Goal: Task Accomplishment & Management: Complete application form

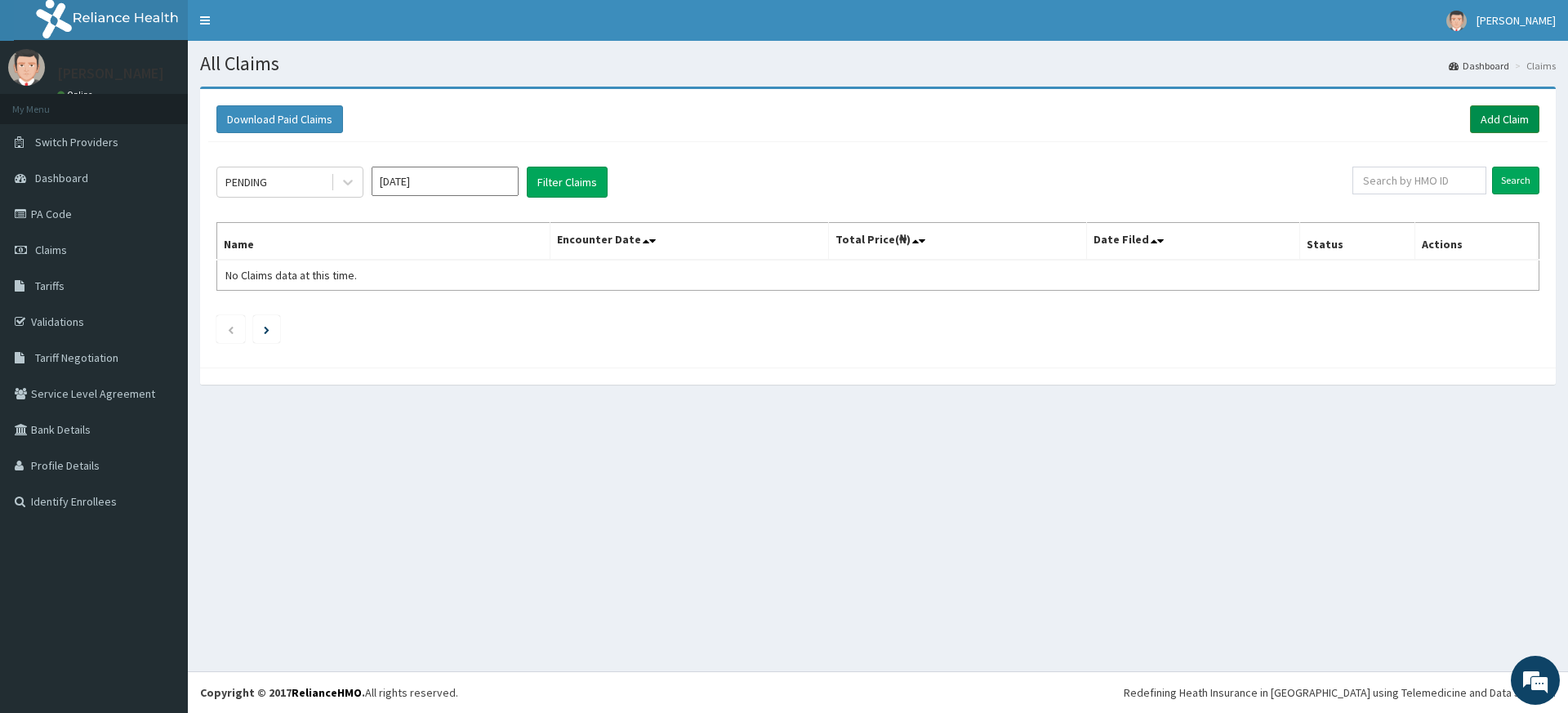
click at [1515, 118] on link "Add Claim" at bounding box center [1504, 119] width 69 height 28
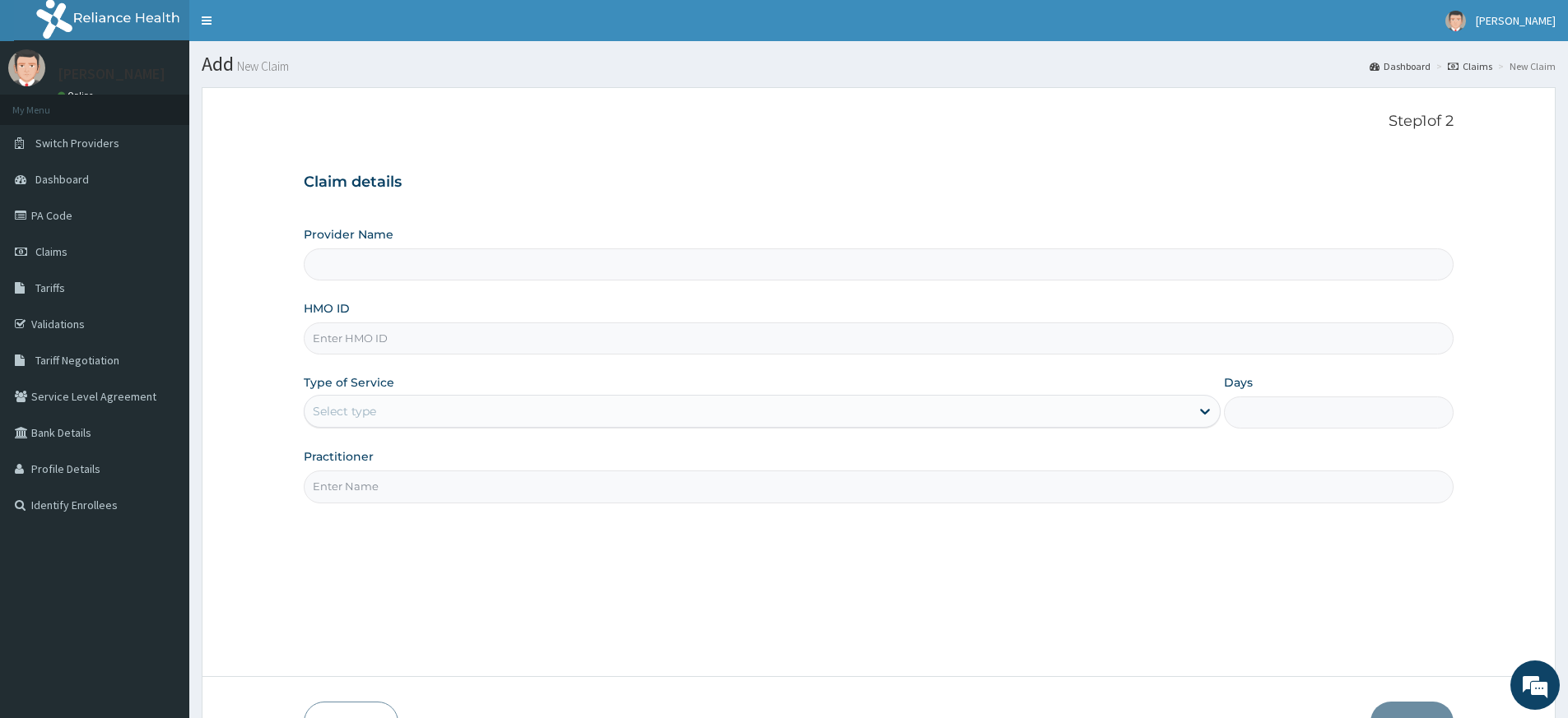
click at [441, 490] on input "Practitioner" at bounding box center [879, 486] width 1150 height 32
type input "pure fitness africa"
click at [387, 338] on input "HMO ID" at bounding box center [879, 338] width 1150 height 32
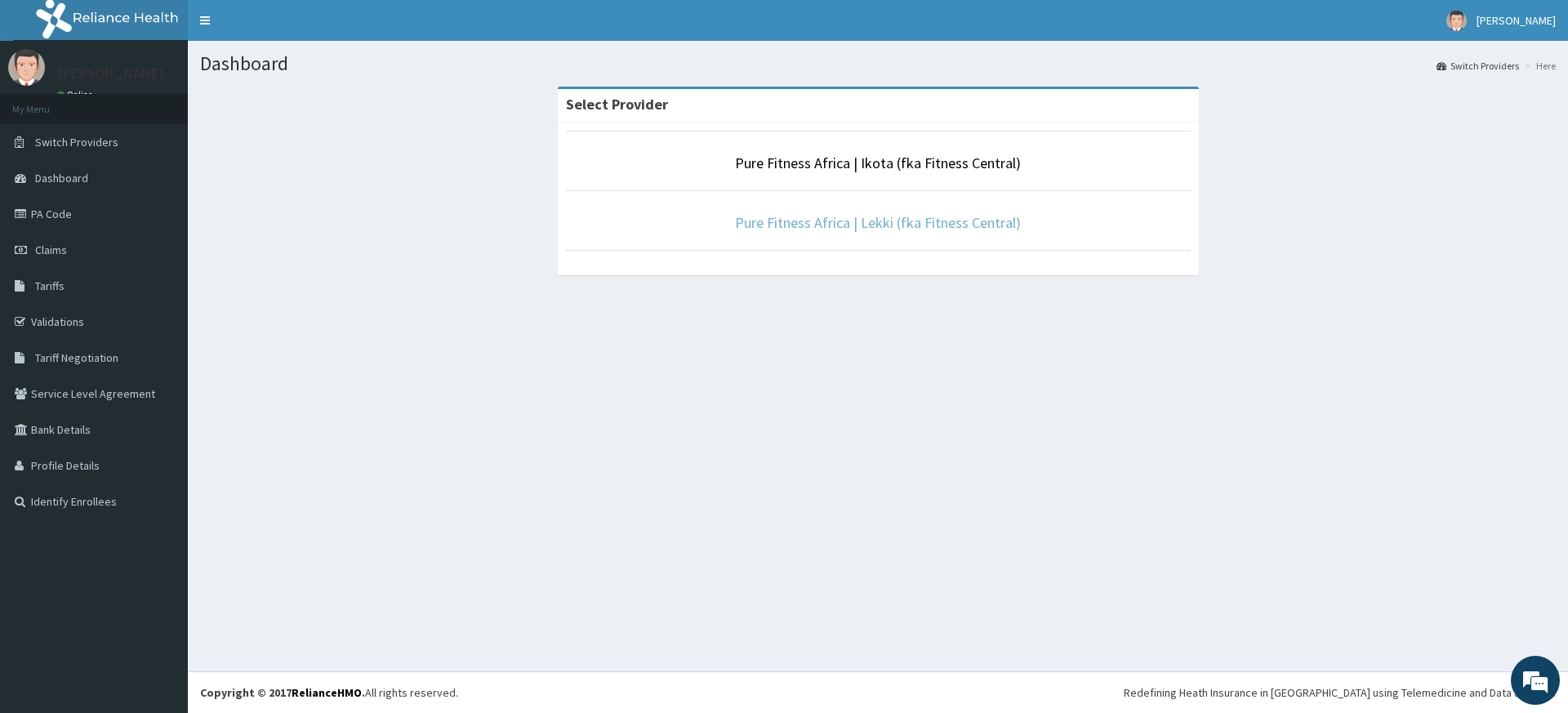
click at [818, 226] on link "Pure Fitness Africa | Lekki (fka Fitness Central)" at bounding box center [878, 222] width 286 height 19
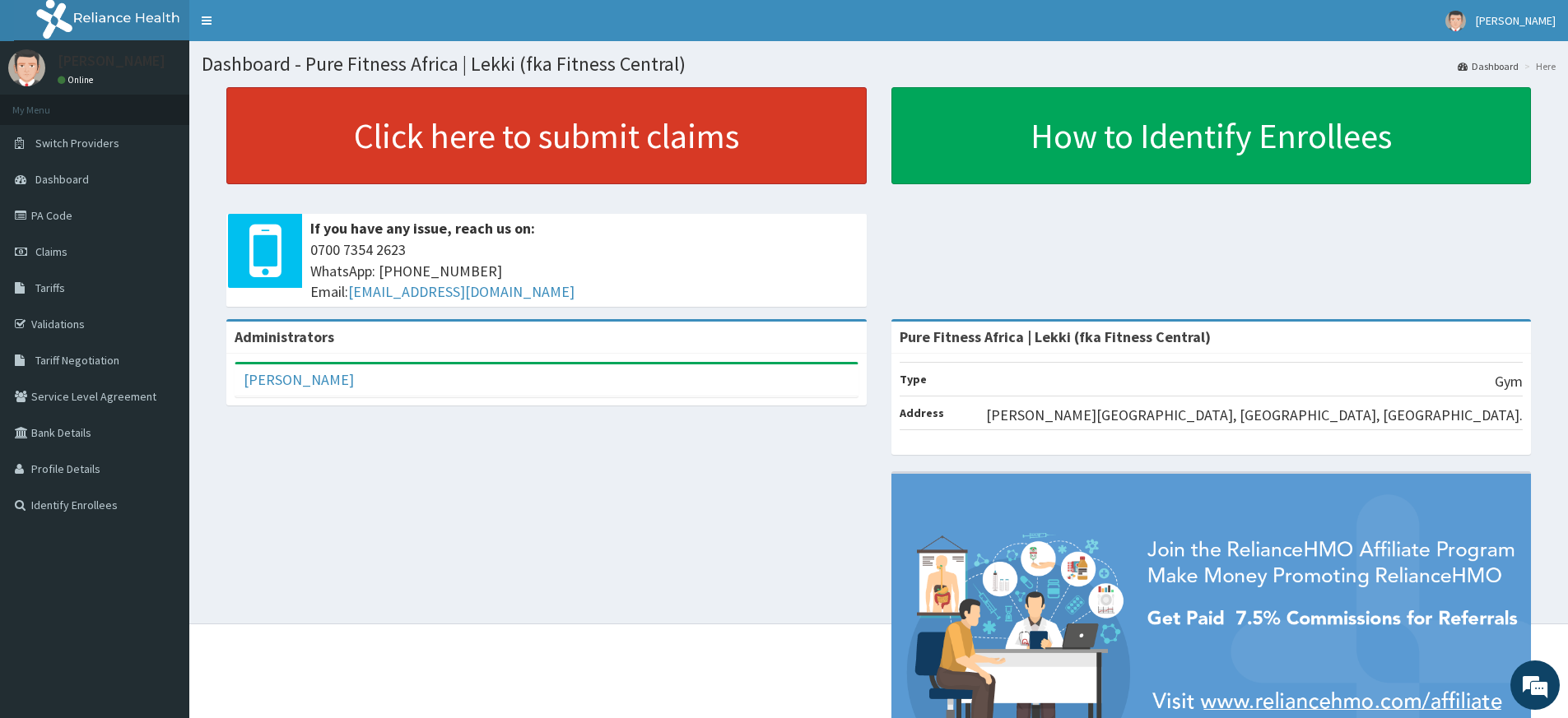
click at [399, 138] on link "Click here to submit claims" at bounding box center [546, 135] width 640 height 97
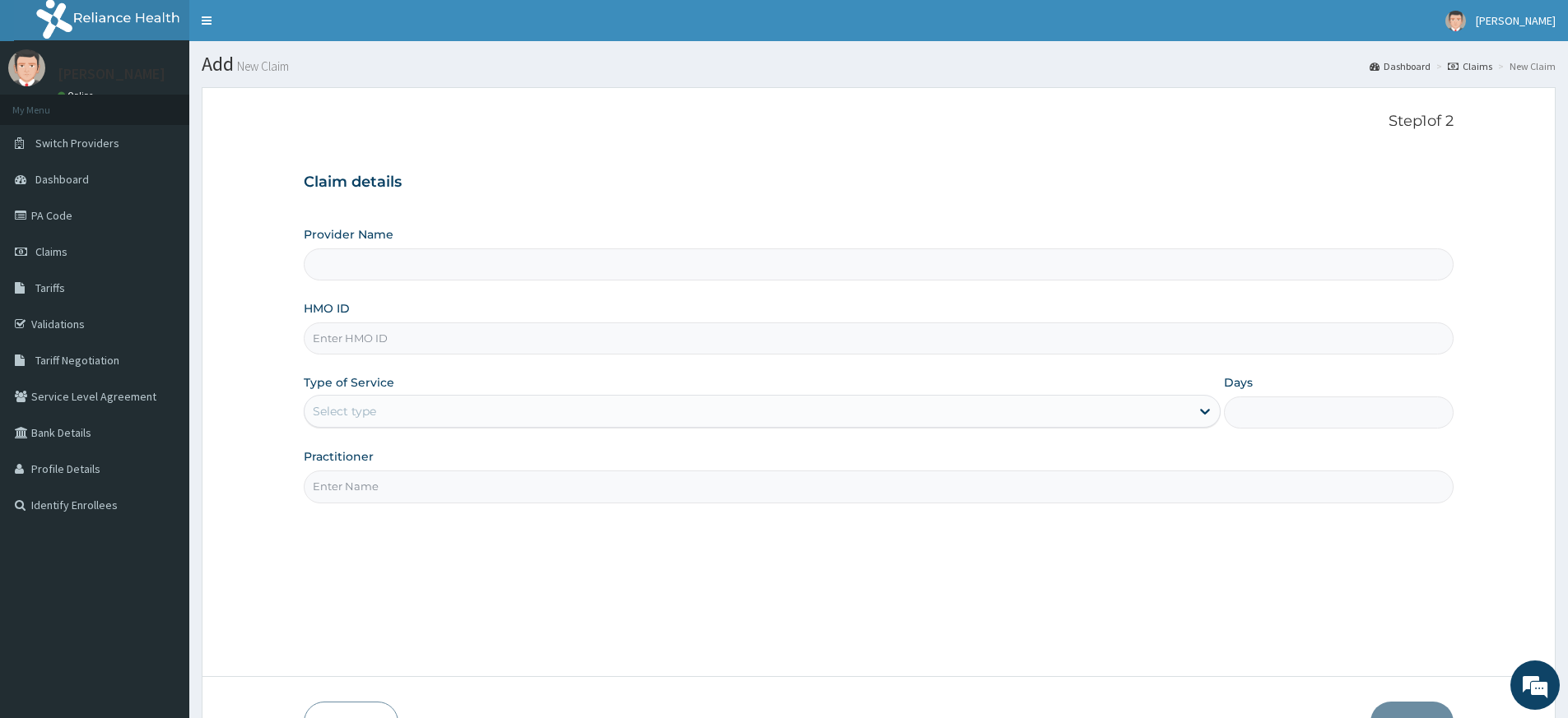
type input "Pure Fitness Africa | Lekki (fka Fitness Central)"
type input "1"
click at [511, 496] on input "Practitioner" at bounding box center [879, 486] width 1150 height 32
type input "pure fitness africa"
click at [351, 337] on input "HMO ID" at bounding box center [879, 338] width 1150 height 32
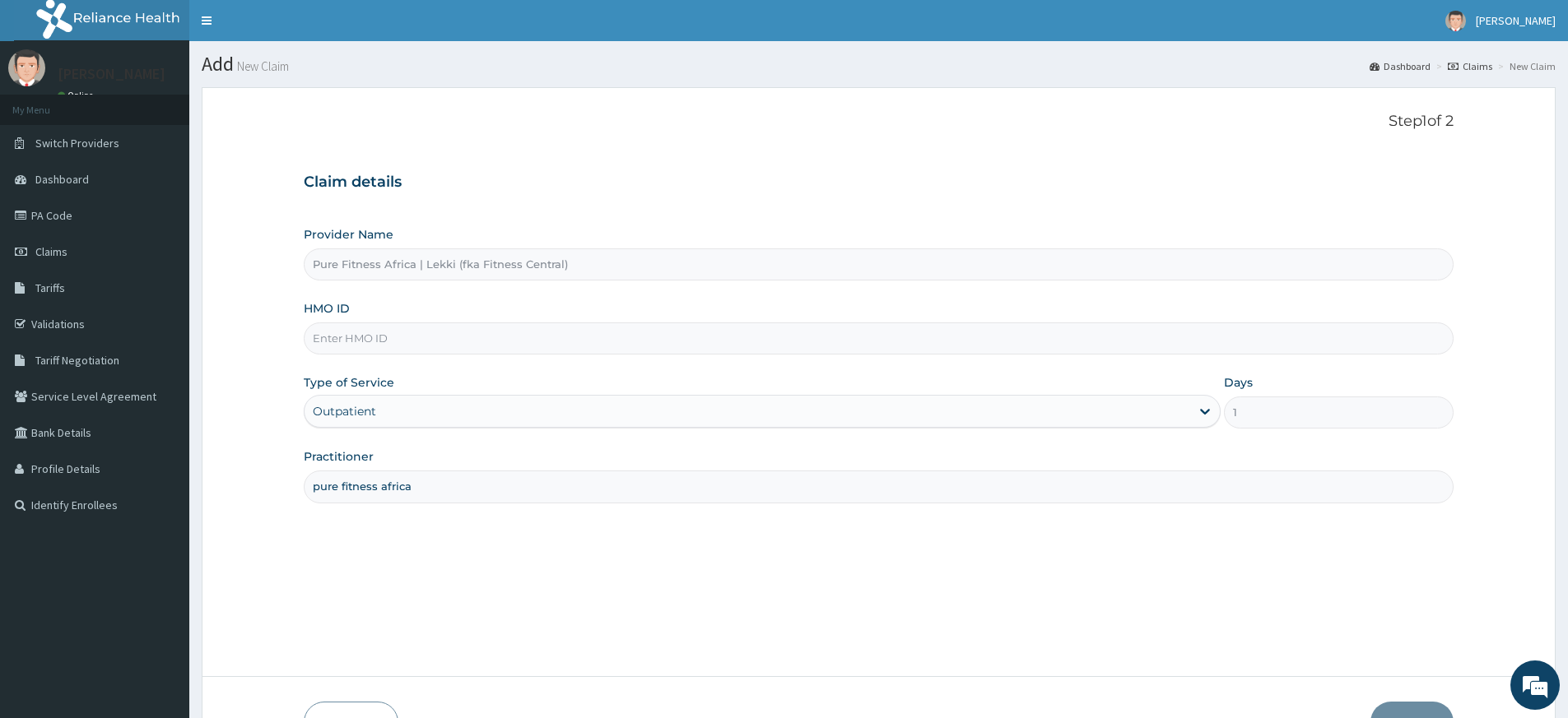
click at [389, 334] on input "HMO ID" at bounding box center [879, 338] width 1150 height 32
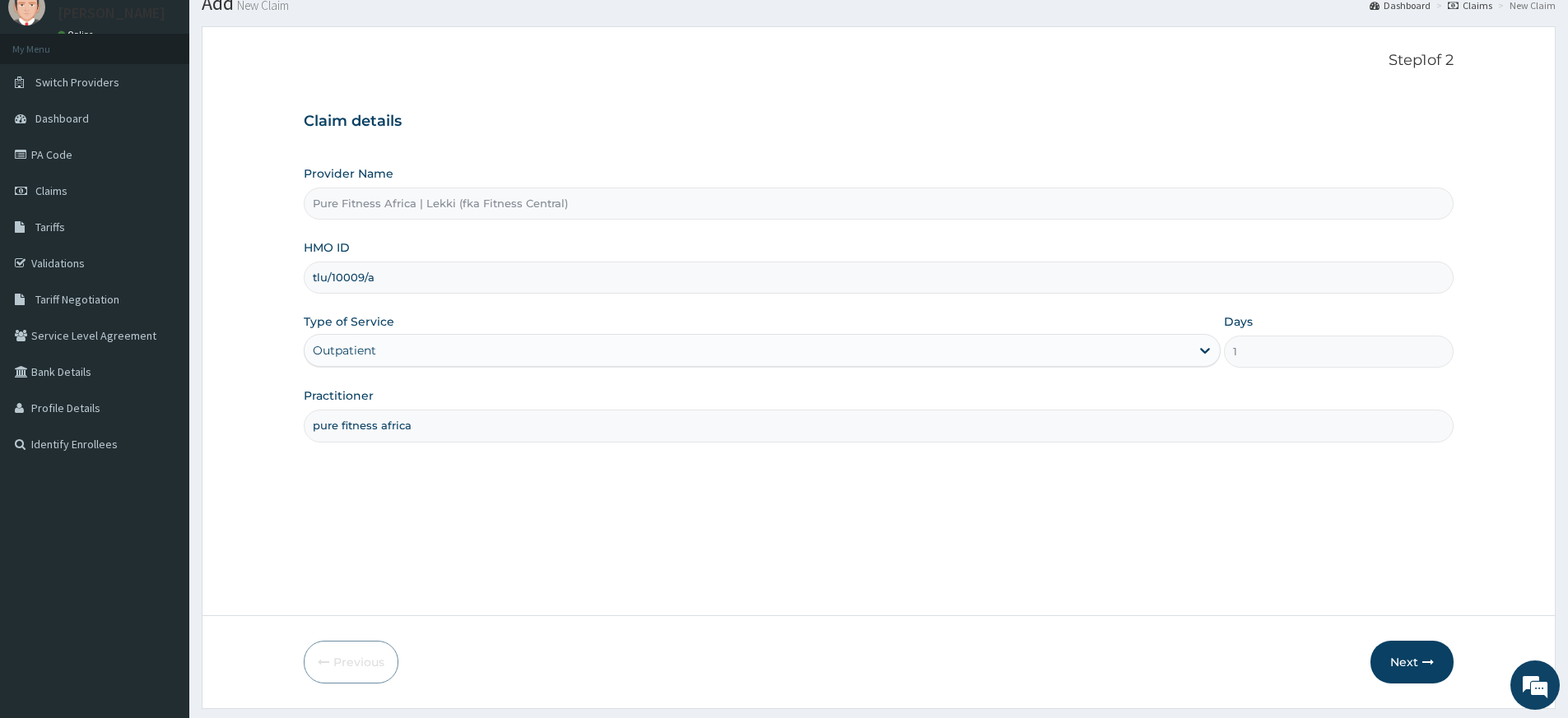
scroll to position [106, 0]
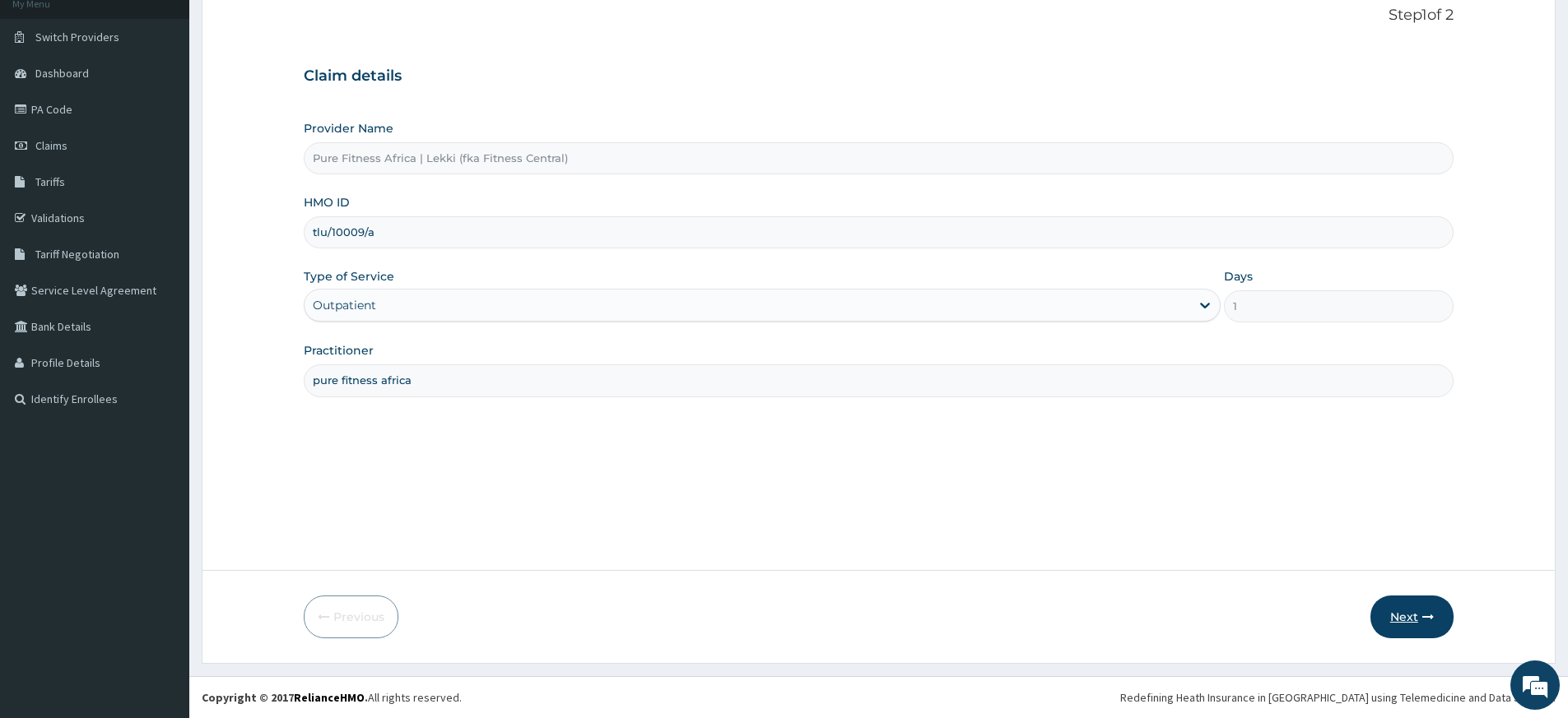
type input "tlu/10009/a"
click at [1424, 614] on icon "button" at bounding box center [1428, 617] width 12 height 12
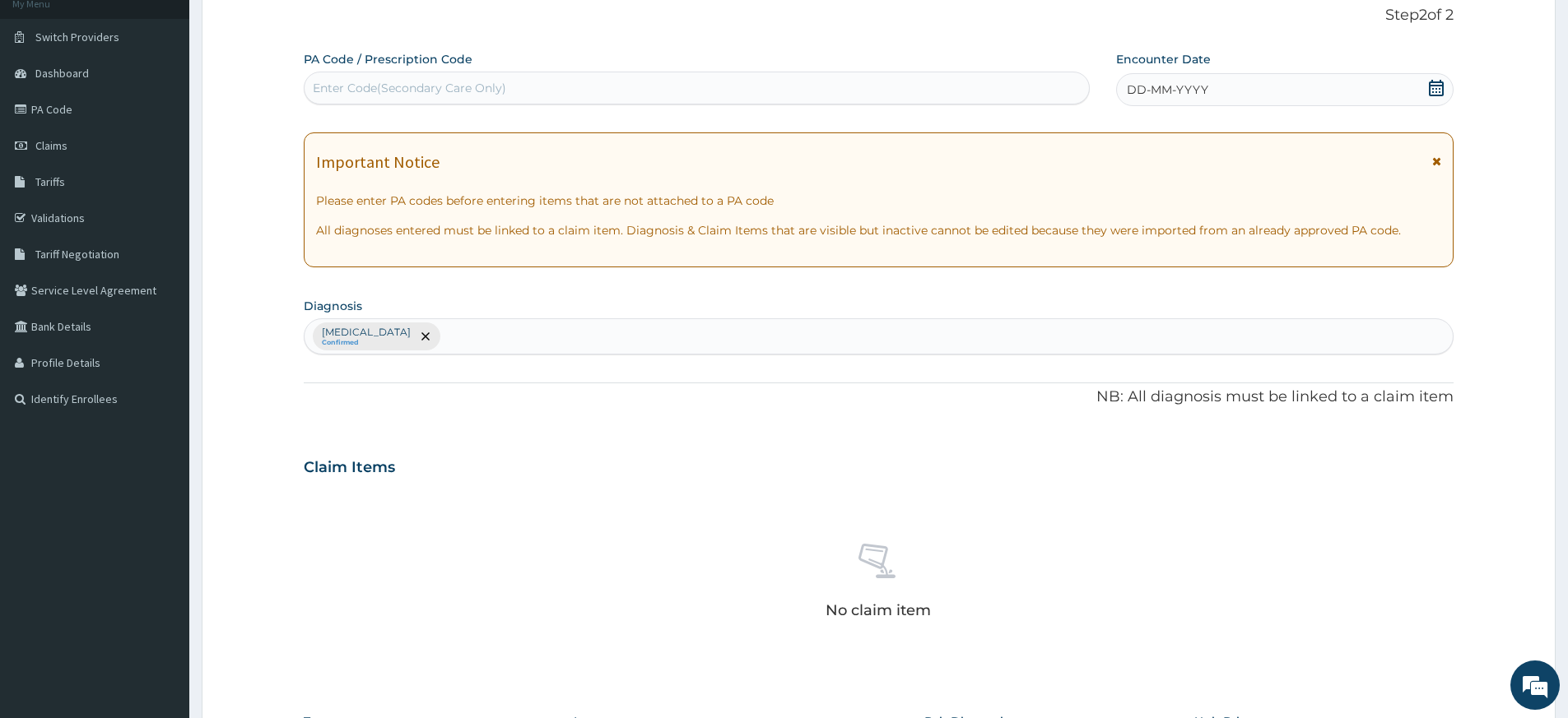
click at [765, 71] on div "Enter Code(Secondary Care Only)" at bounding box center [697, 88] width 786 height 33
type input "PA/7165AD"
click at [1219, 85] on div "DD-MM-YYYY" at bounding box center [1284, 89] width 336 height 33
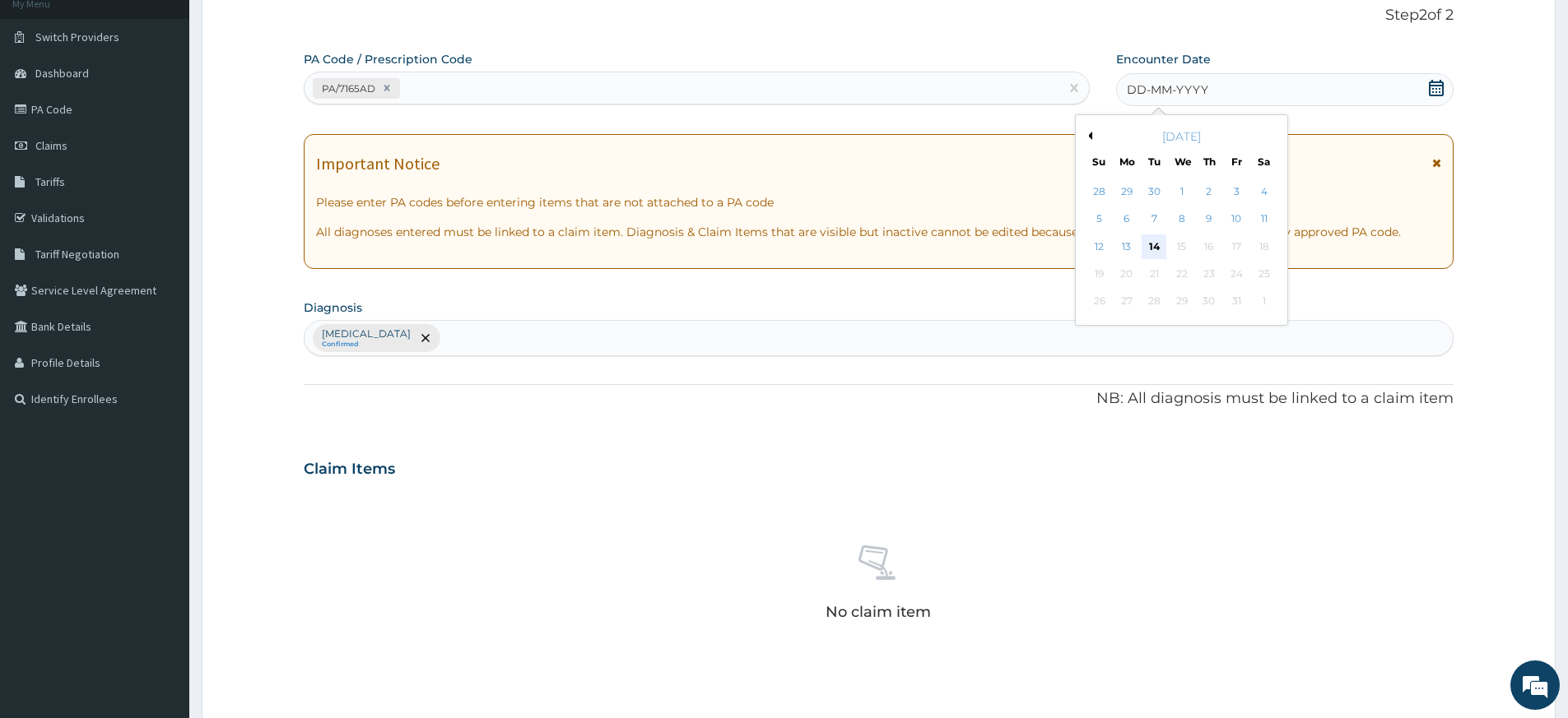
click at [1157, 248] on div "14" at bounding box center [1155, 247] width 25 height 25
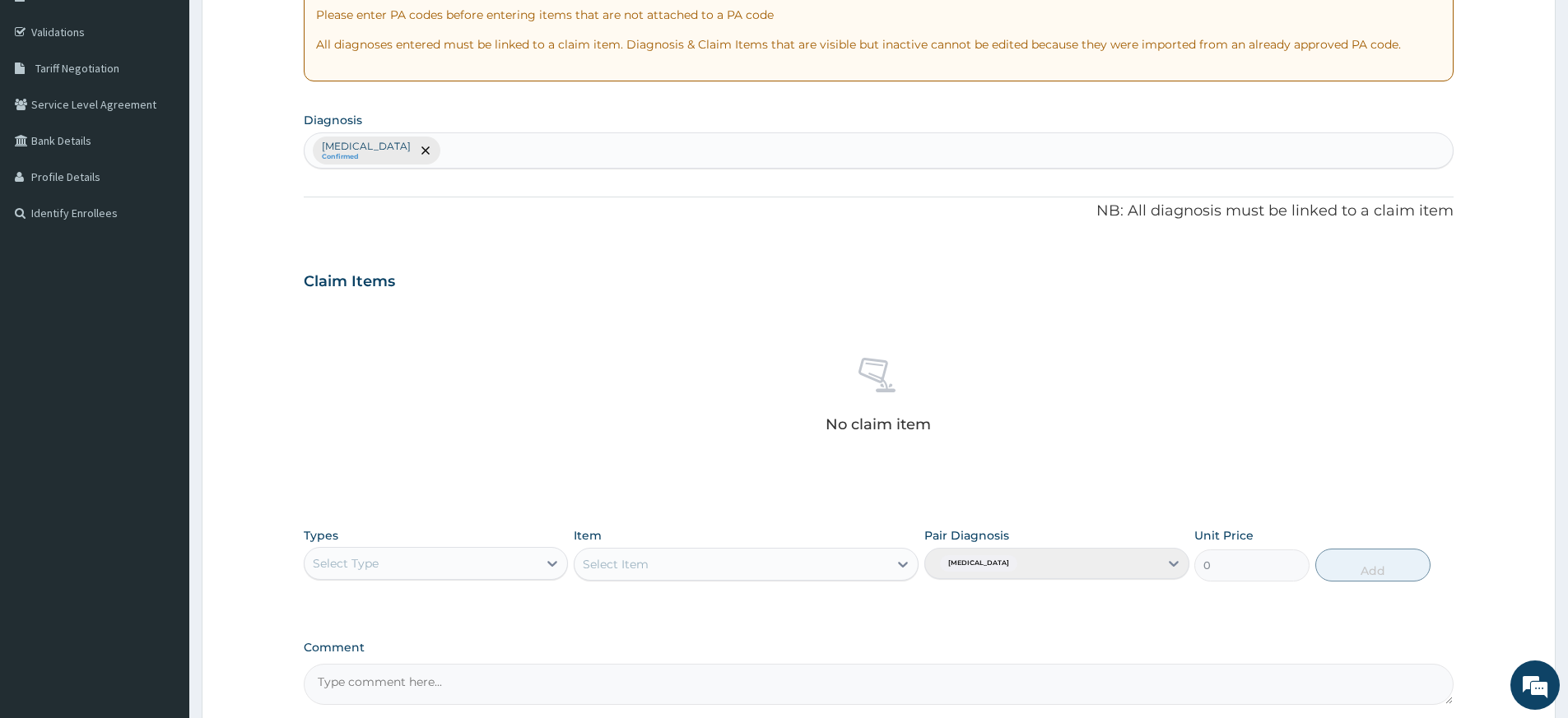
scroll to position [451, 0]
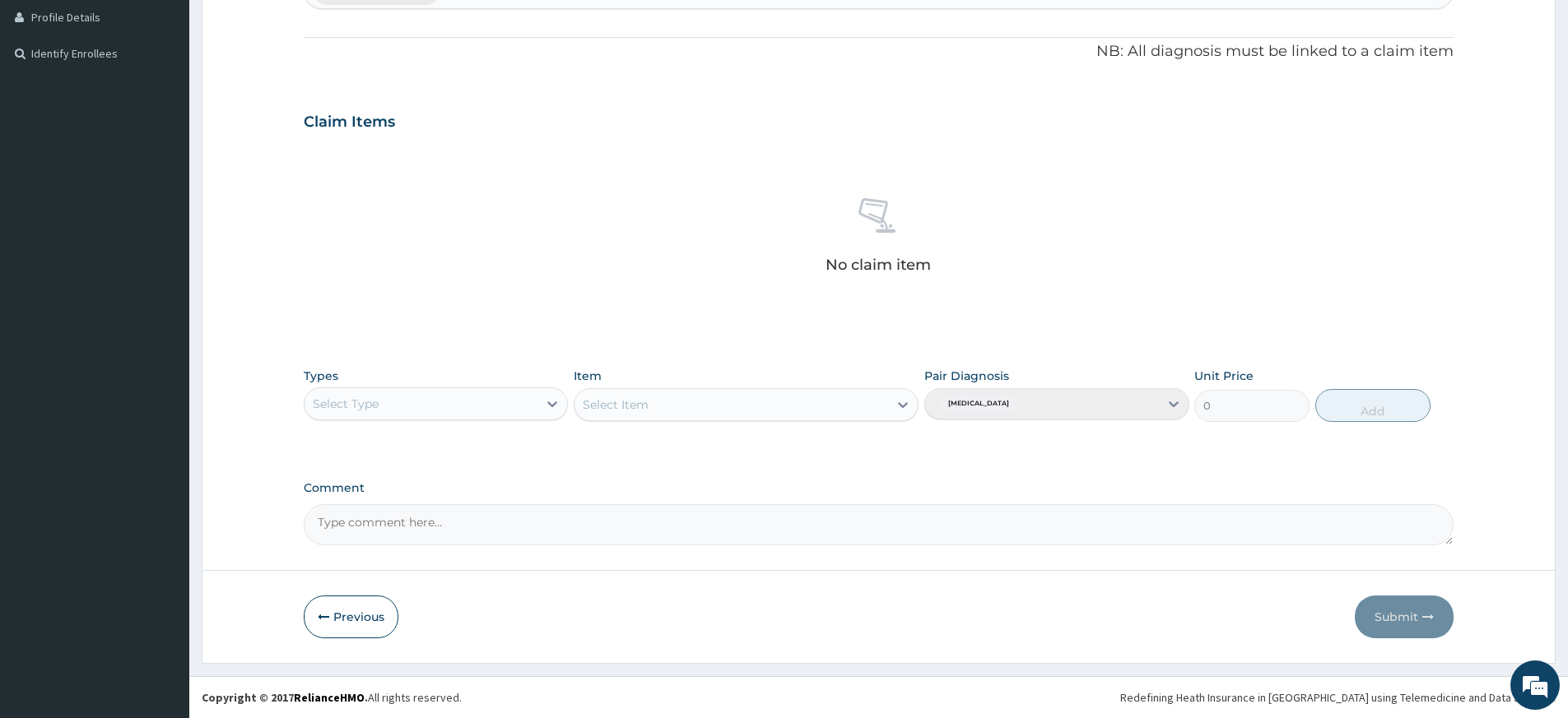
click at [478, 402] on div "Select Type" at bounding box center [421, 404] width 233 height 27
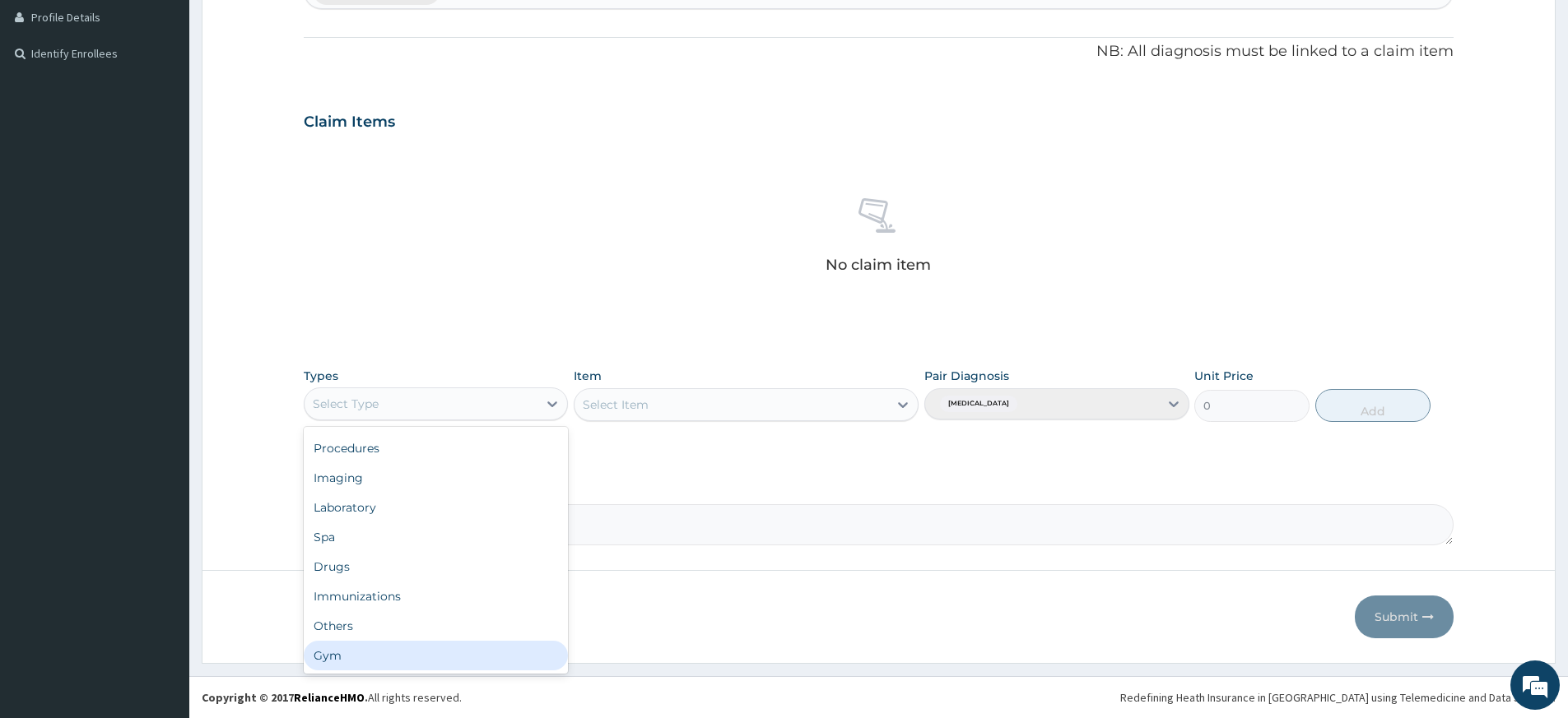
drag, startPoint x: 415, startPoint y: 660, endPoint x: 550, endPoint y: 579, distance: 157.4
click at [415, 659] on div "Gym" at bounding box center [436, 656] width 264 height 30
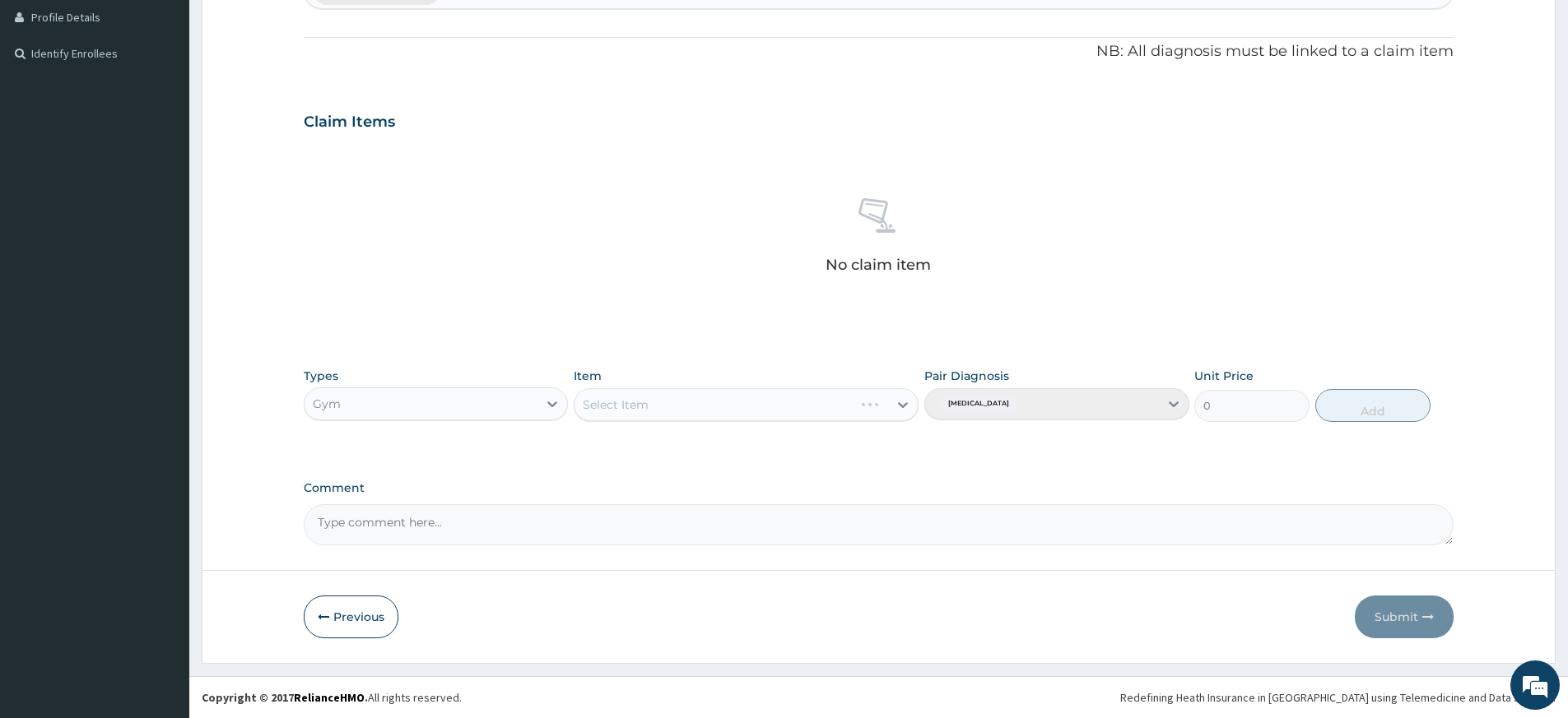
click at [790, 399] on div "Select Item" at bounding box center [746, 405] width 345 height 33
click at [788, 416] on div "Select Item" at bounding box center [746, 405] width 345 height 33
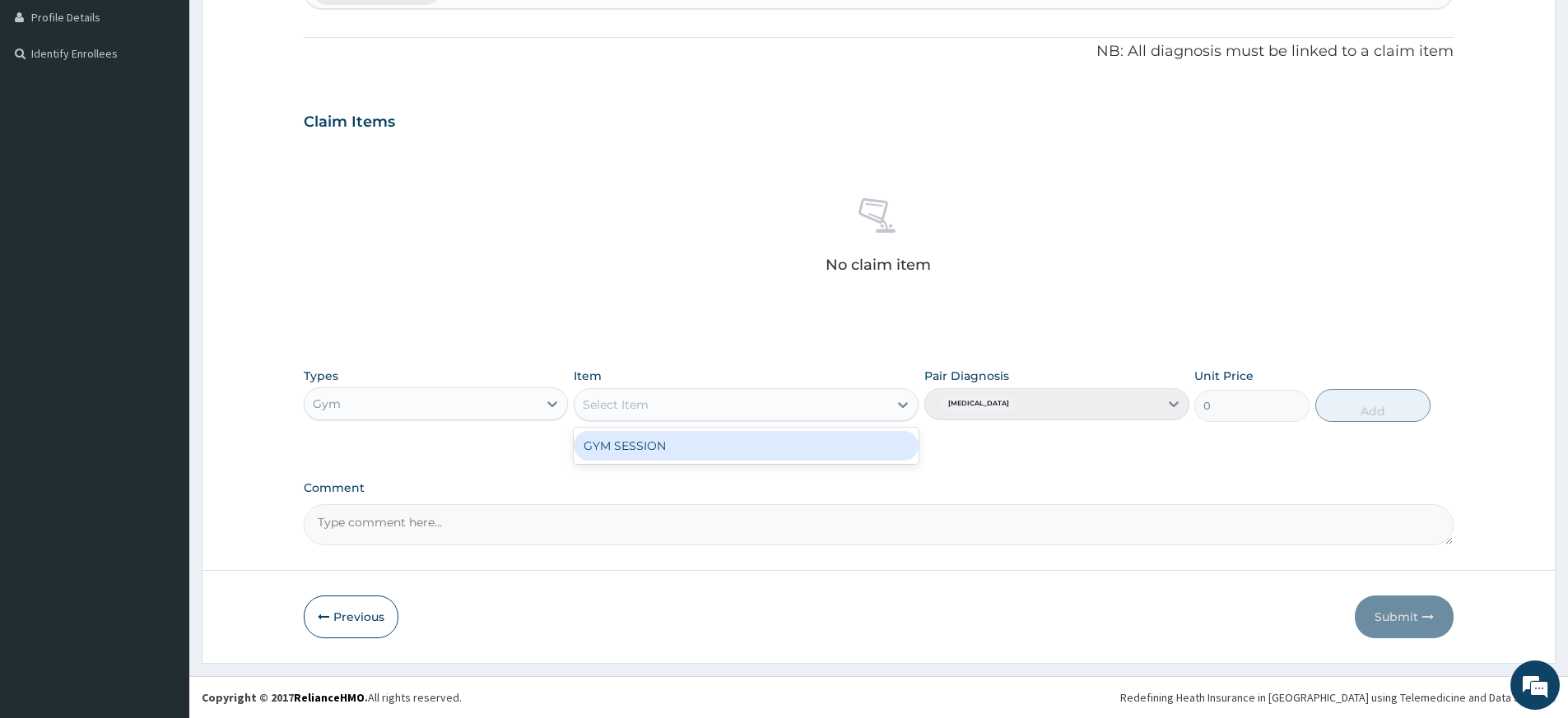
click at [788, 414] on div "Select Item" at bounding box center [731, 405] width 314 height 27
drag, startPoint x: 778, startPoint y: 441, endPoint x: 818, endPoint y: 441, distance: 40.0
click at [778, 441] on div "GYM SESSION" at bounding box center [746, 446] width 345 height 30
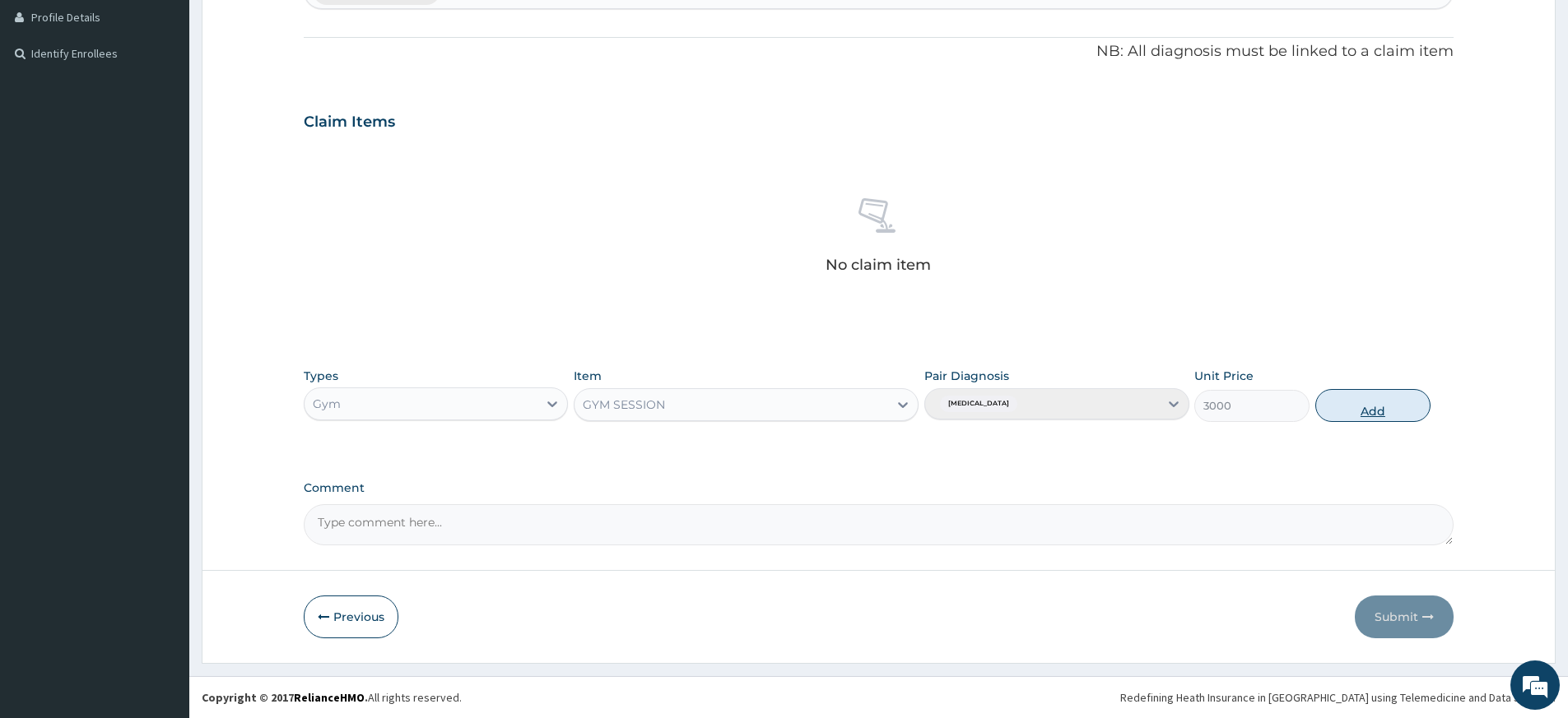
click at [1372, 402] on button "Add" at bounding box center [1373, 406] width 115 height 33
type input "0"
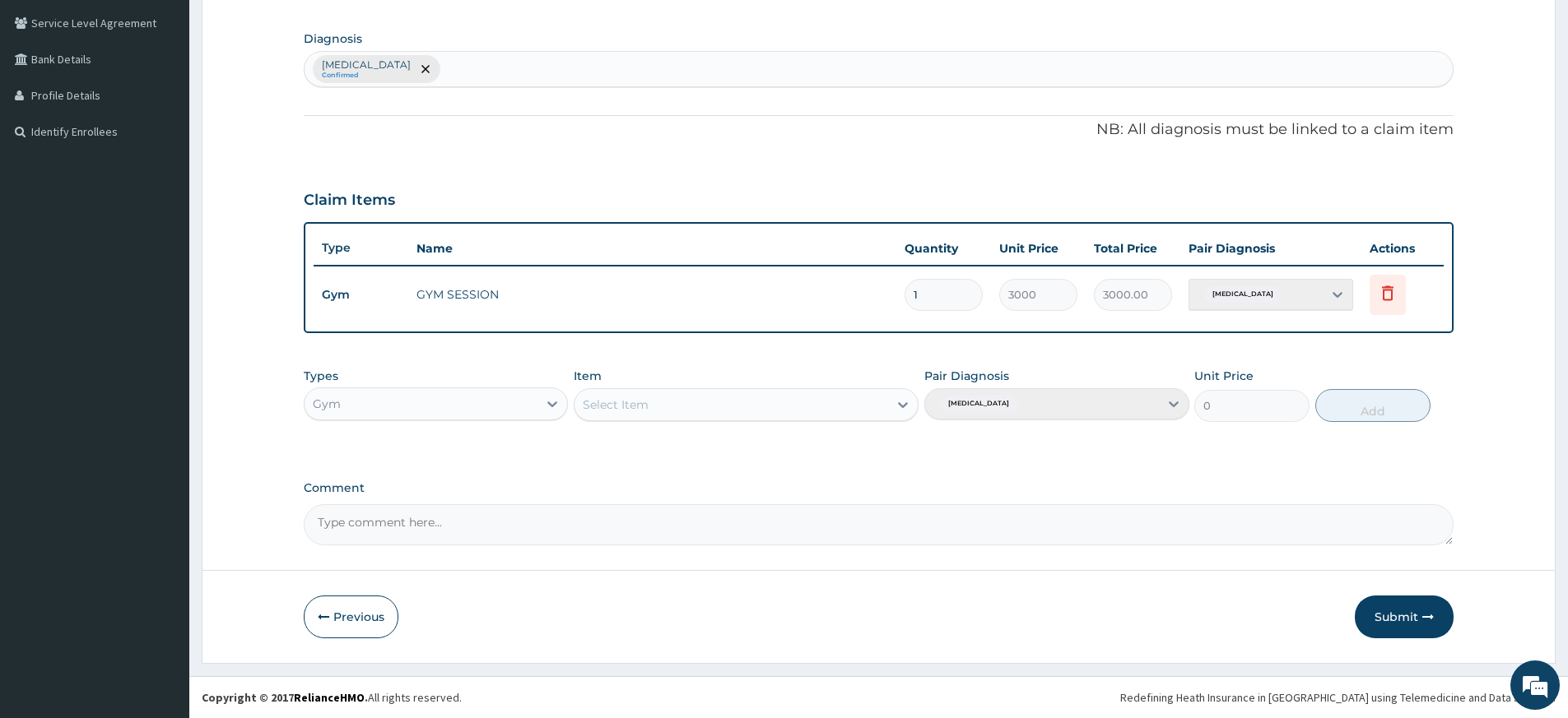
scroll to position [373, 0]
click at [1395, 623] on button "Submit" at bounding box center [1403, 617] width 99 height 43
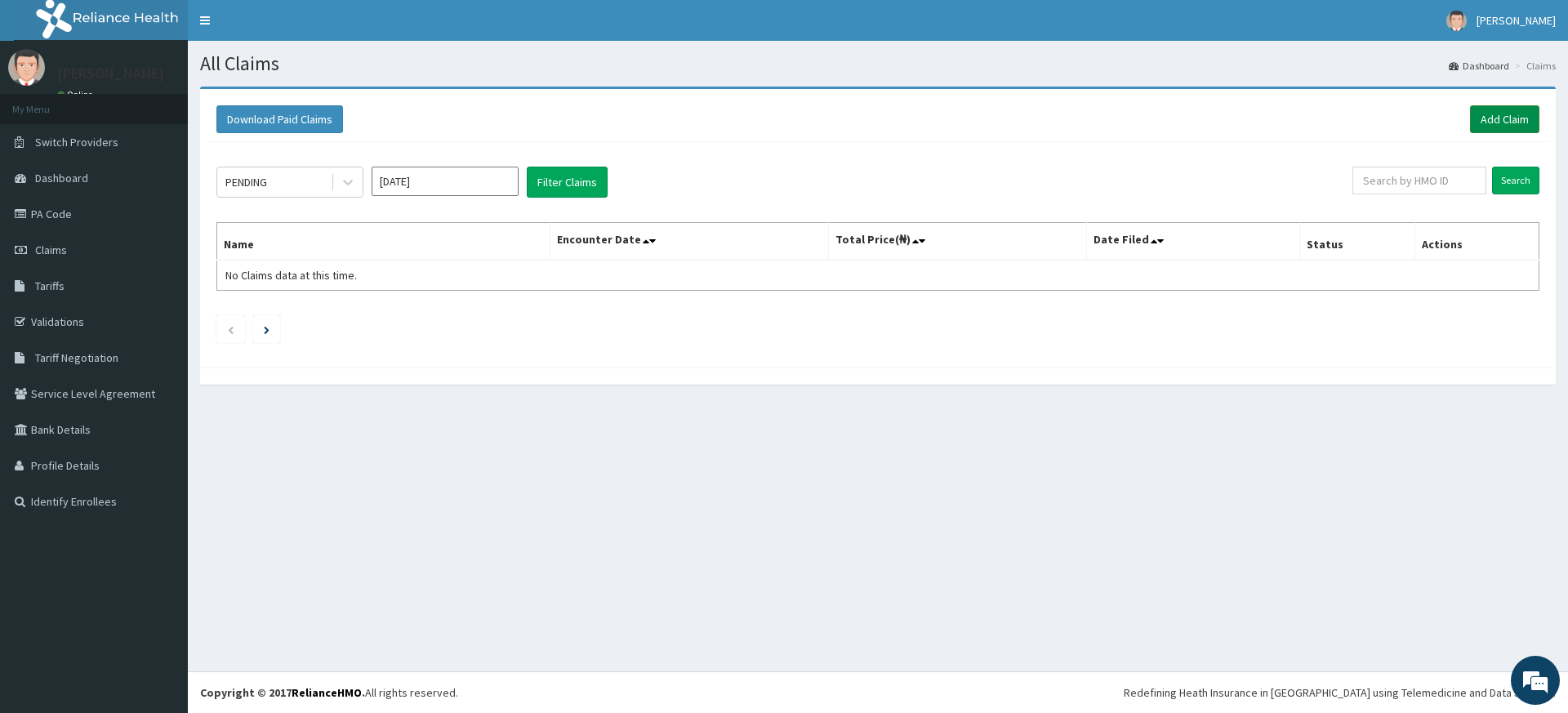
click at [1503, 116] on link "Add Claim" at bounding box center [1504, 119] width 69 height 28
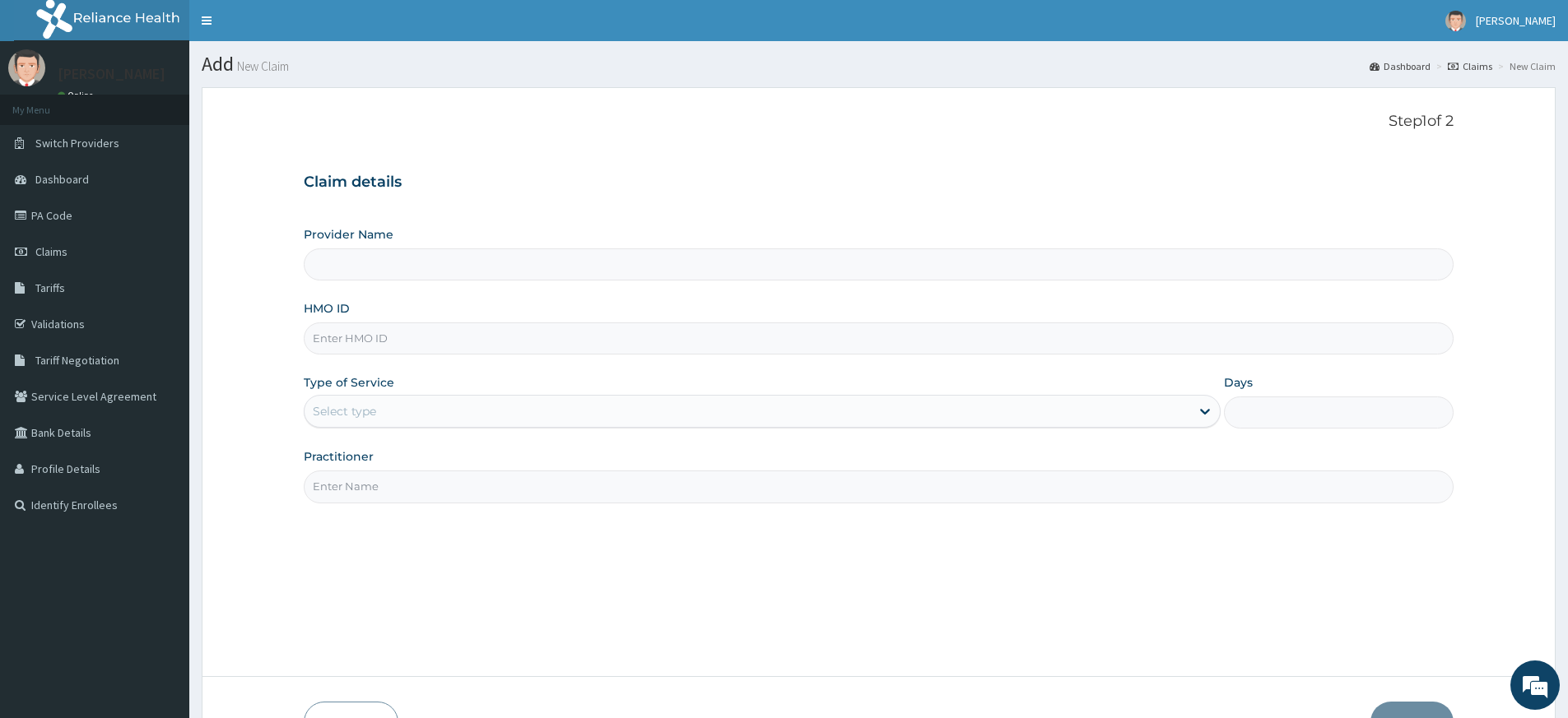
click at [620, 486] on input "Practitioner" at bounding box center [879, 486] width 1150 height 32
type input "Pure Fitness Africa | Lekki (fka Fitness Central)"
type input "1"
type input "pure fitness africa"
click at [451, 331] on input "HMO ID" at bounding box center [879, 338] width 1150 height 32
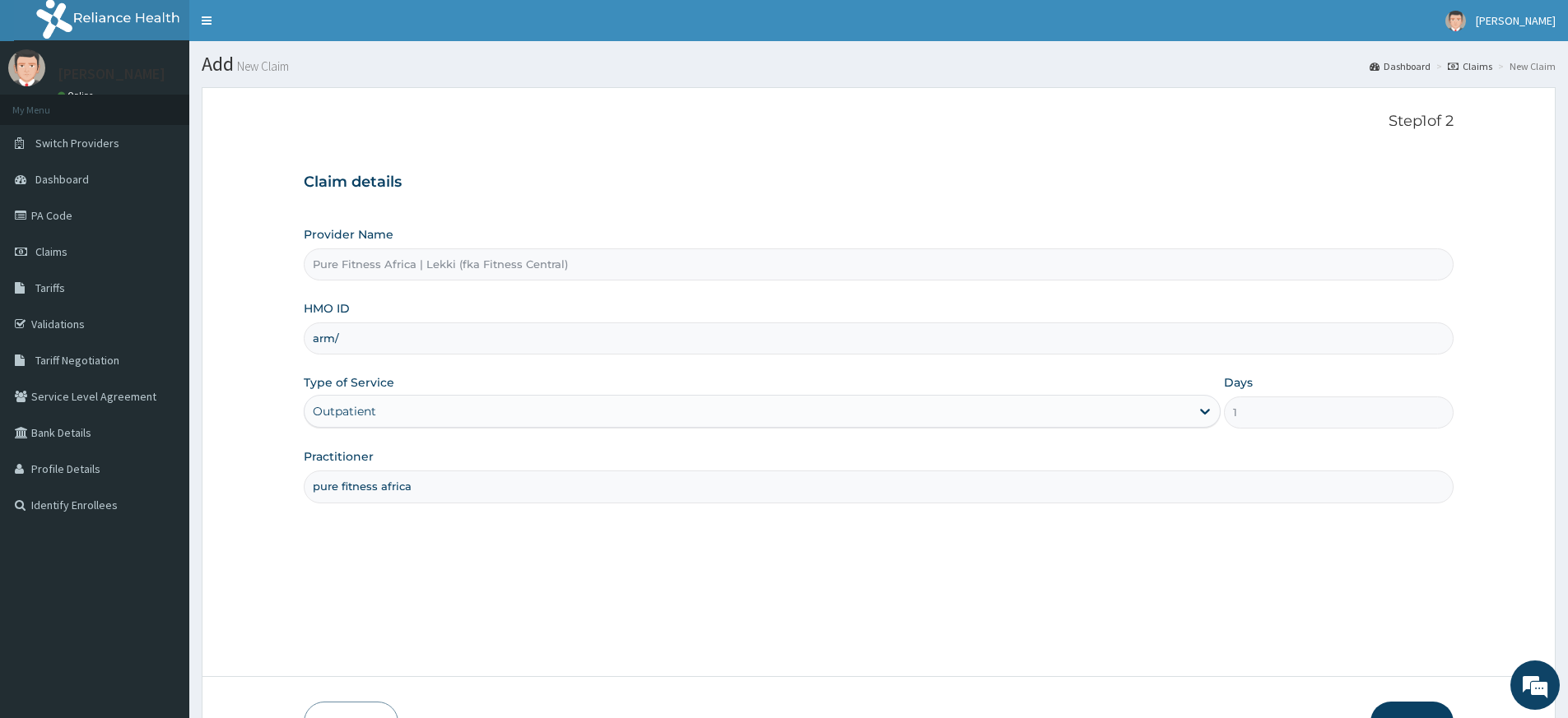
type input "arm/10159/a"
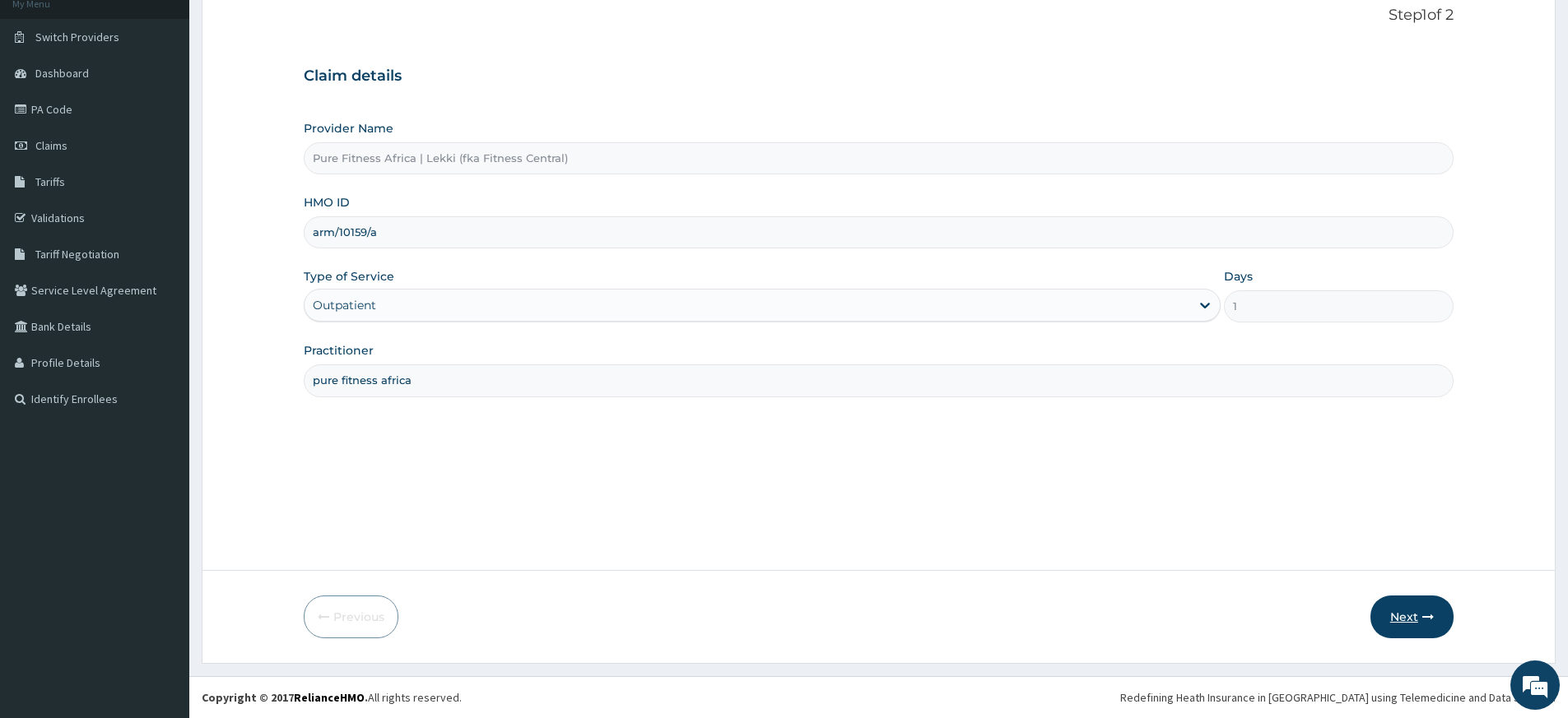
click at [1404, 623] on button "Next" at bounding box center [1411, 617] width 83 height 43
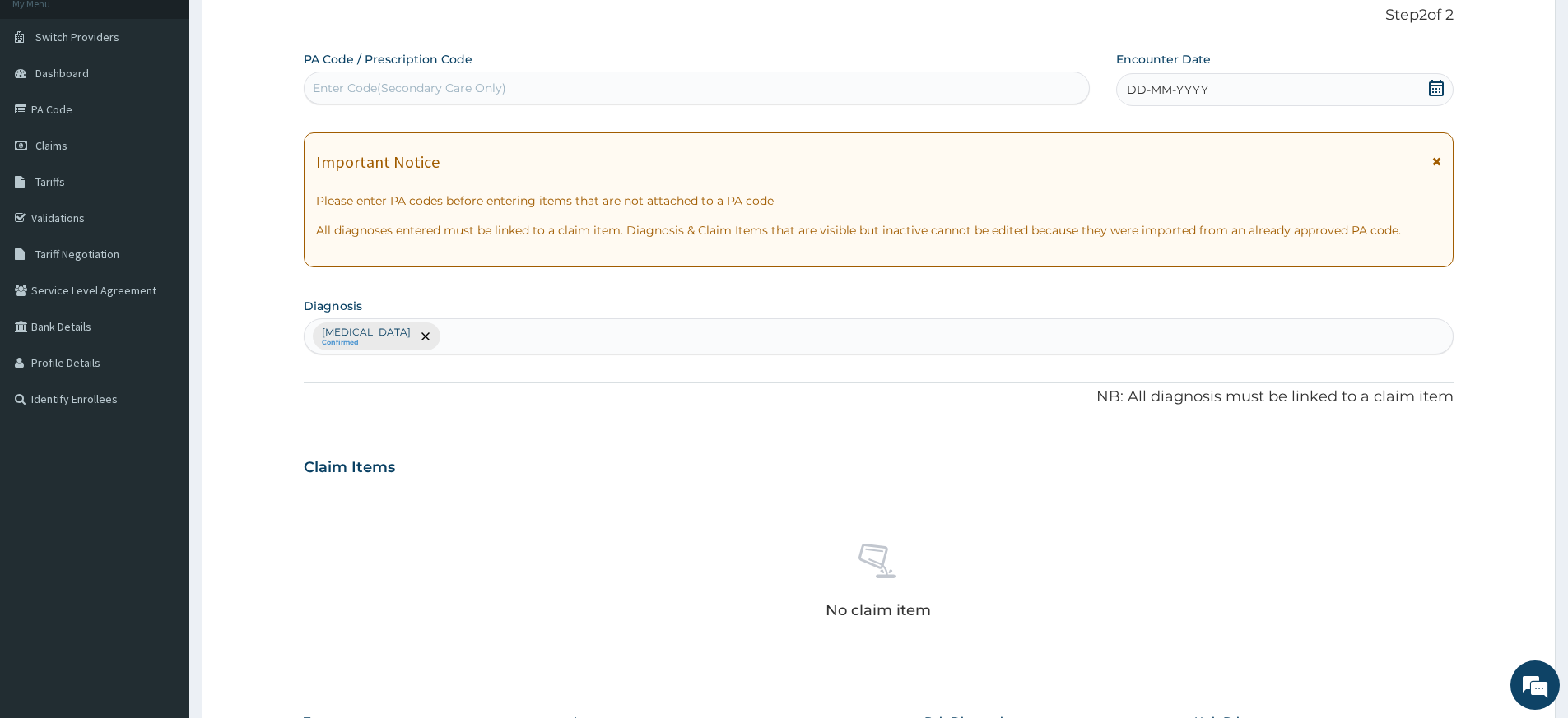
drag, startPoint x: 1436, startPoint y: 86, endPoint x: 1427, endPoint y: 92, distance: 10.8
click at [1438, 87] on icon at bounding box center [1436, 88] width 17 height 17
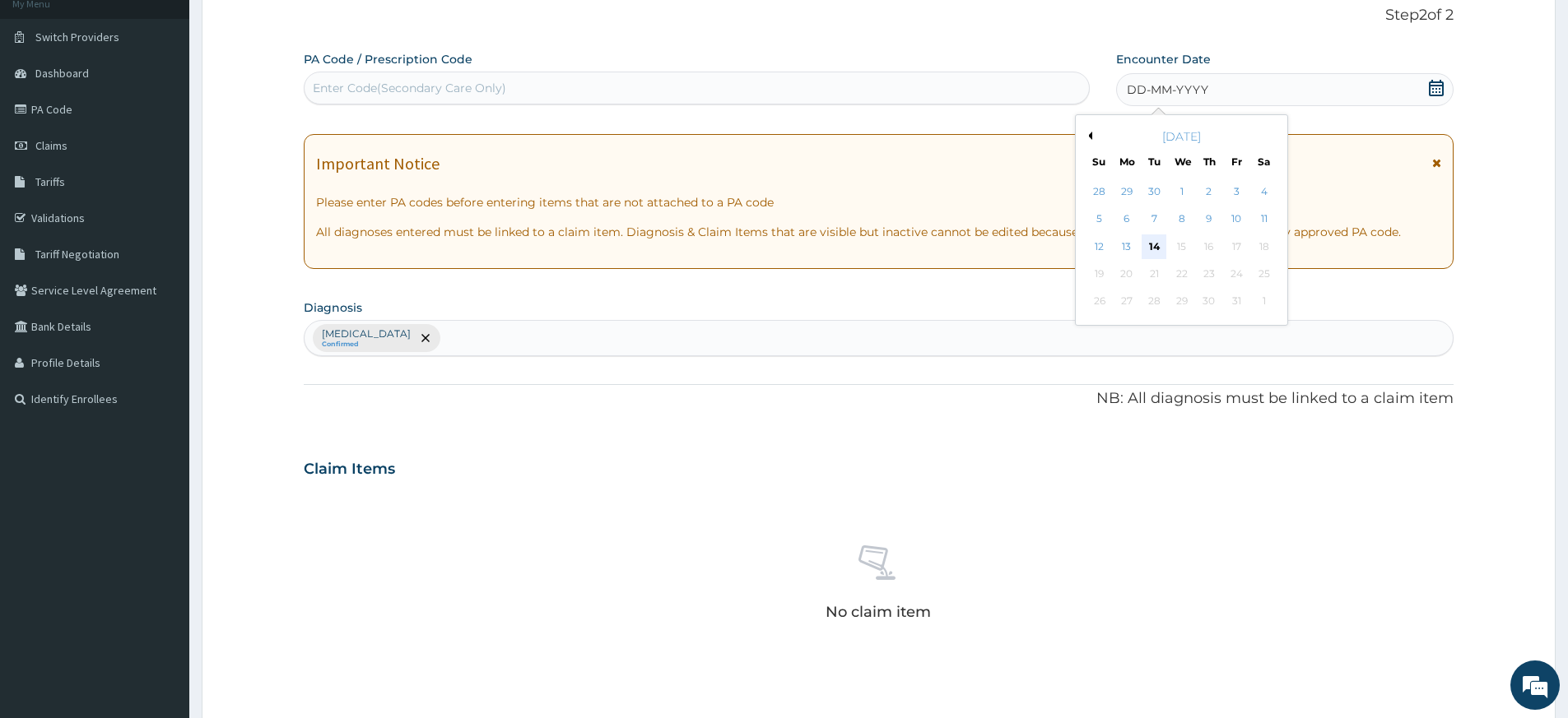
click at [1157, 250] on div "14" at bounding box center [1155, 247] width 25 height 25
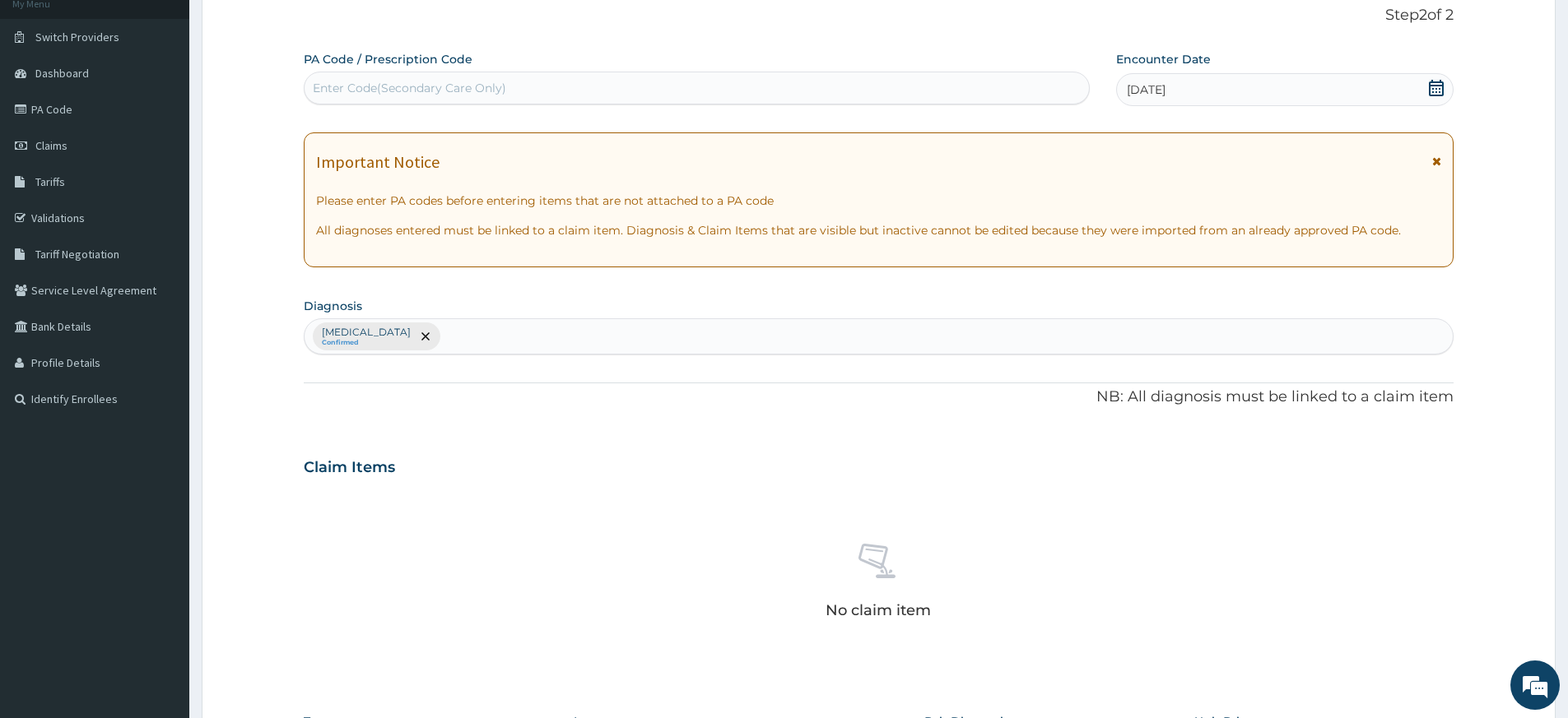
click at [991, 86] on div "Enter Code(Secondary Care Only)" at bounding box center [697, 88] width 784 height 27
type input "PA/07535D"
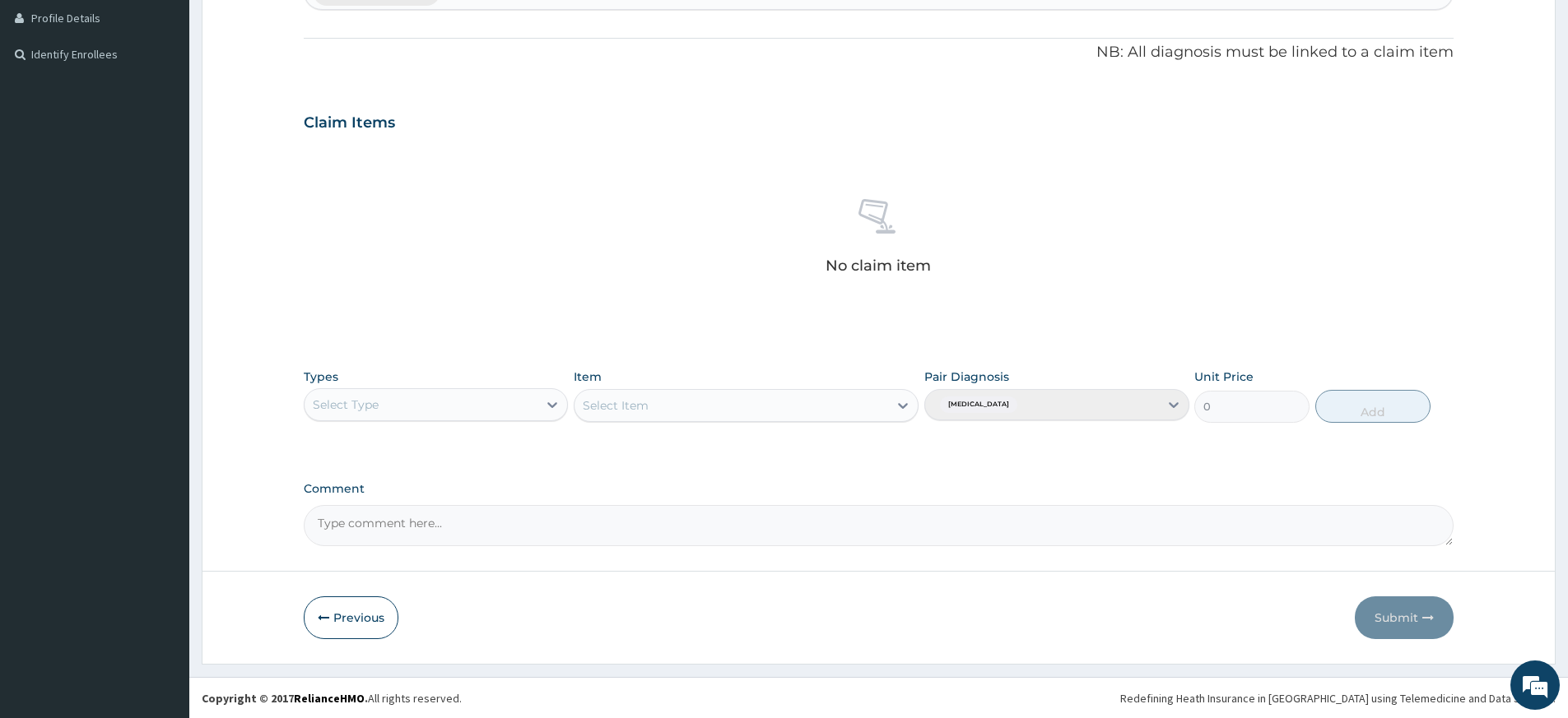
scroll to position [451, 0]
click at [459, 409] on div "Select Type" at bounding box center [421, 404] width 233 height 27
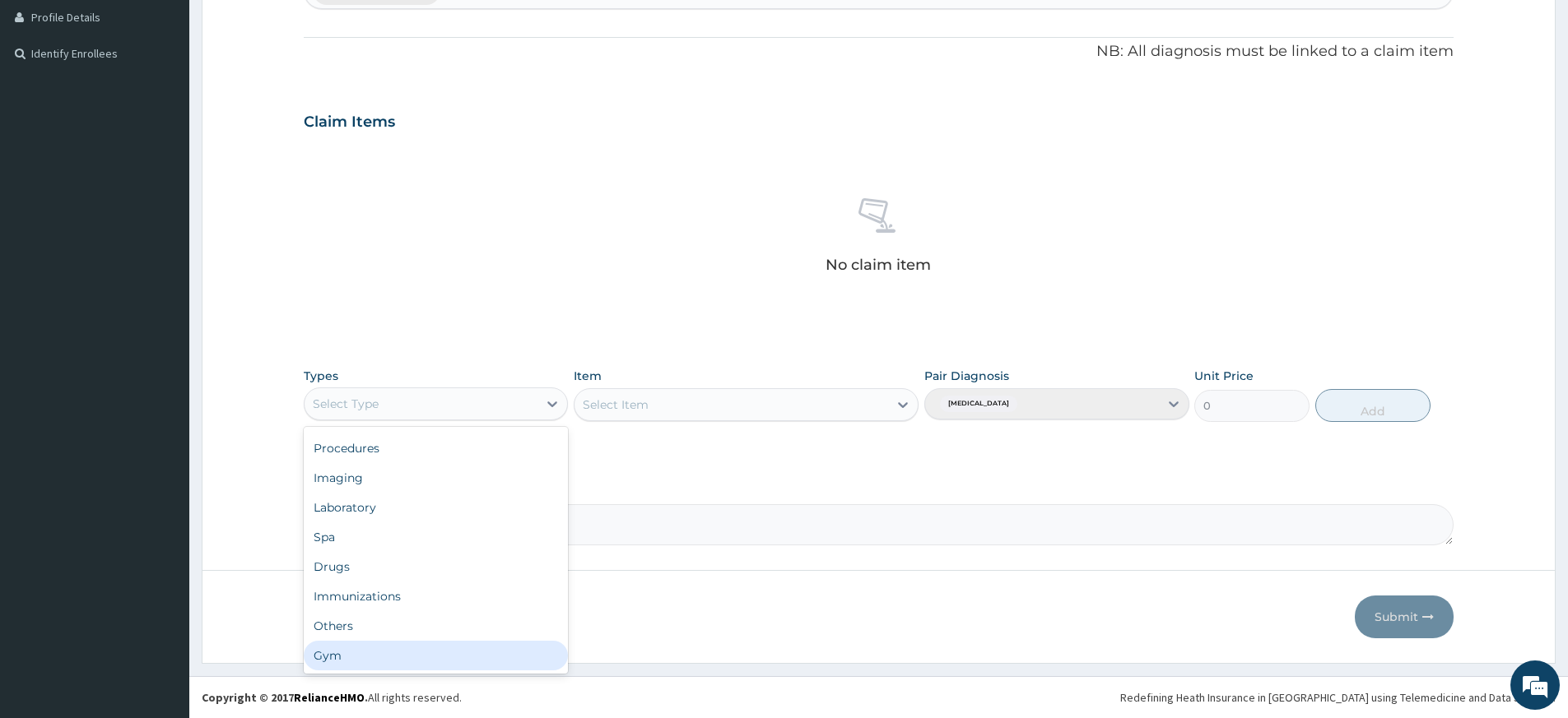
click at [435, 657] on div "Gym" at bounding box center [436, 656] width 264 height 30
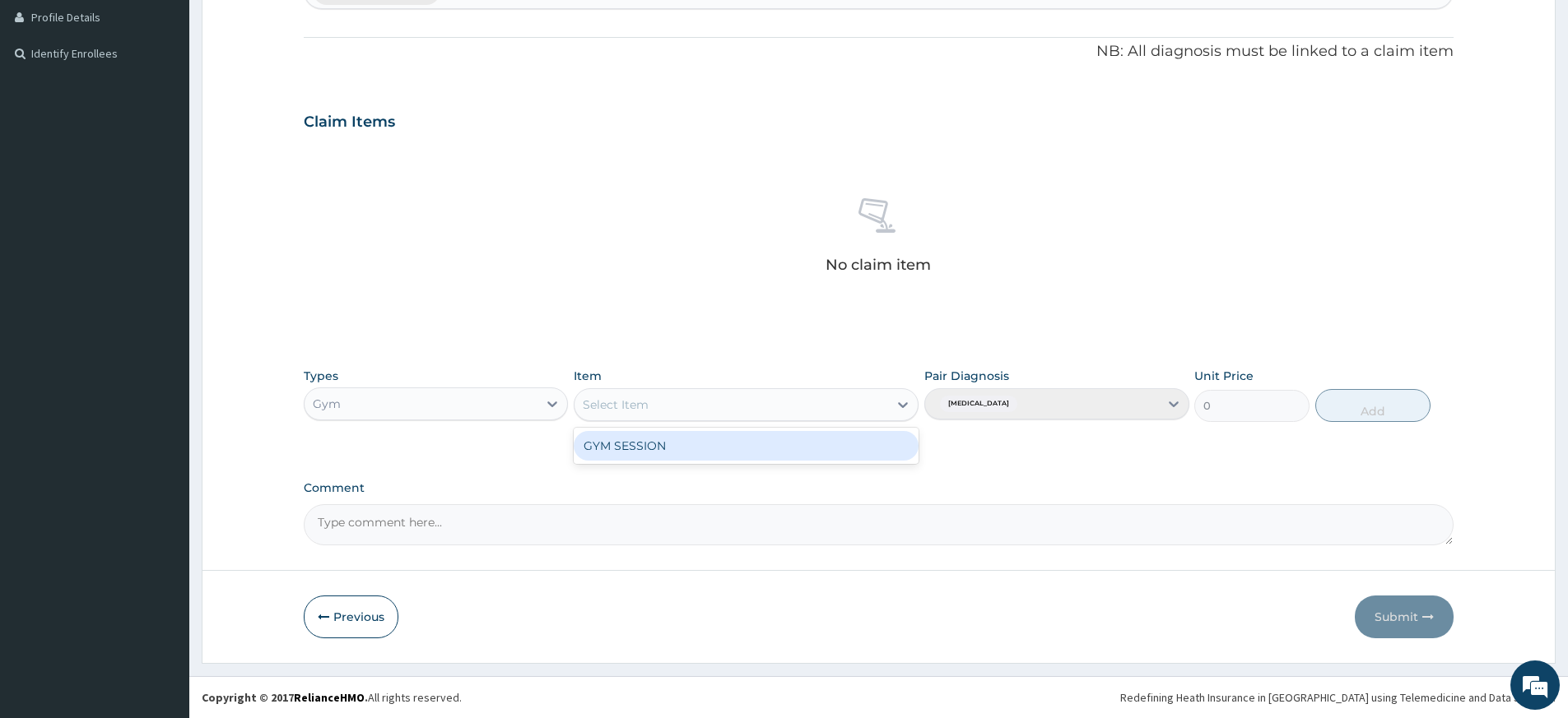
click at [738, 392] on div "Select Item" at bounding box center [731, 405] width 314 height 27
click at [740, 440] on div "GYM SESSION" at bounding box center [746, 446] width 345 height 30
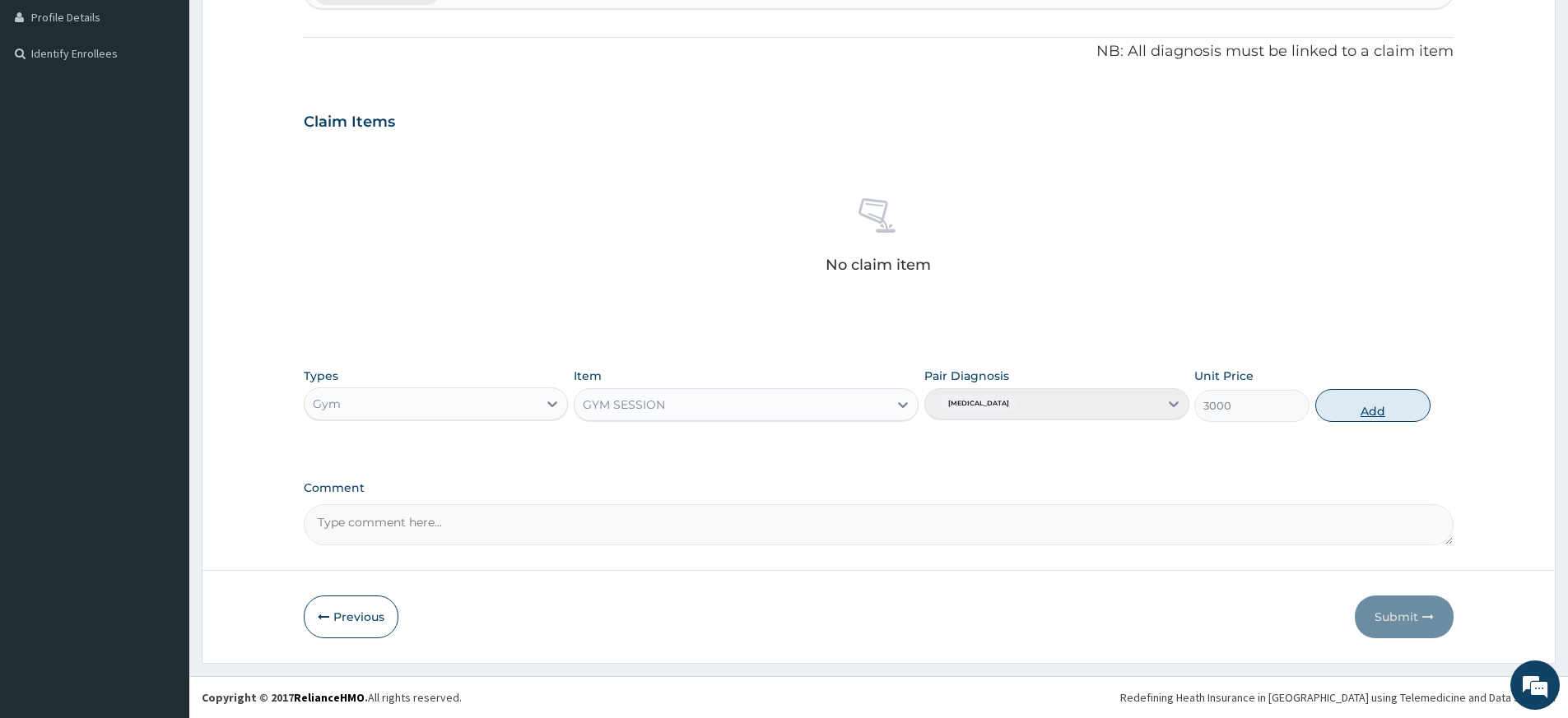
click at [1342, 403] on button "Add" at bounding box center [1373, 406] width 115 height 33
type input "0"
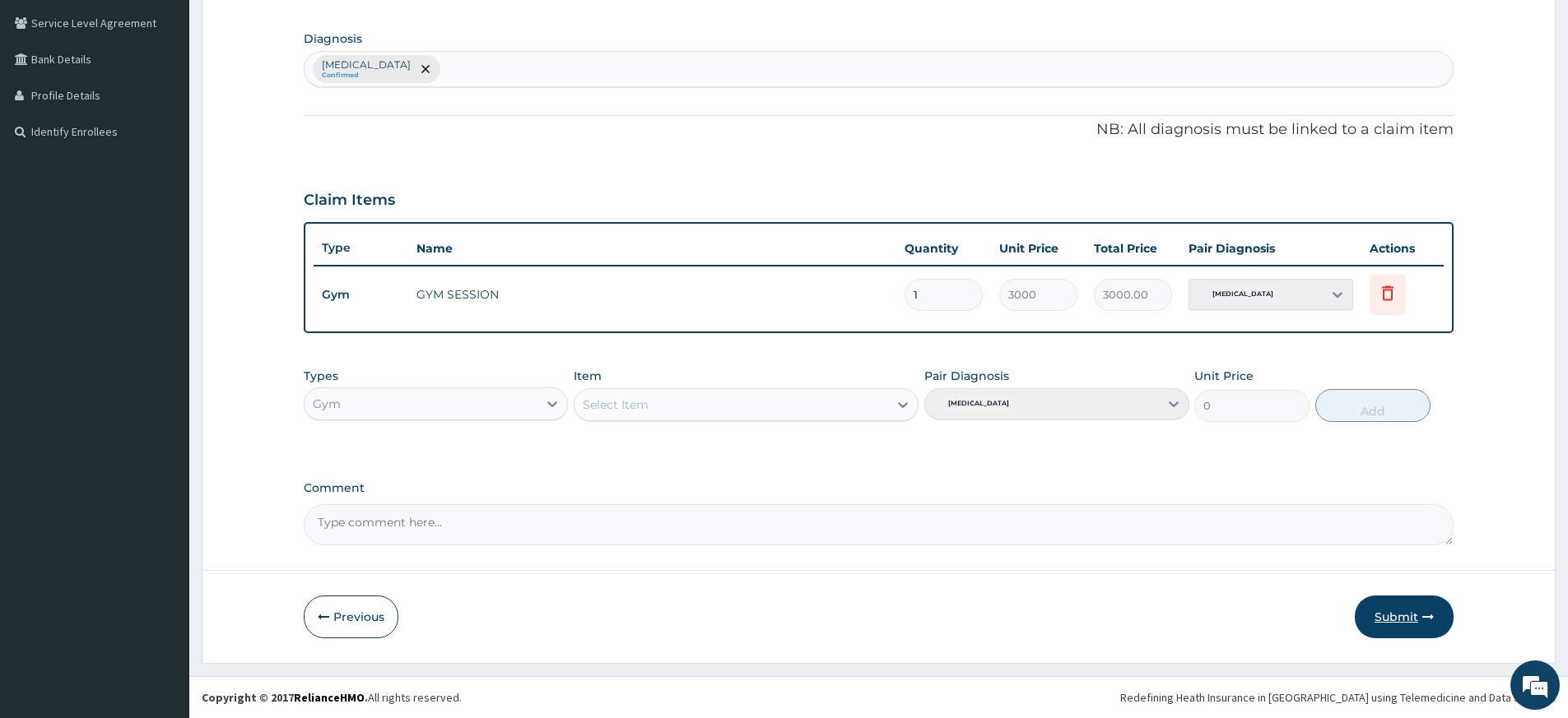
click at [1388, 605] on button "Submit" at bounding box center [1403, 617] width 99 height 43
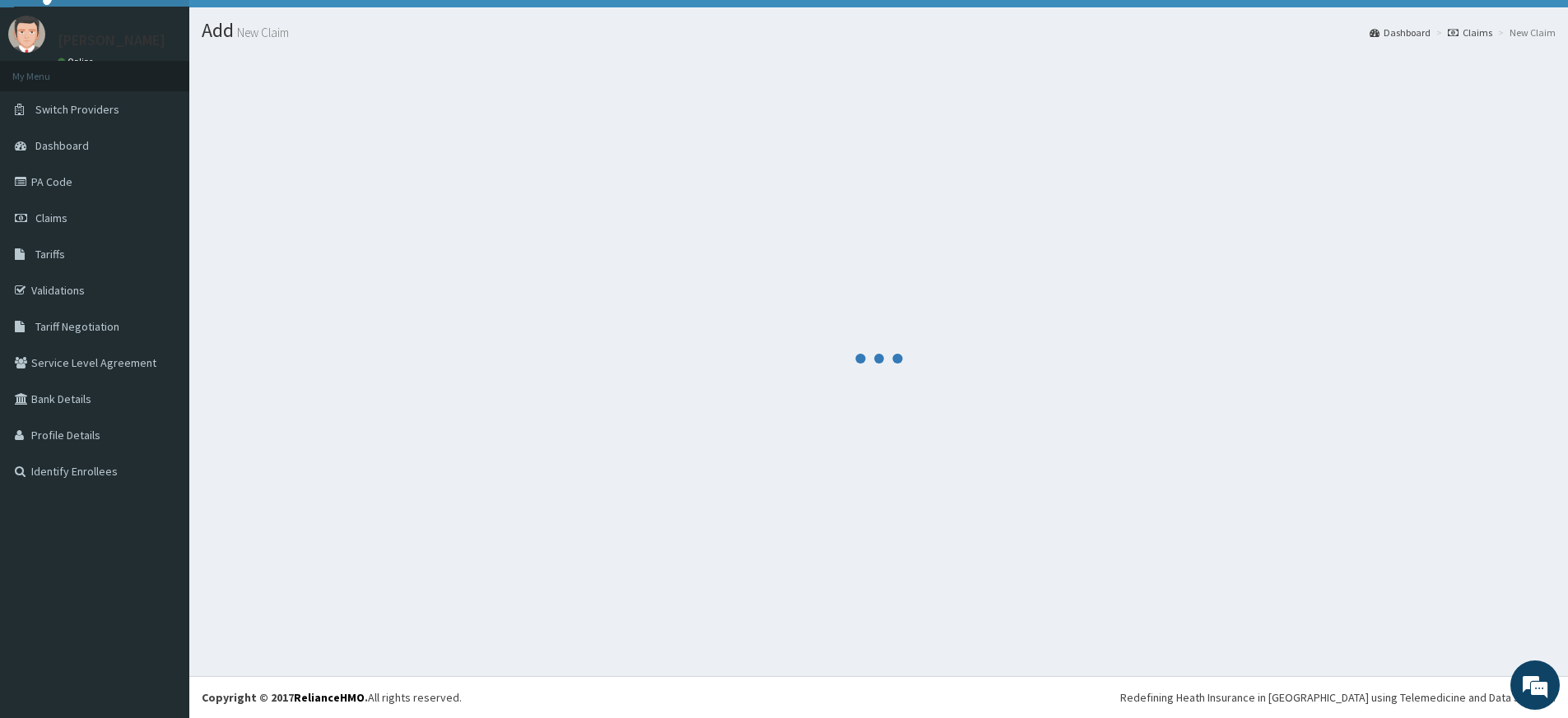
scroll to position [373, 0]
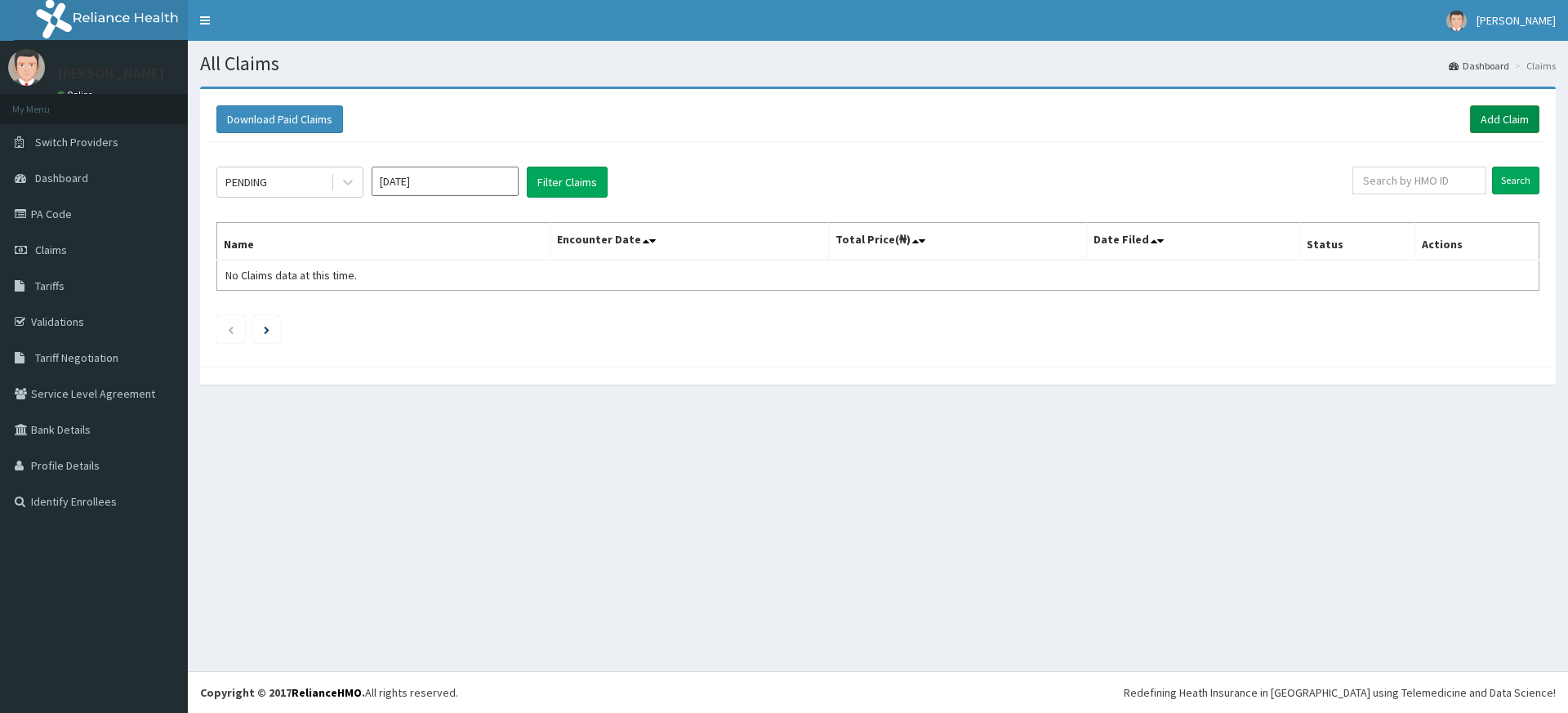
click at [1521, 125] on link "Add Claim" at bounding box center [1504, 119] width 69 height 28
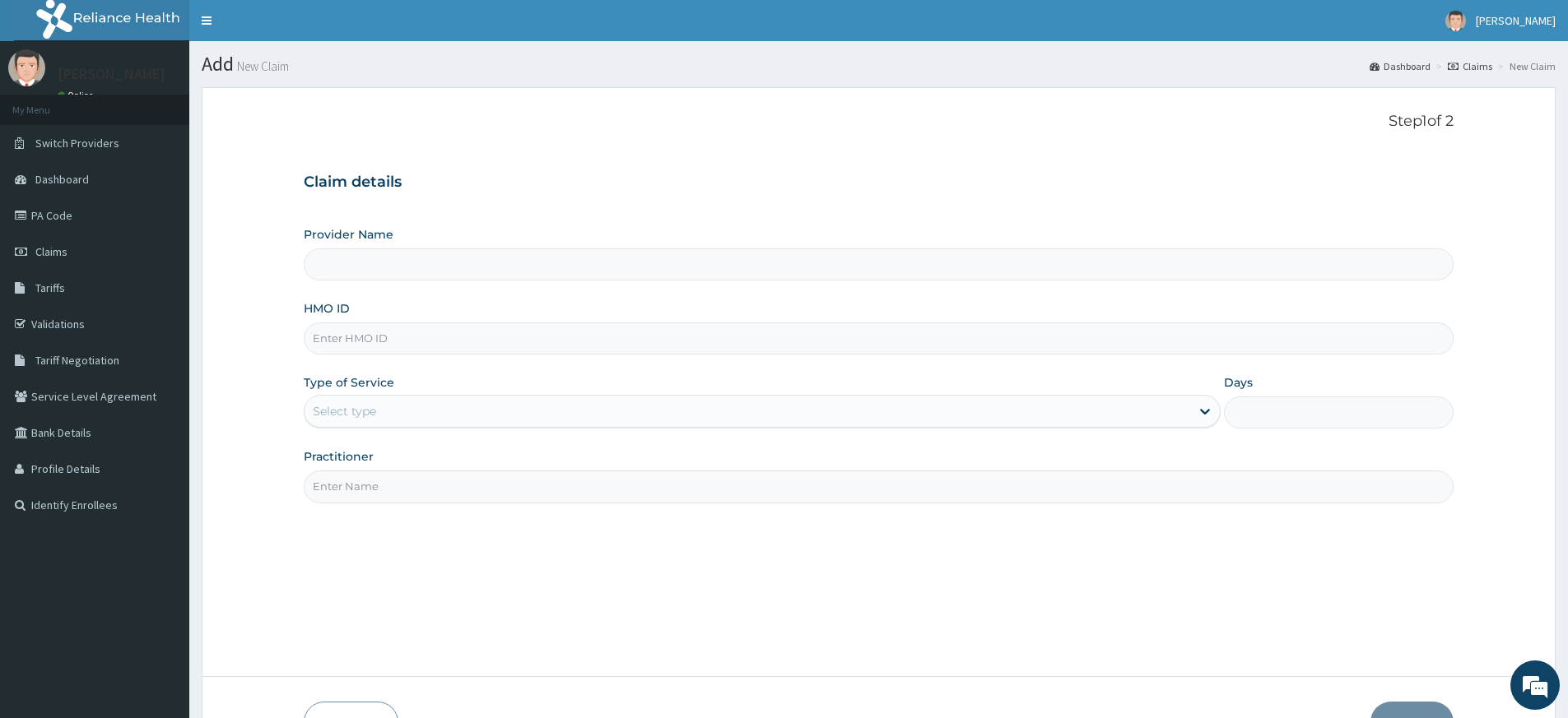
click at [446, 494] on input "Practitioner" at bounding box center [879, 486] width 1150 height 32
type input "pure fitness africa"
click at [400, 341] on input "HMO ID" at bounding box center [879, 338] width 1150 height 32
type input "Pure Fitness Africa | Lekki (fka Fitness Central)"
type input "1"
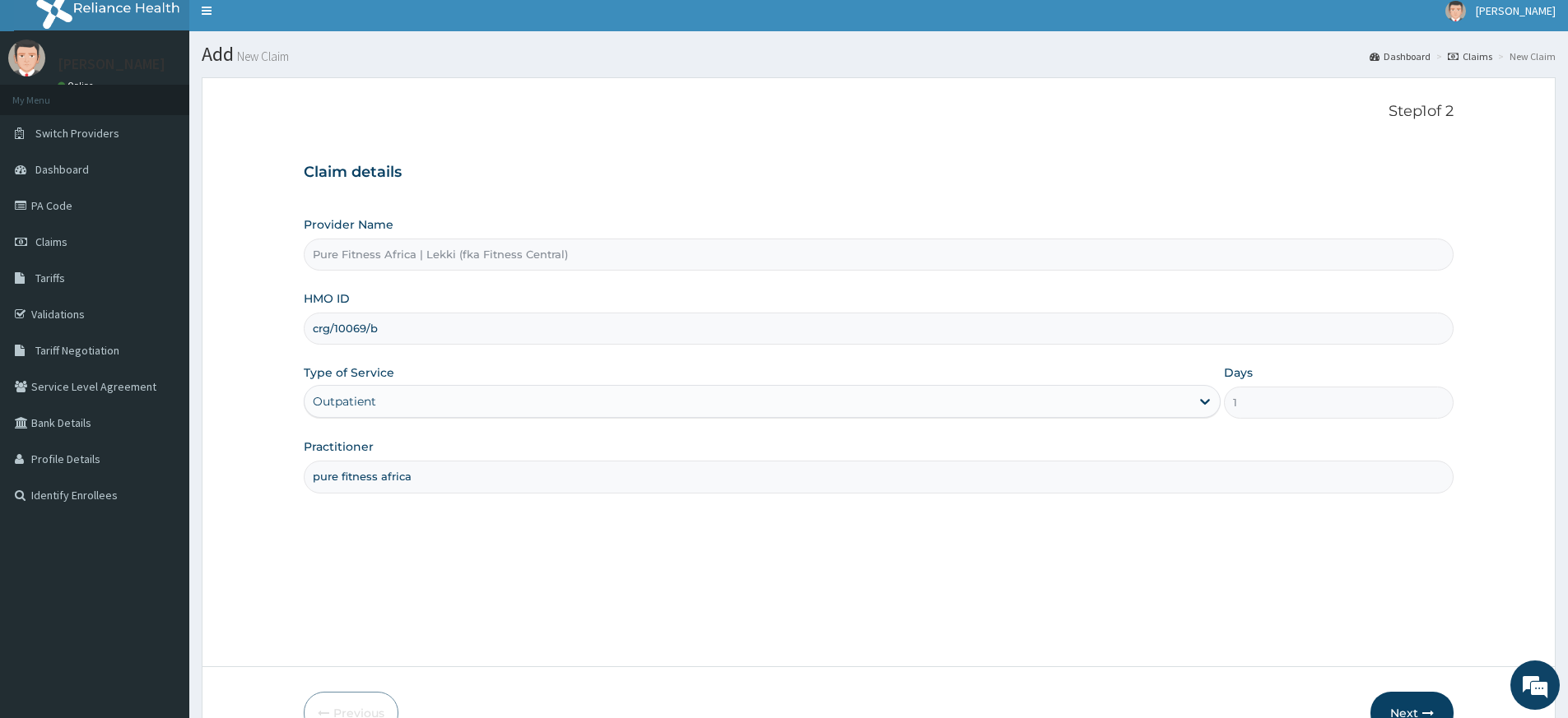
scroll to position [106, 0]
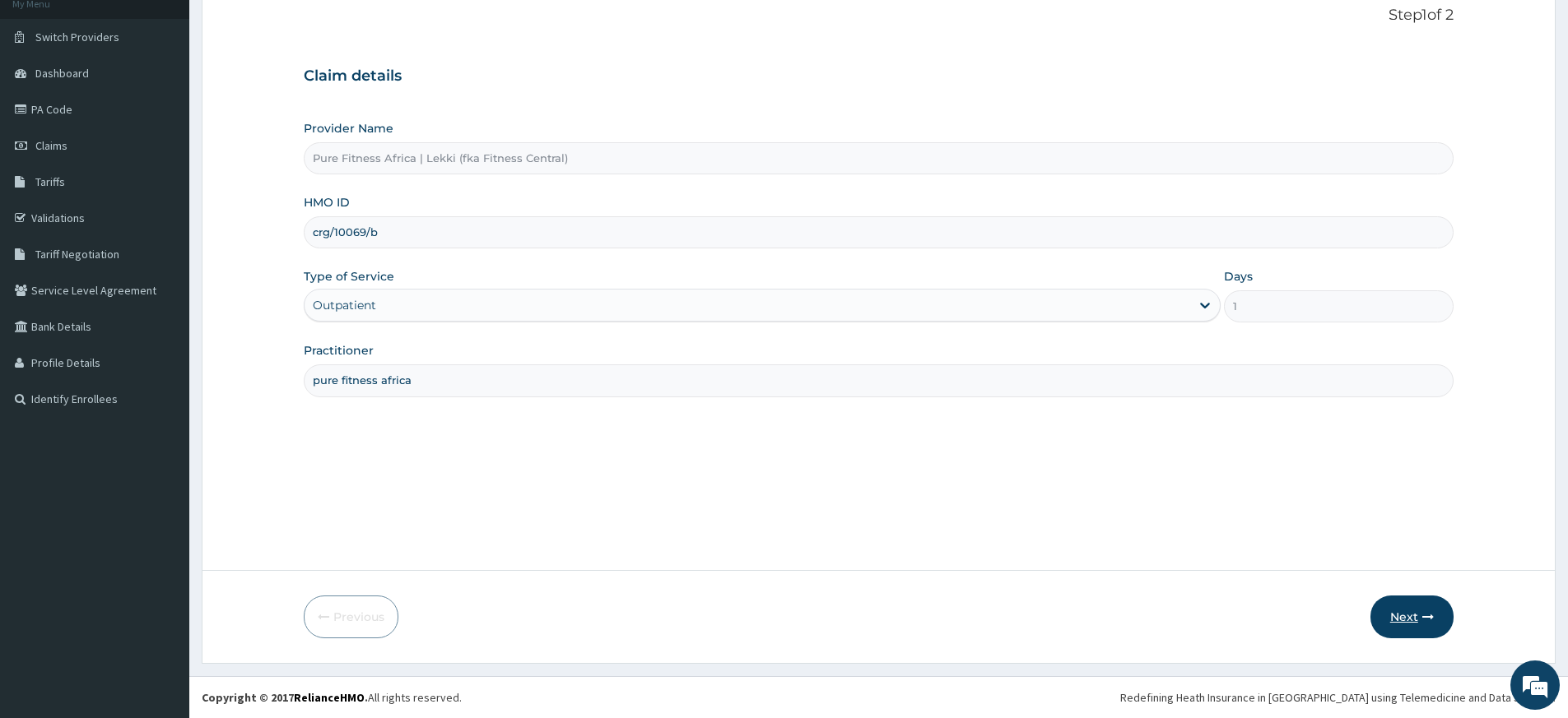
type input "crg/10069/b"
click at [1436, 616] on button "Next" at bounding box center [1411, 617] width 83 height 43
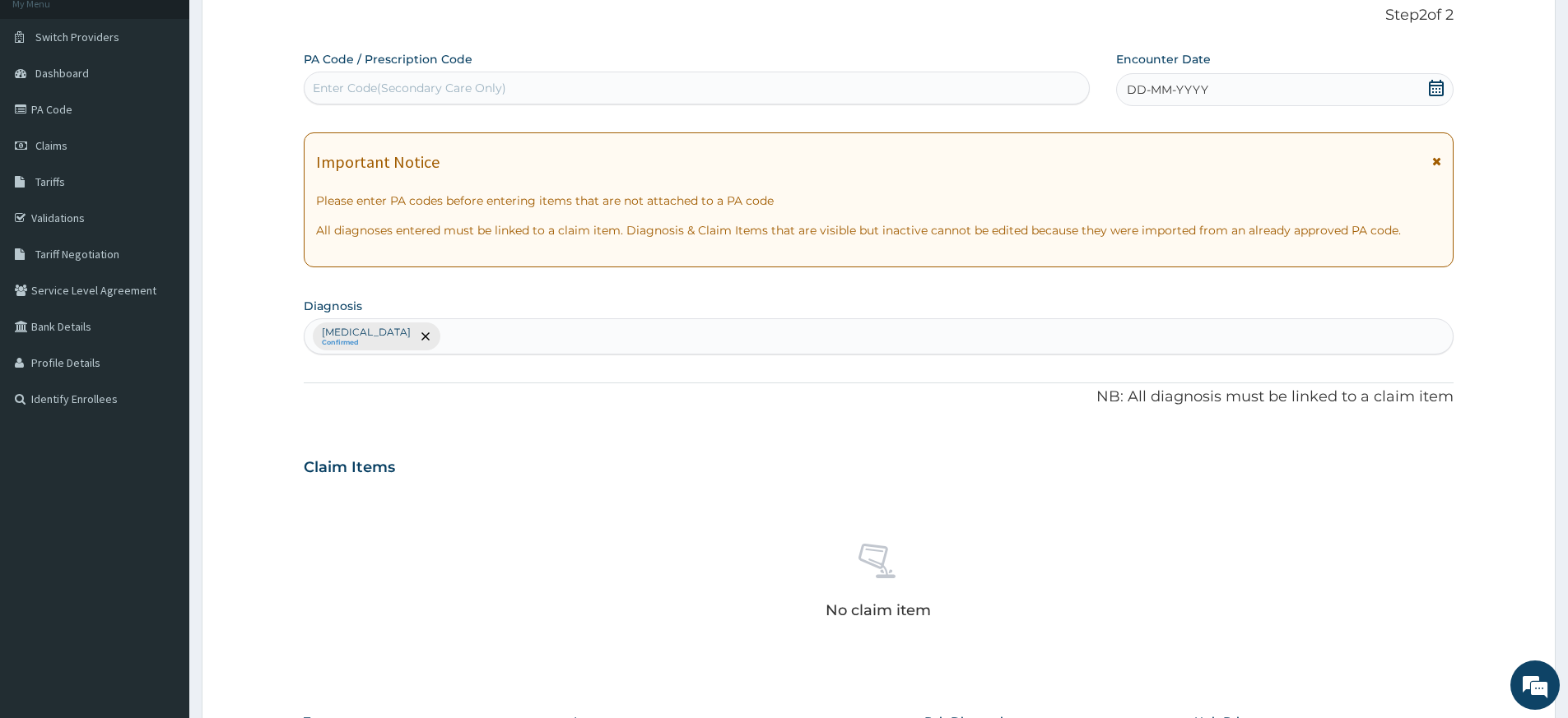
click at [1217, 84] on div "DD-MM-YYYY" at bounding box center [1284, 89] width 336 height 33
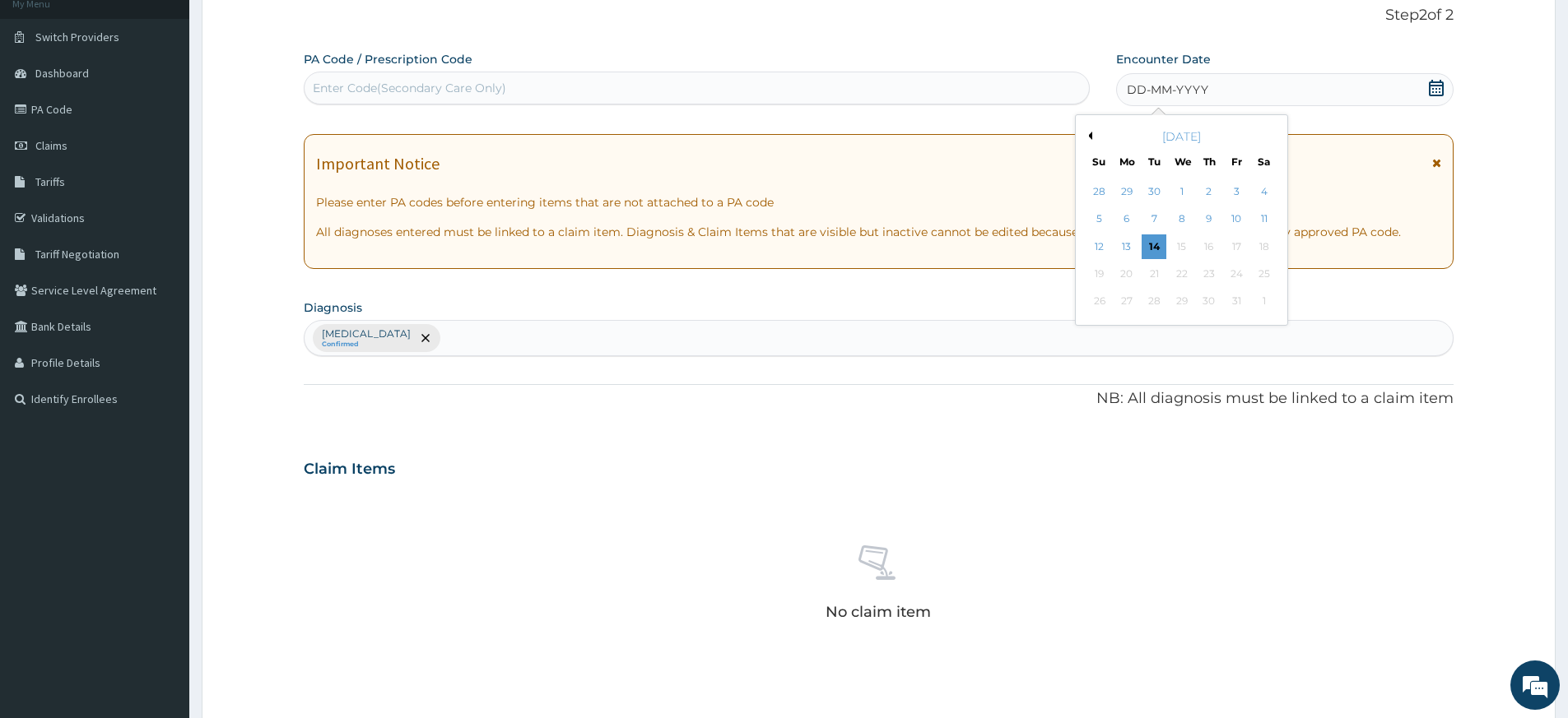
drag, startPoint x: 1153, startPoint y: 247, endPoint x: 1145, endPoint y: 248, distance: 8.1
click at [1151, 247] on div "14" at bounding box center [1155, 247] width 25 height 25
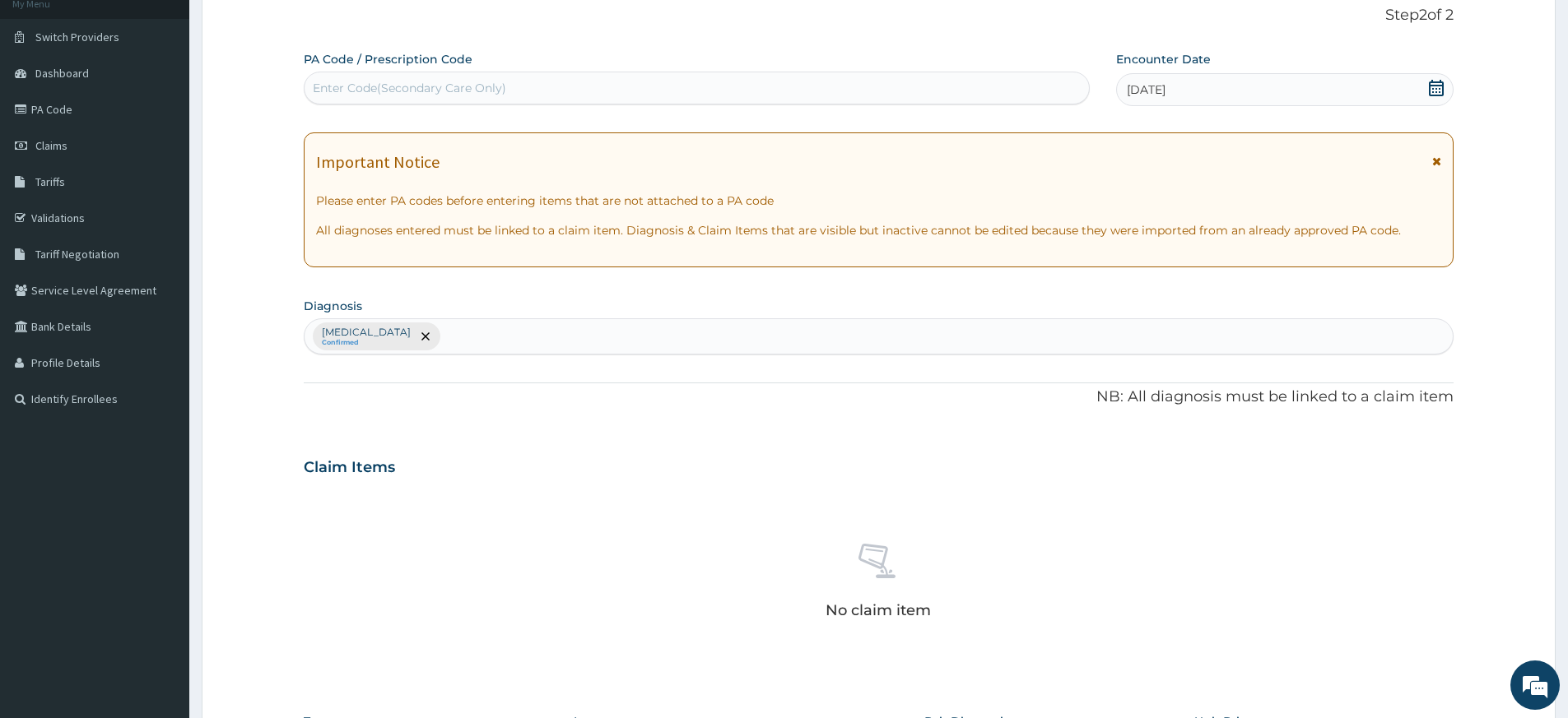
click at [419, 88] on div "Enter Code(Secondary Care Only)" at bounding box center [409, 88] width 193 height 17
type input "PA/"
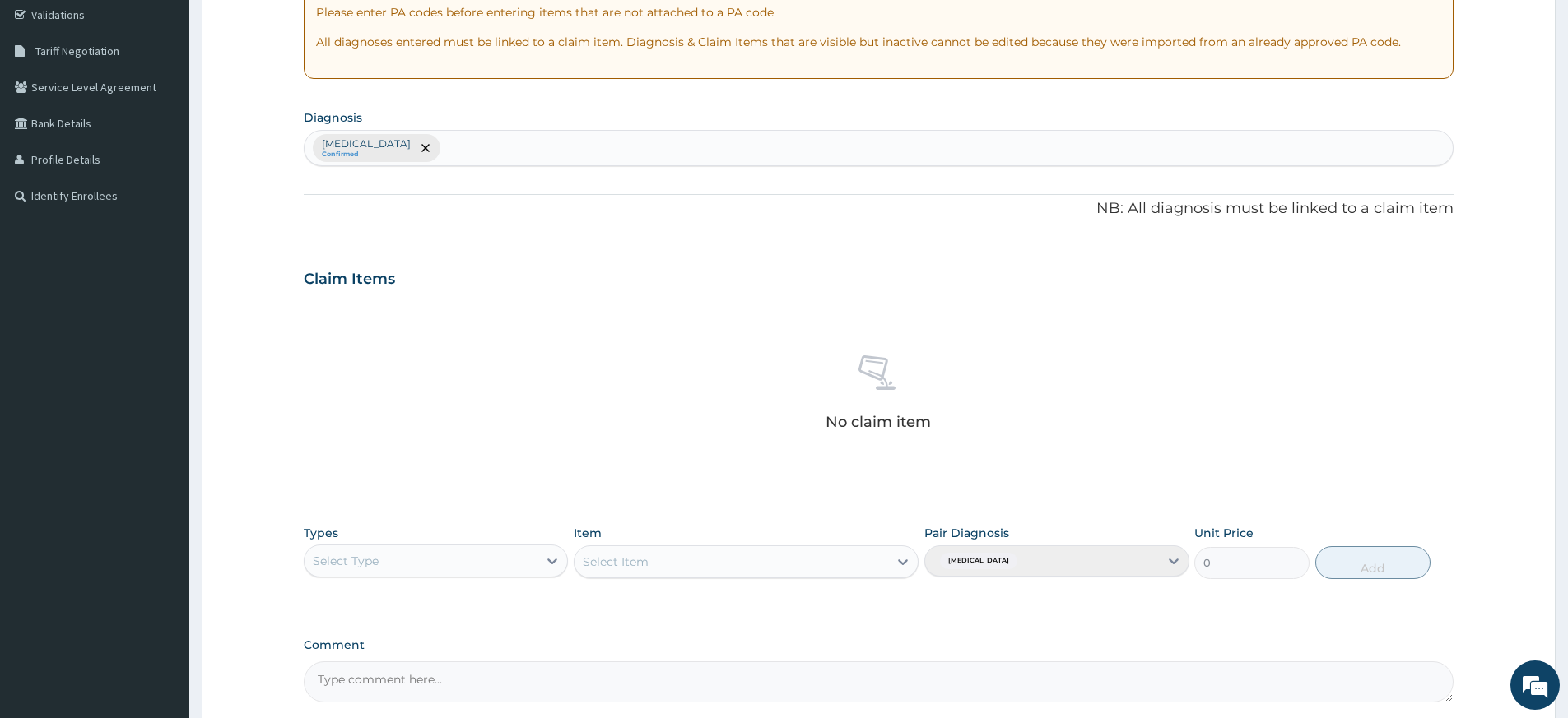
scroll to position [466, 0]
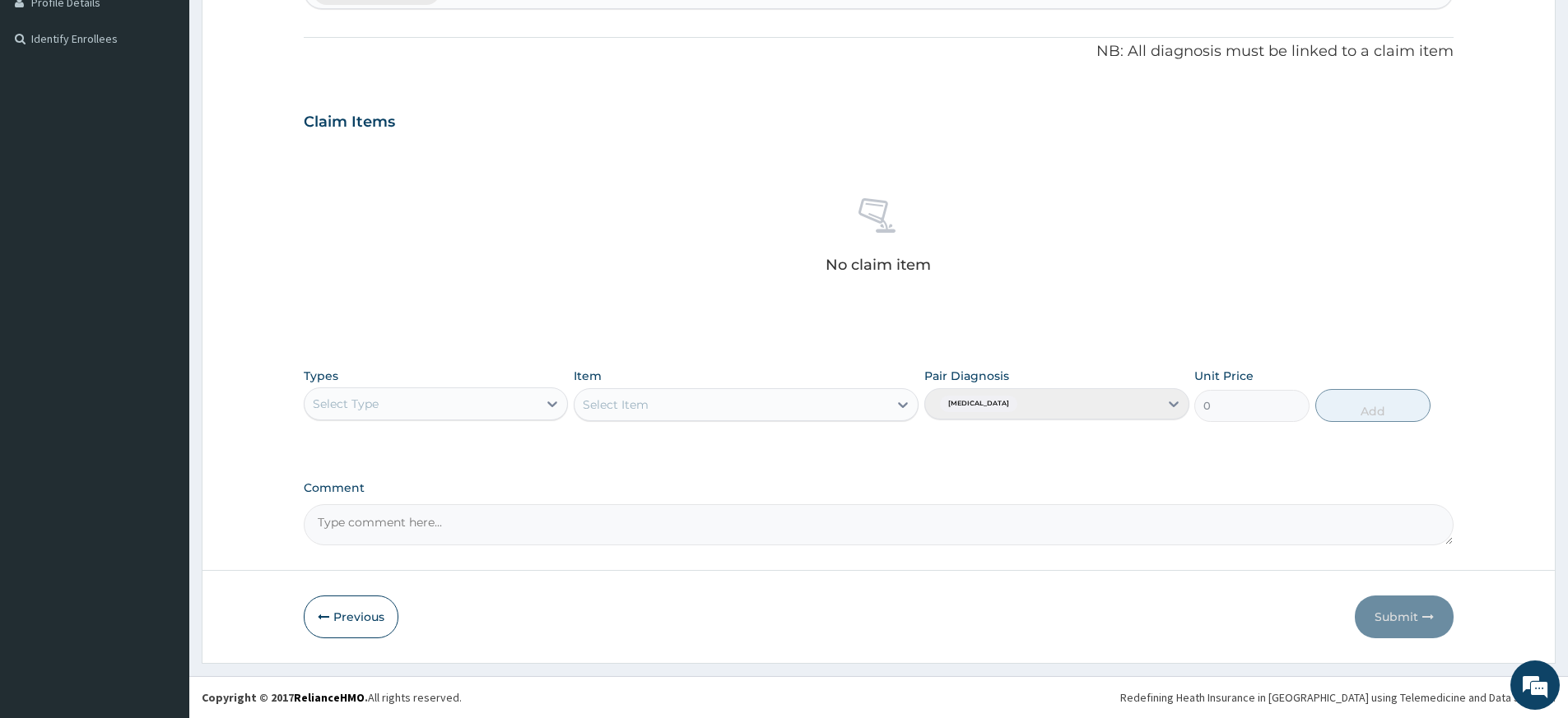
click at [507, 406] on div "Select Type" at bounding box center [421, 404] width 233 height 27
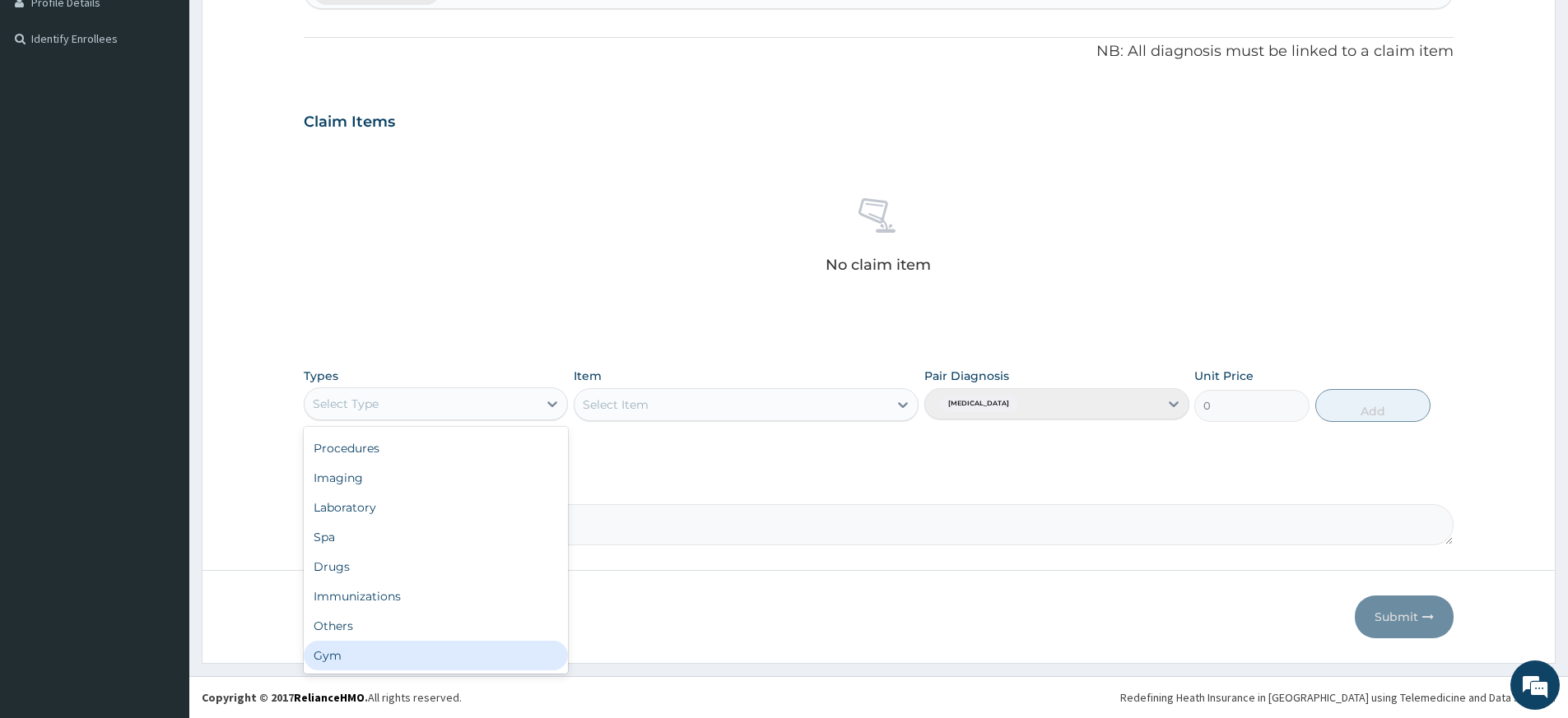
click at [427, 654] on div "Gym" at bounding box center [436, 656] width 264 height 30
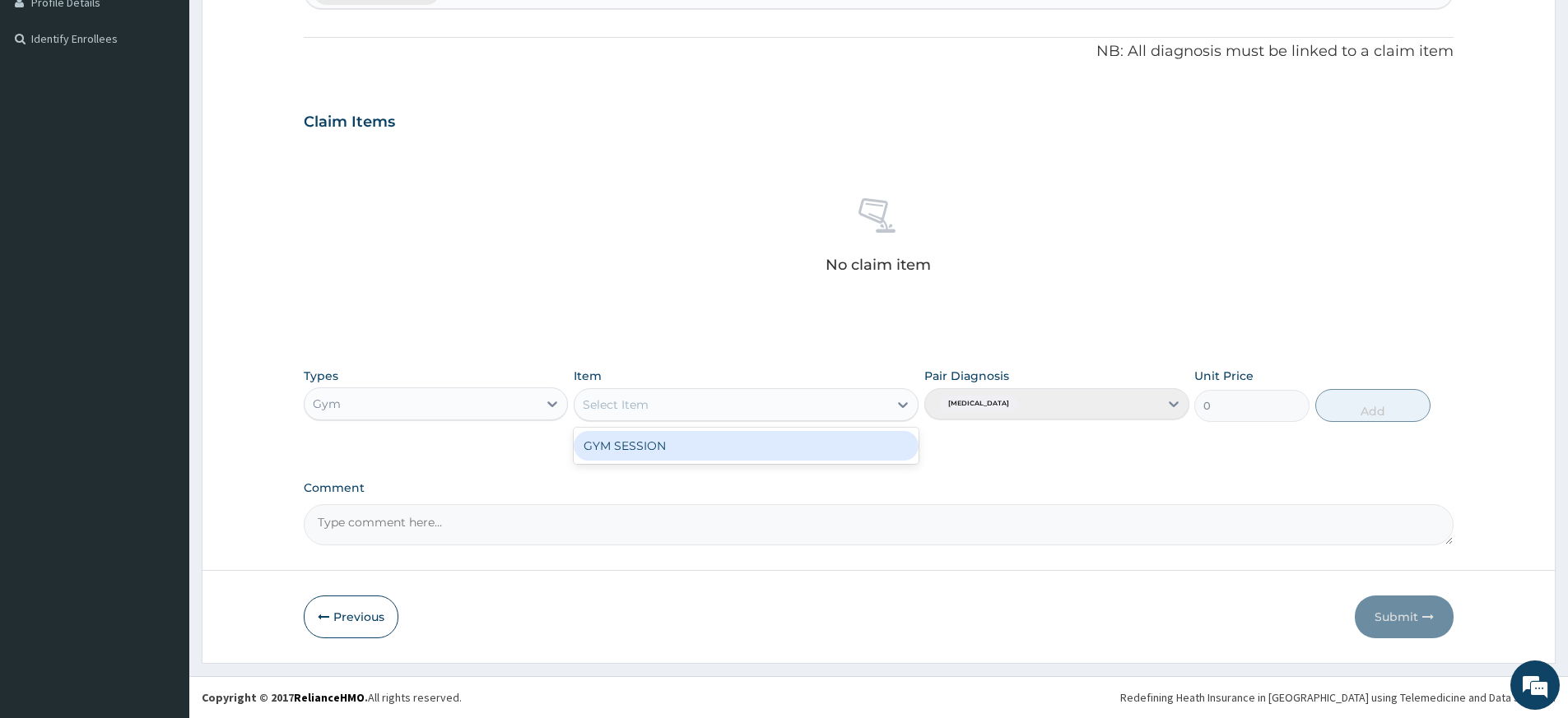
click at [750, 403] on div "Select Item" at bounding box center [731, 405] width 314 height 27
click at [753, 455] on div "GYM SESSION" at bounding box center [746, 446] width 345 height 30
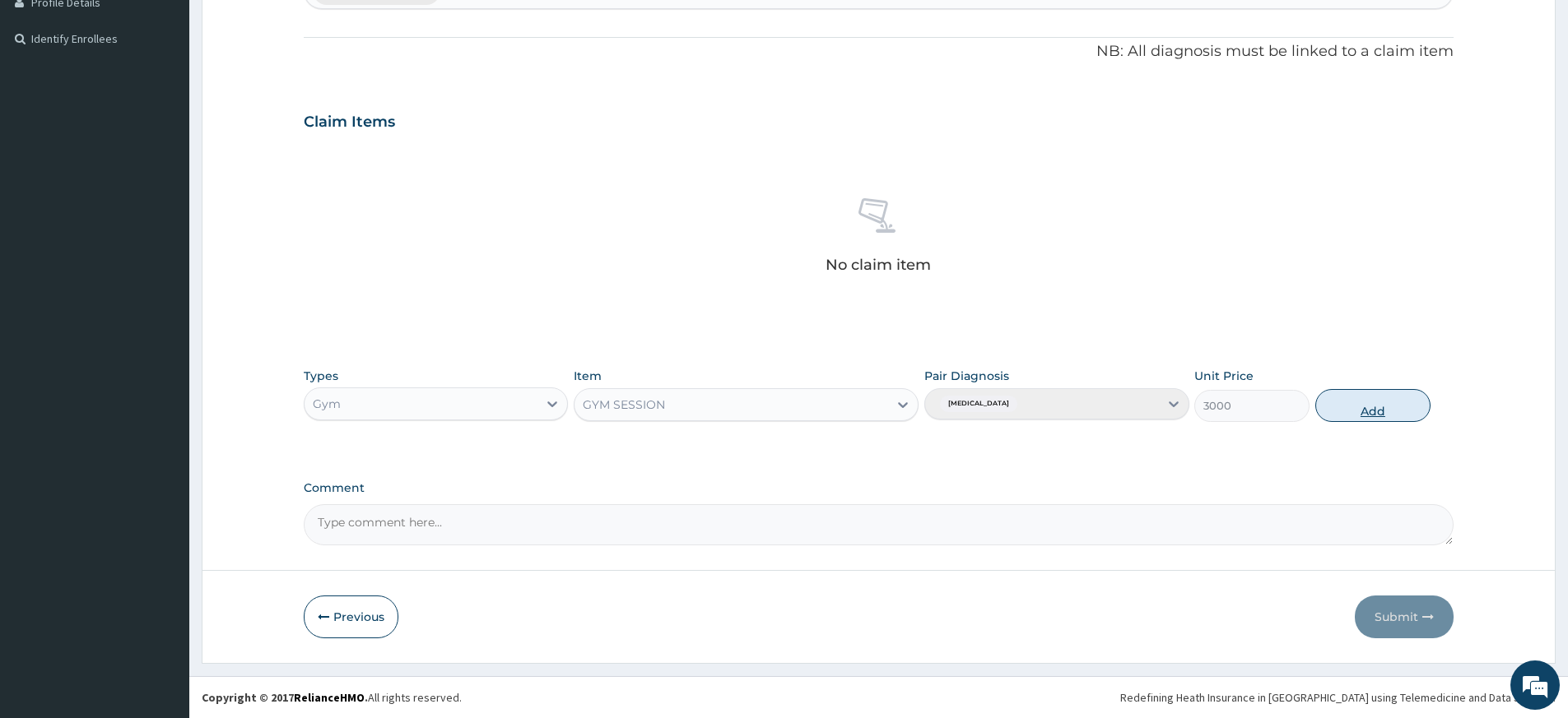
click at [1385, 409] on button "Add" at bounding box center [1373, 406] width 115 height 33
type input "0"
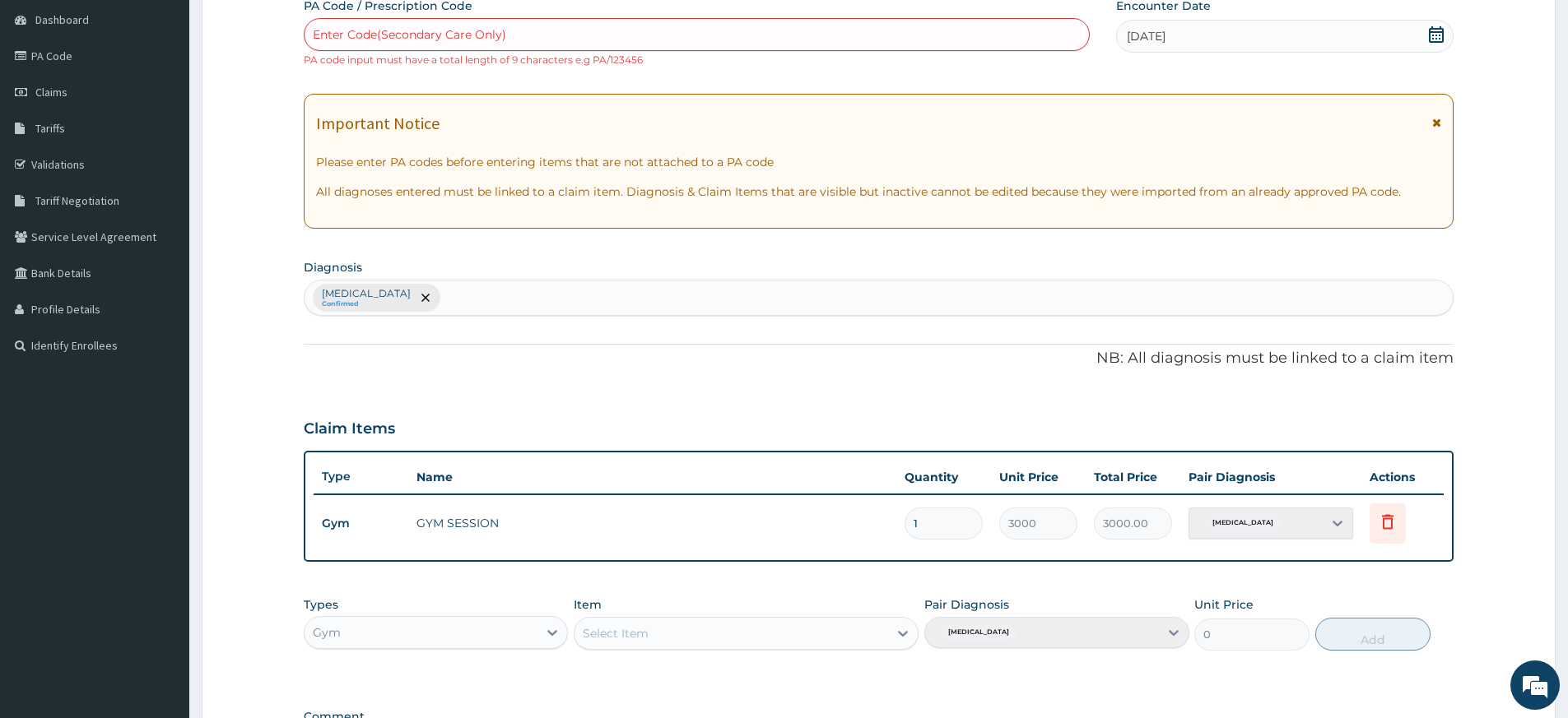
scroll to position [0, 0]
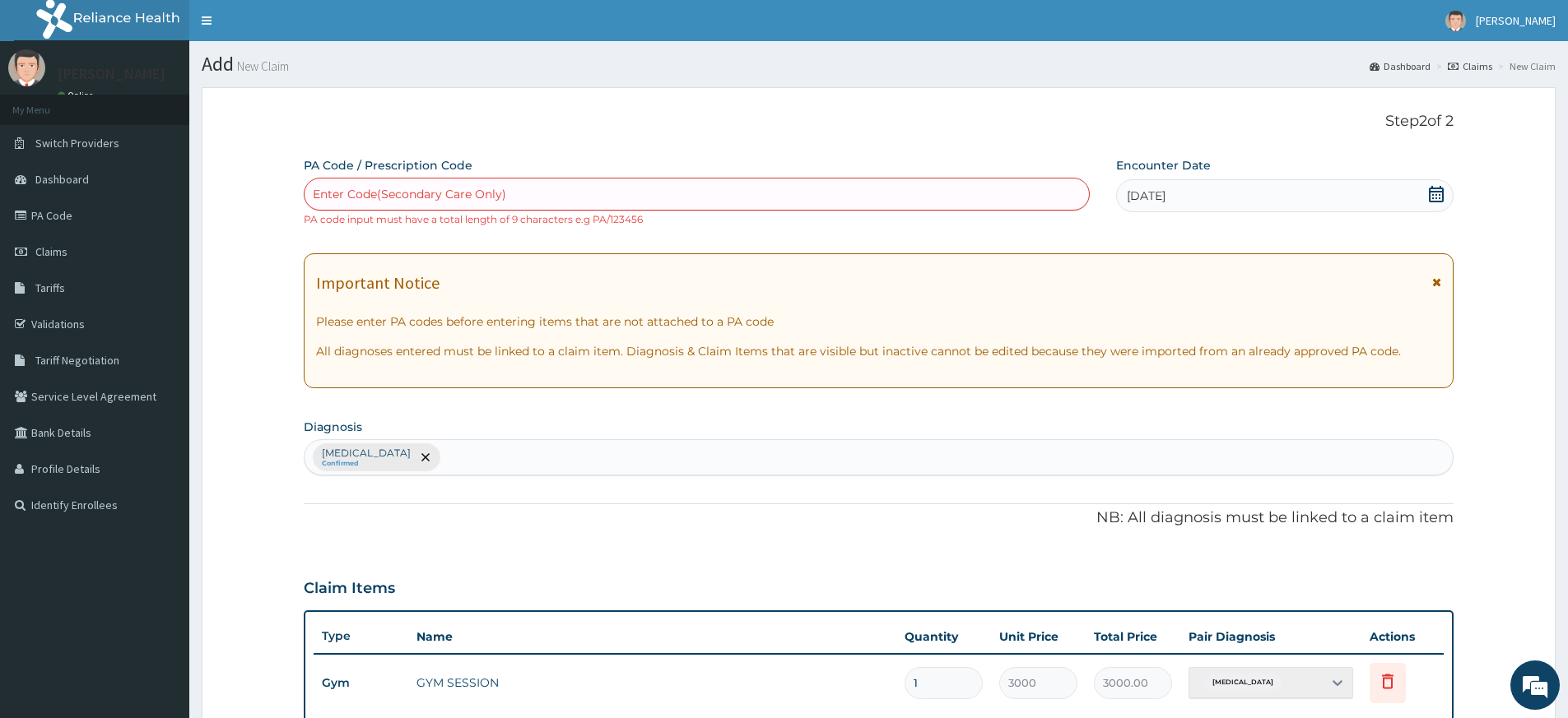
click at [647, 186] on div "Enter Code(Secondary Care Only)" at bounding box center [697, 195] width 784 height 27
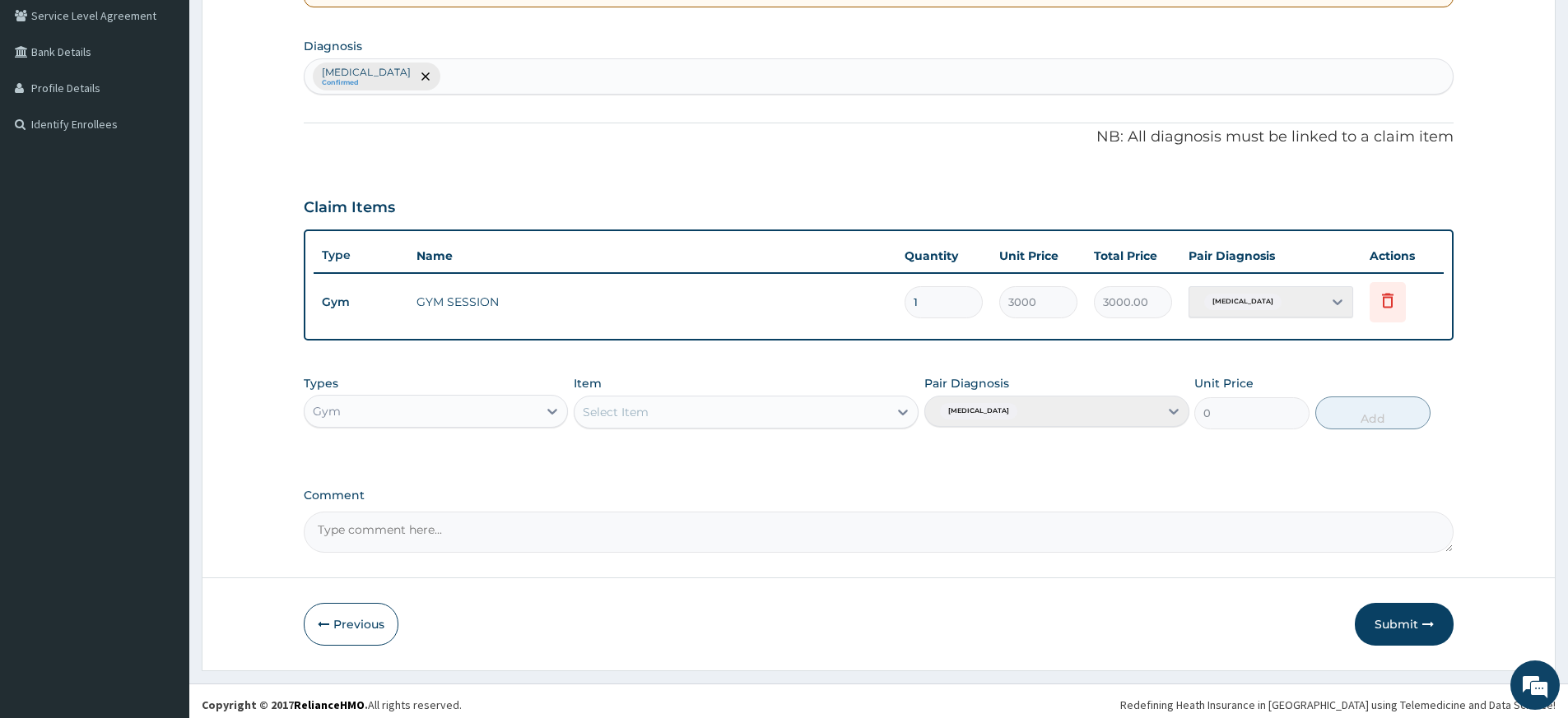
scroll to position [388, 0]
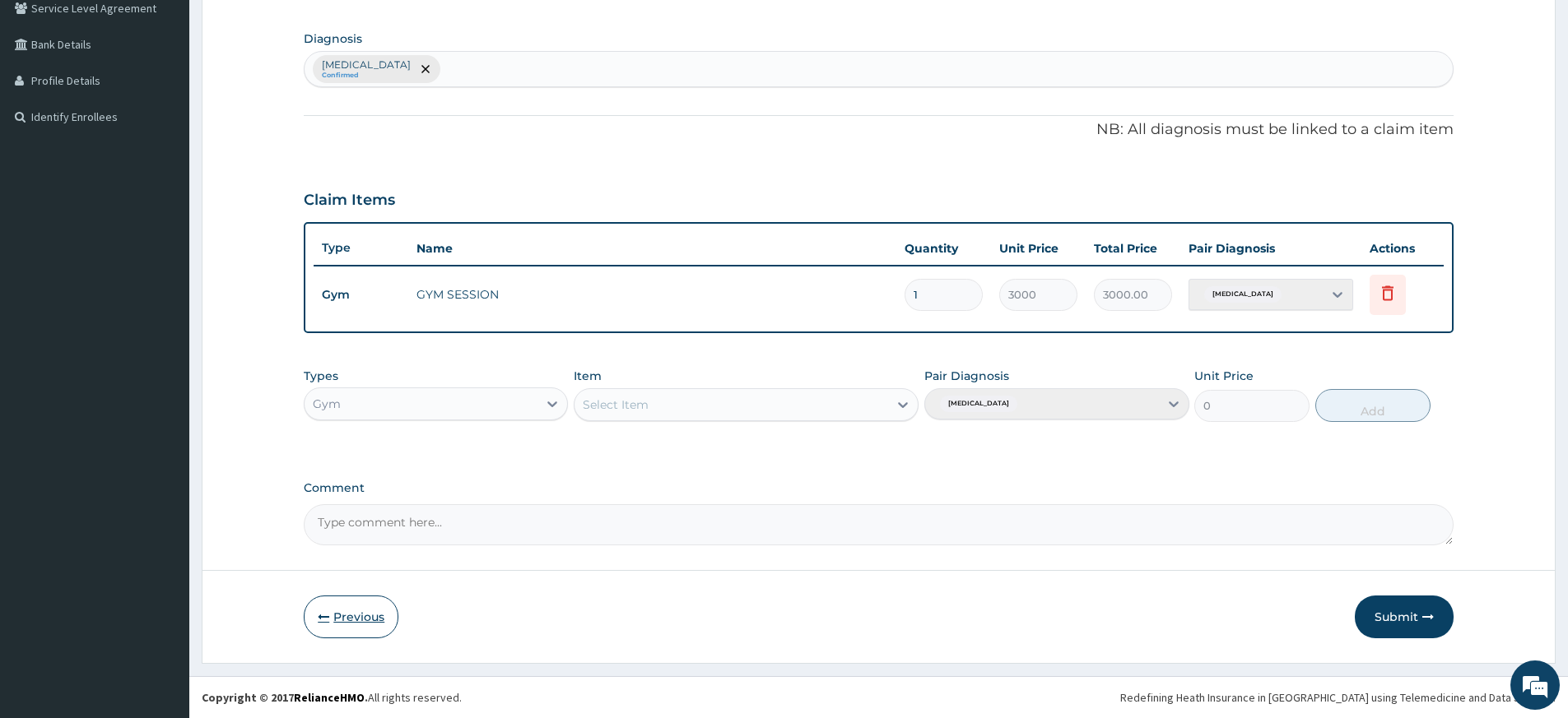
click at [354, 616] on button "Previous" at bounding box center [351, 617] width 94 height 43
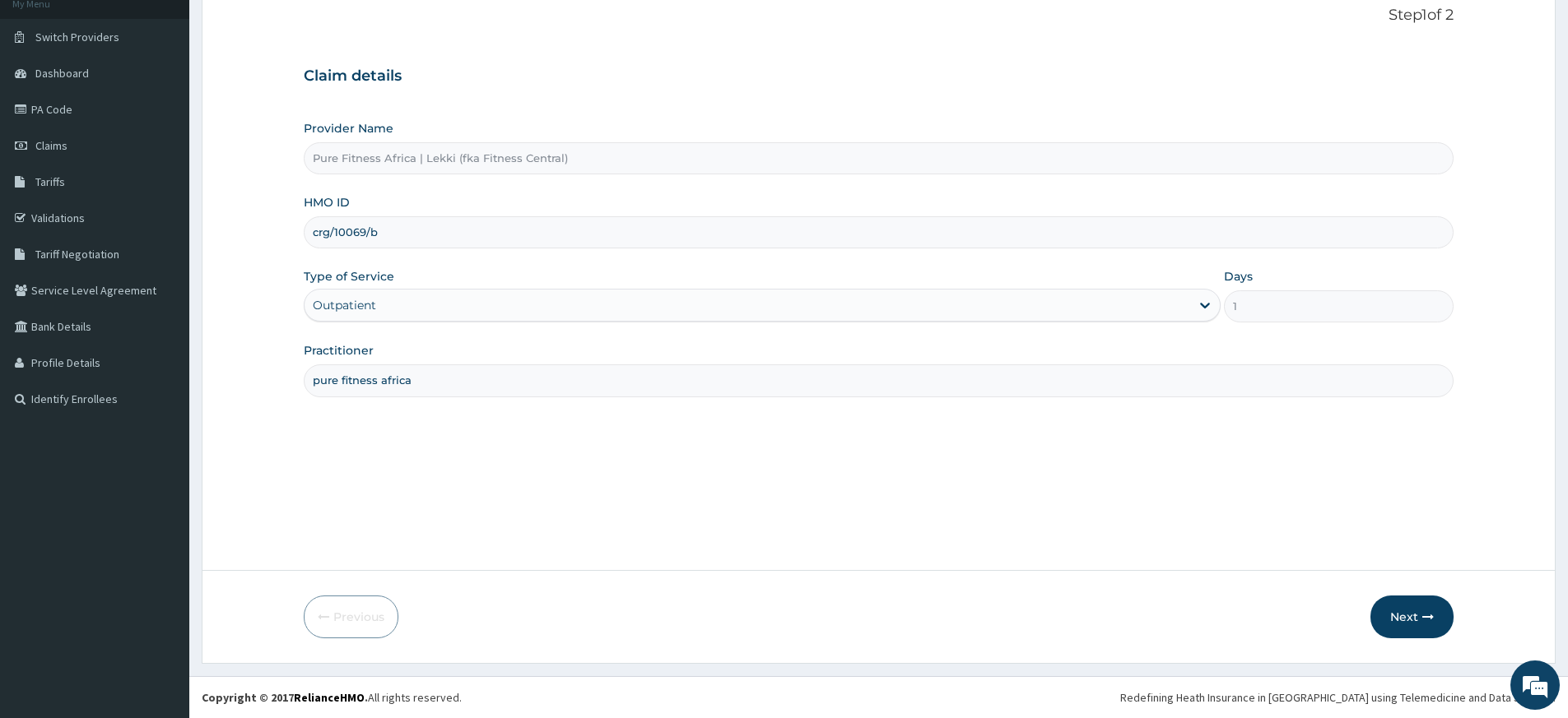
drag, startPoint x: 380, startPoint y: 233, endPoint x: 384, endPoint y: 221, distance: 12.6
click at [380, 232] on input "crg/10069/b" at bounding box center [879, 232] width 1150 height 32
type input "c"
type input "fnp/10421/a"
click at [1411, 614] on button "Next" at bounding box center [1411, 617] width 83 height 43
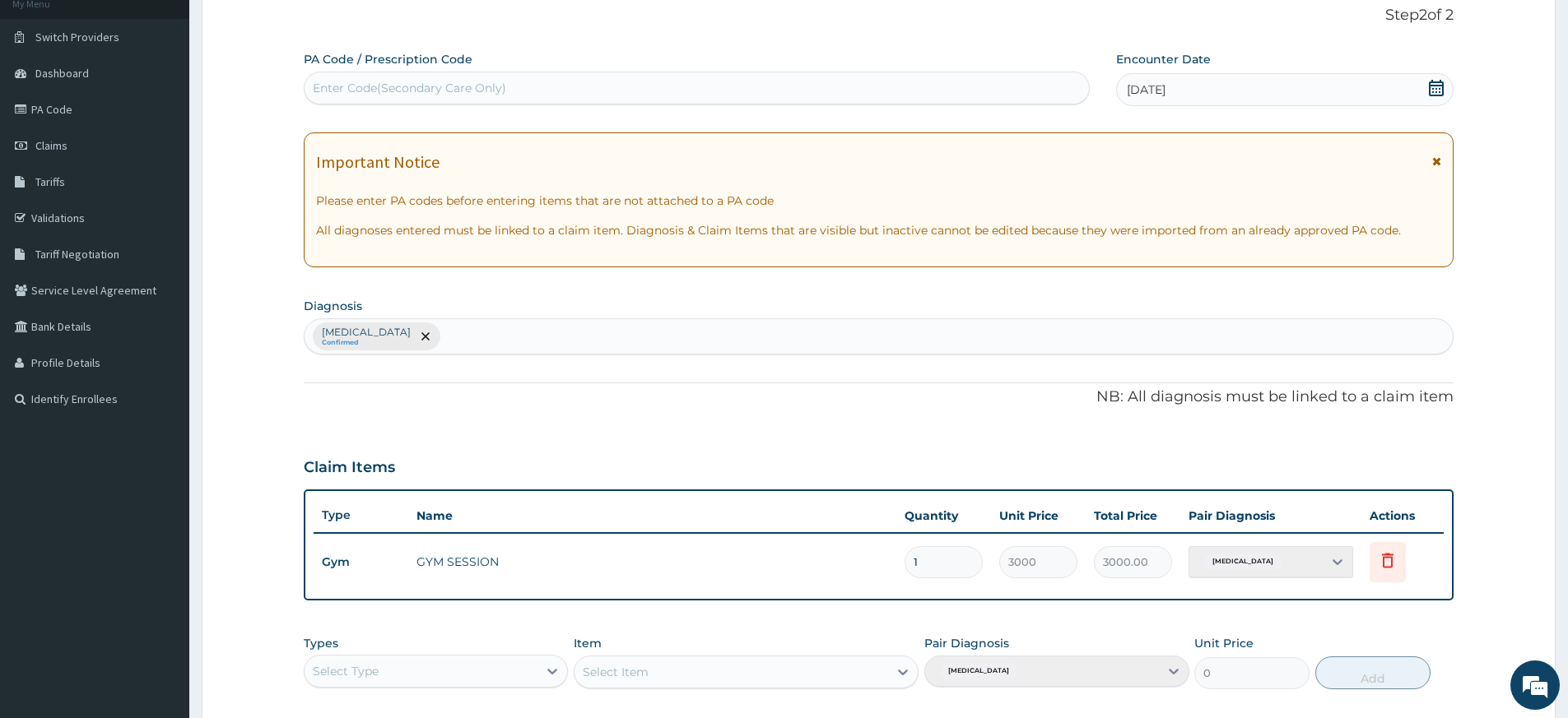
click at [1433, 85] on icon at bounding box center [1436, 88] width 15 height 17
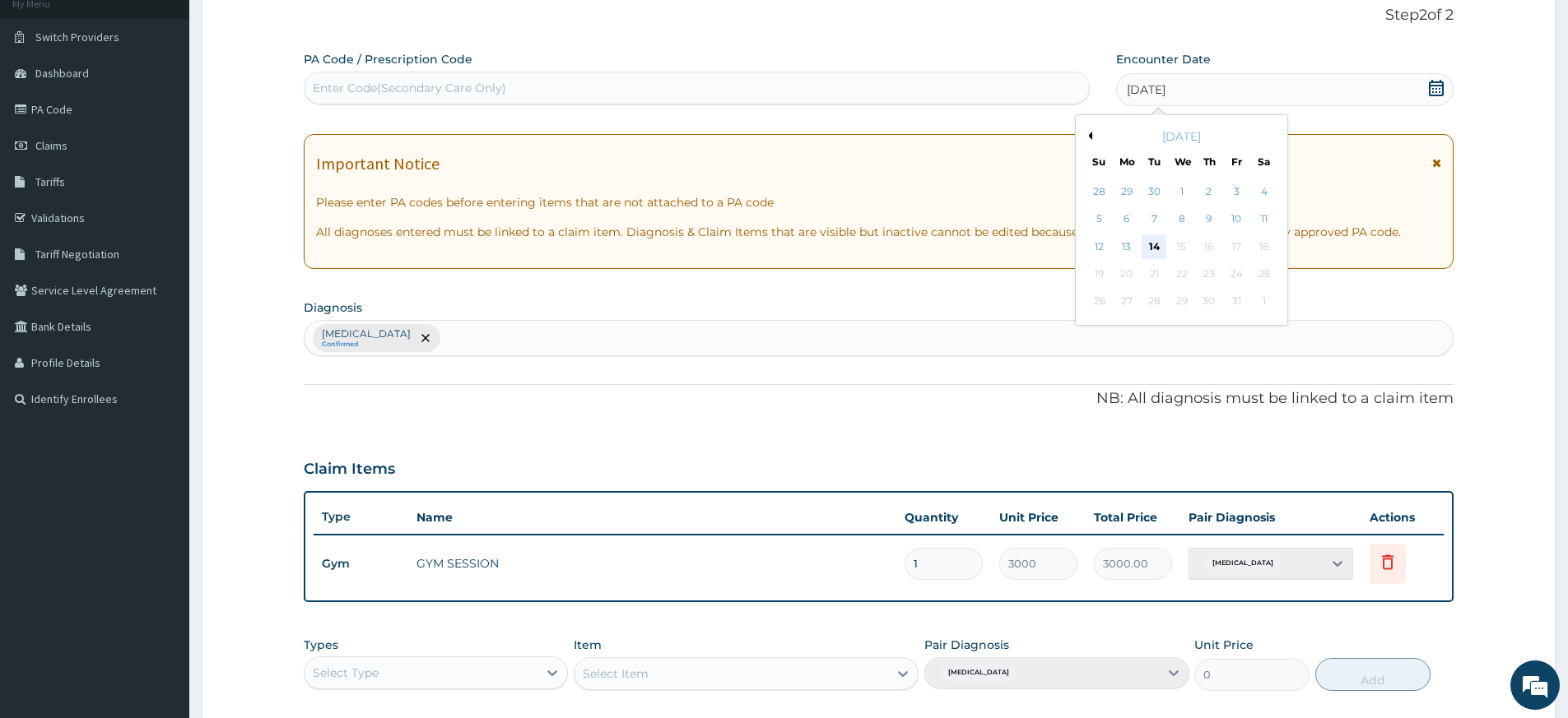
click at [1154, 250] on div "14" at bounding box center [1155, 247] width 25 height 25
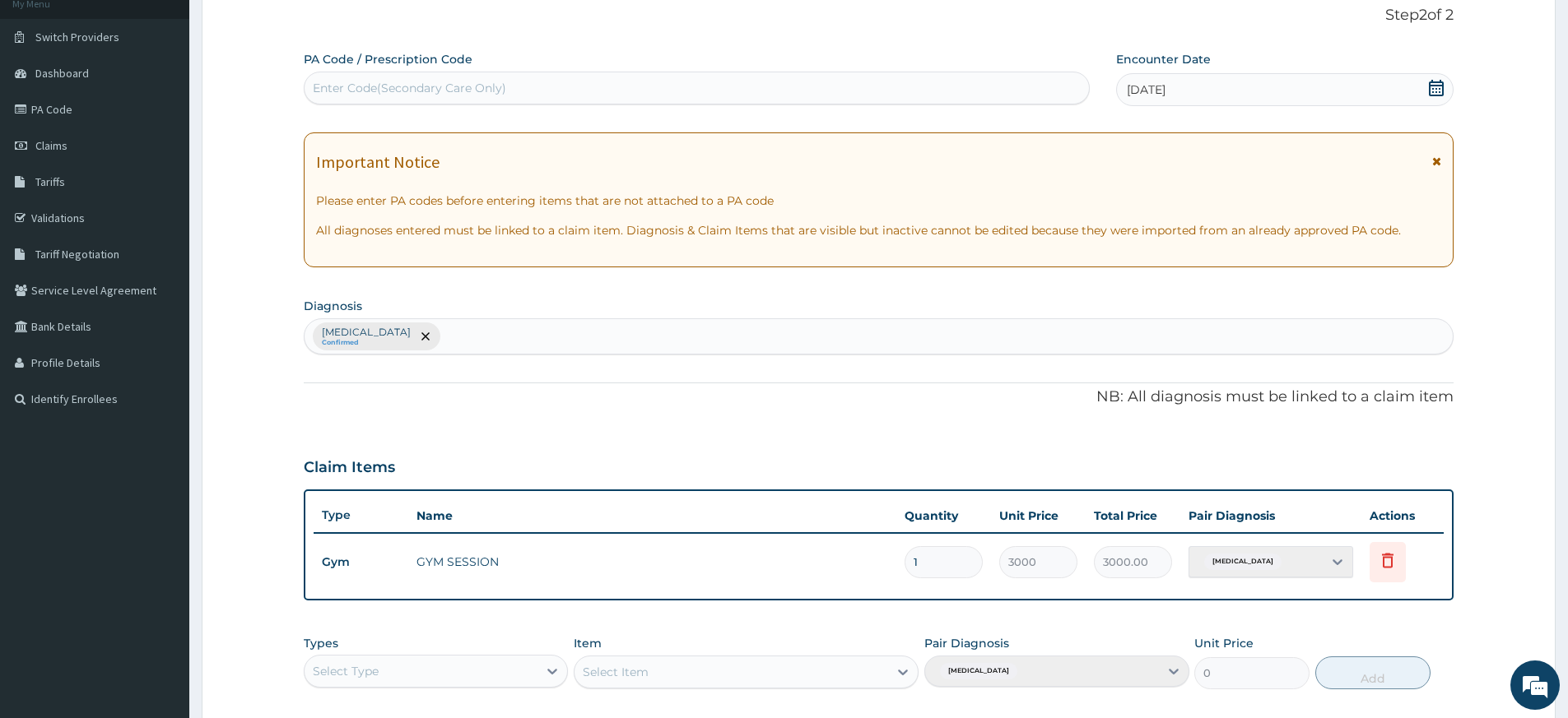
scroll to position [373, 0]
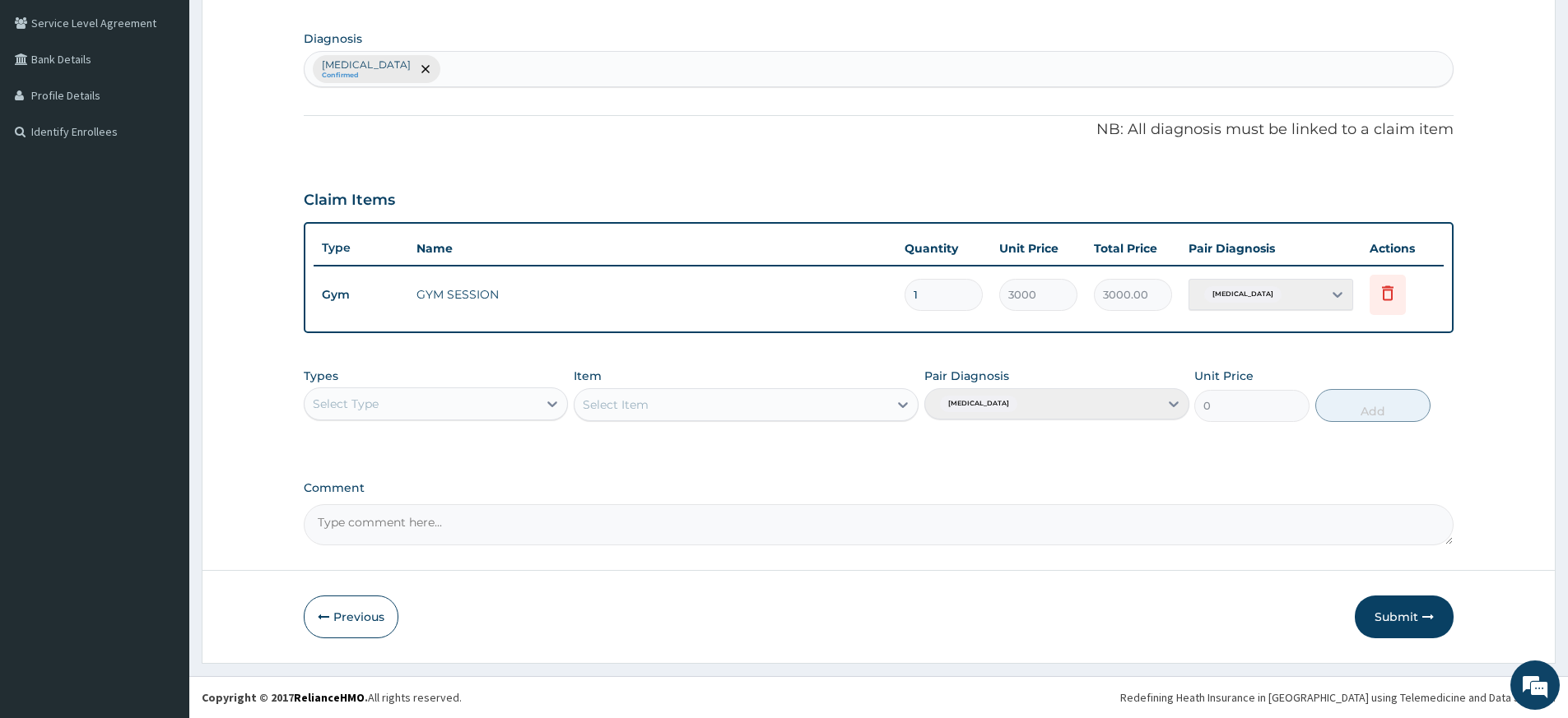
click at [530, 406] on div "Select Type" at bounding box center [421, 404] width 233 height 27
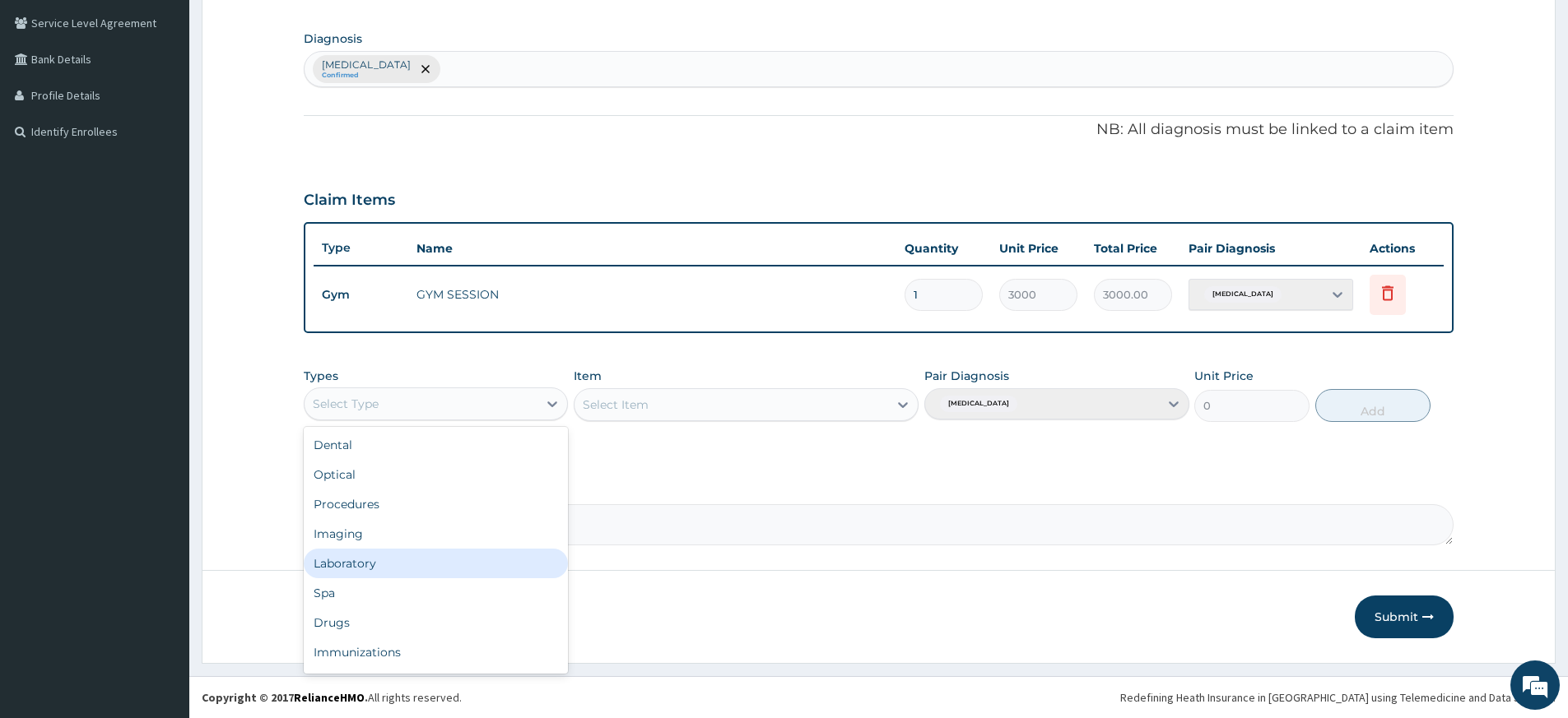
scroll to position [56, 0]
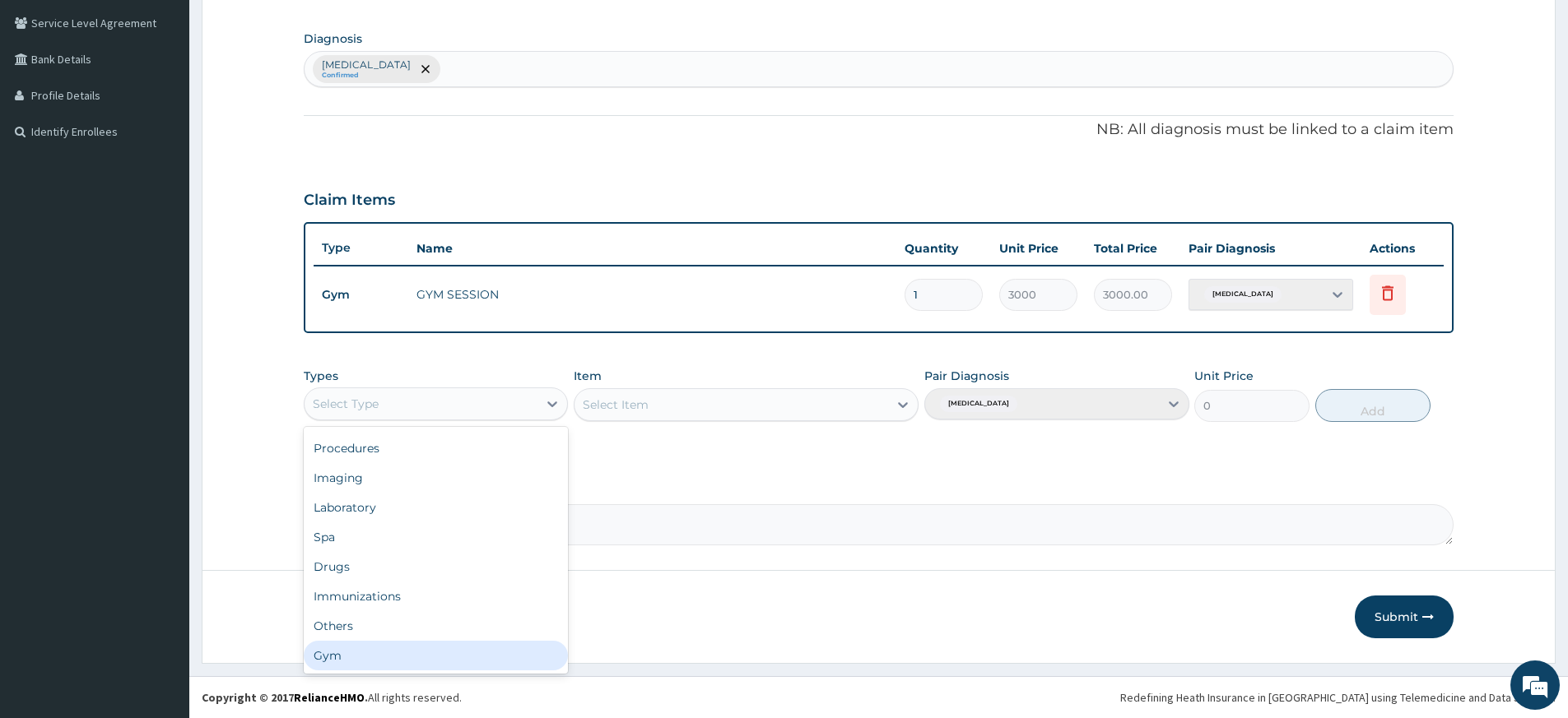
click at [413, 648] on div "Gym" at bounding box center [436, 656] width 264 height 30
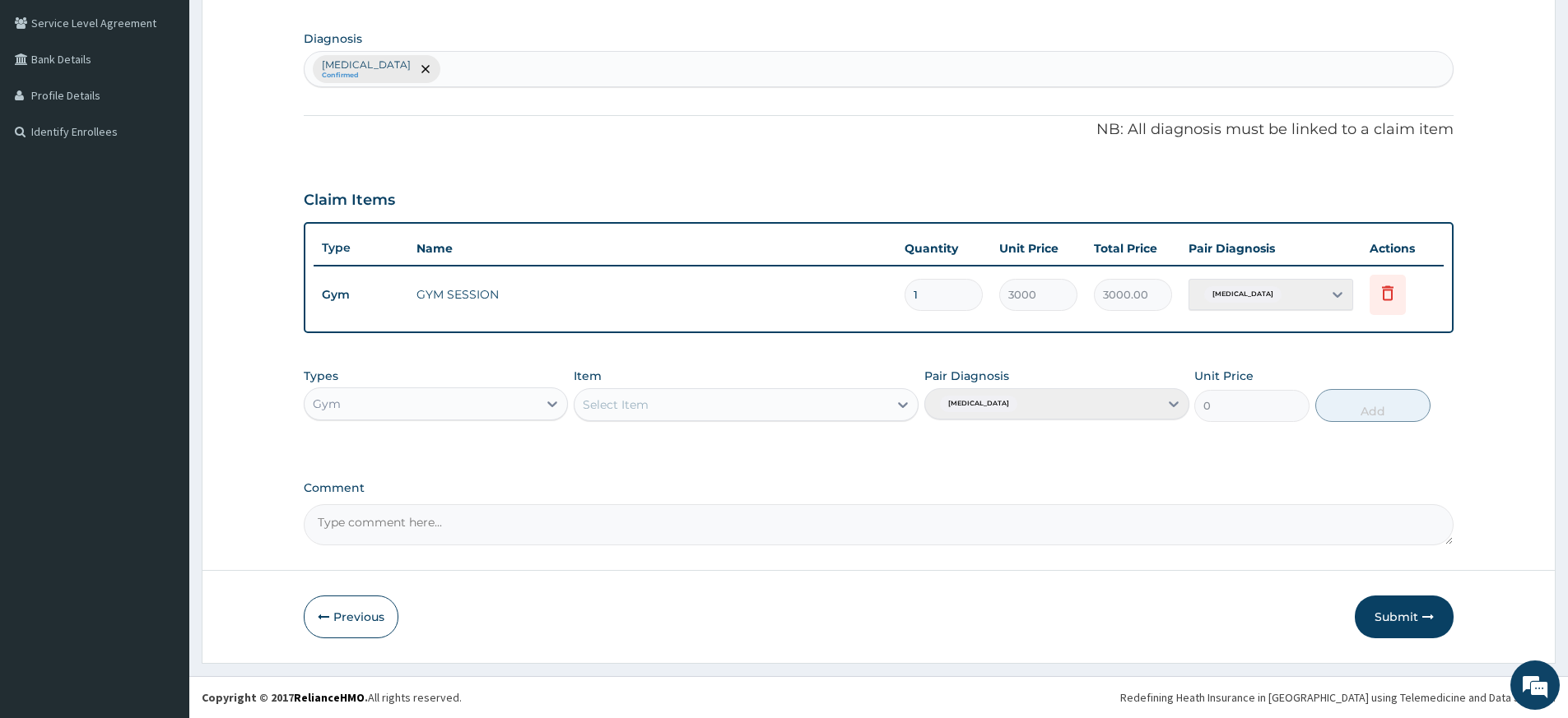
click at [759, 406] on div "Select Item" at bounding box center [731, 405] width 314 height 27
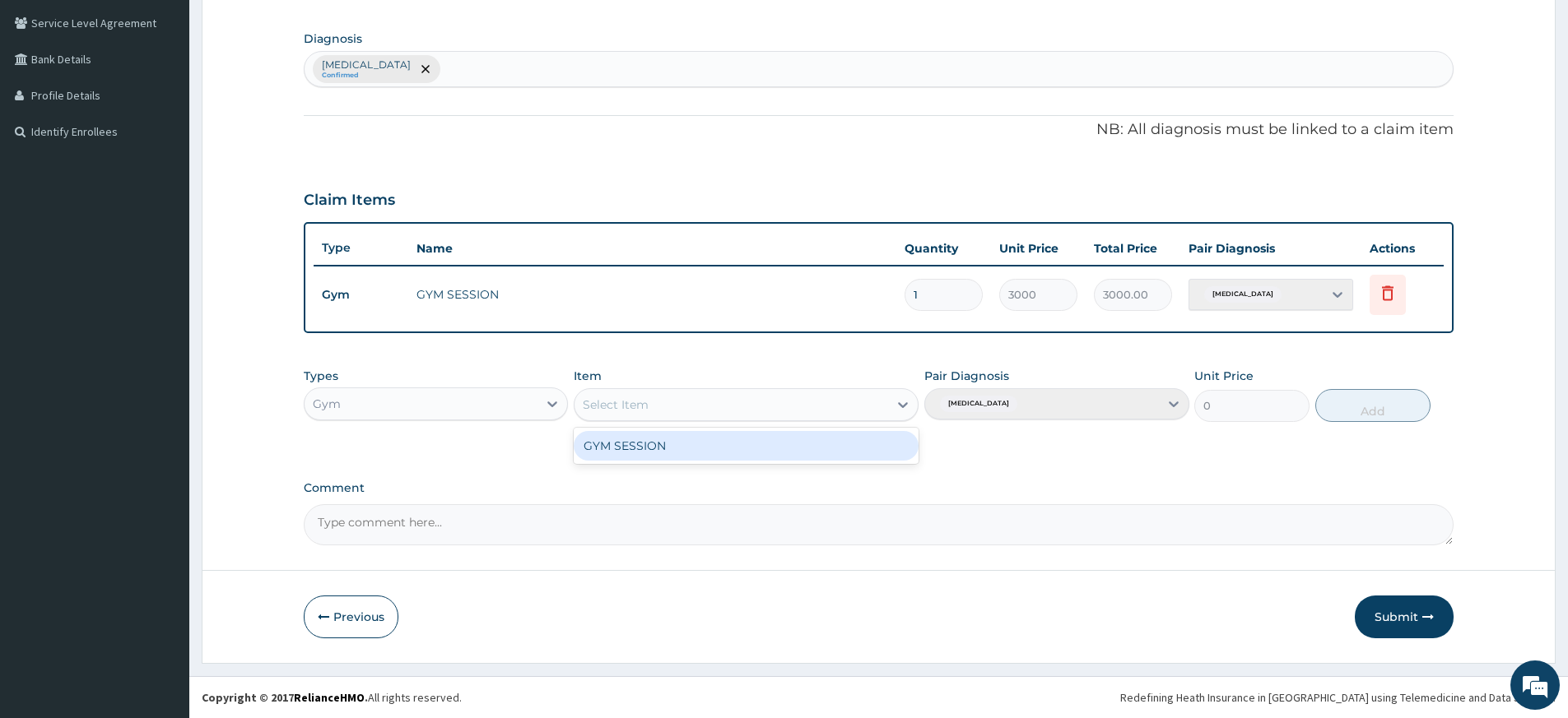
click at [755, 448] on div "GYM SESSION" at bounding box center [746, 446] width 345 height 30
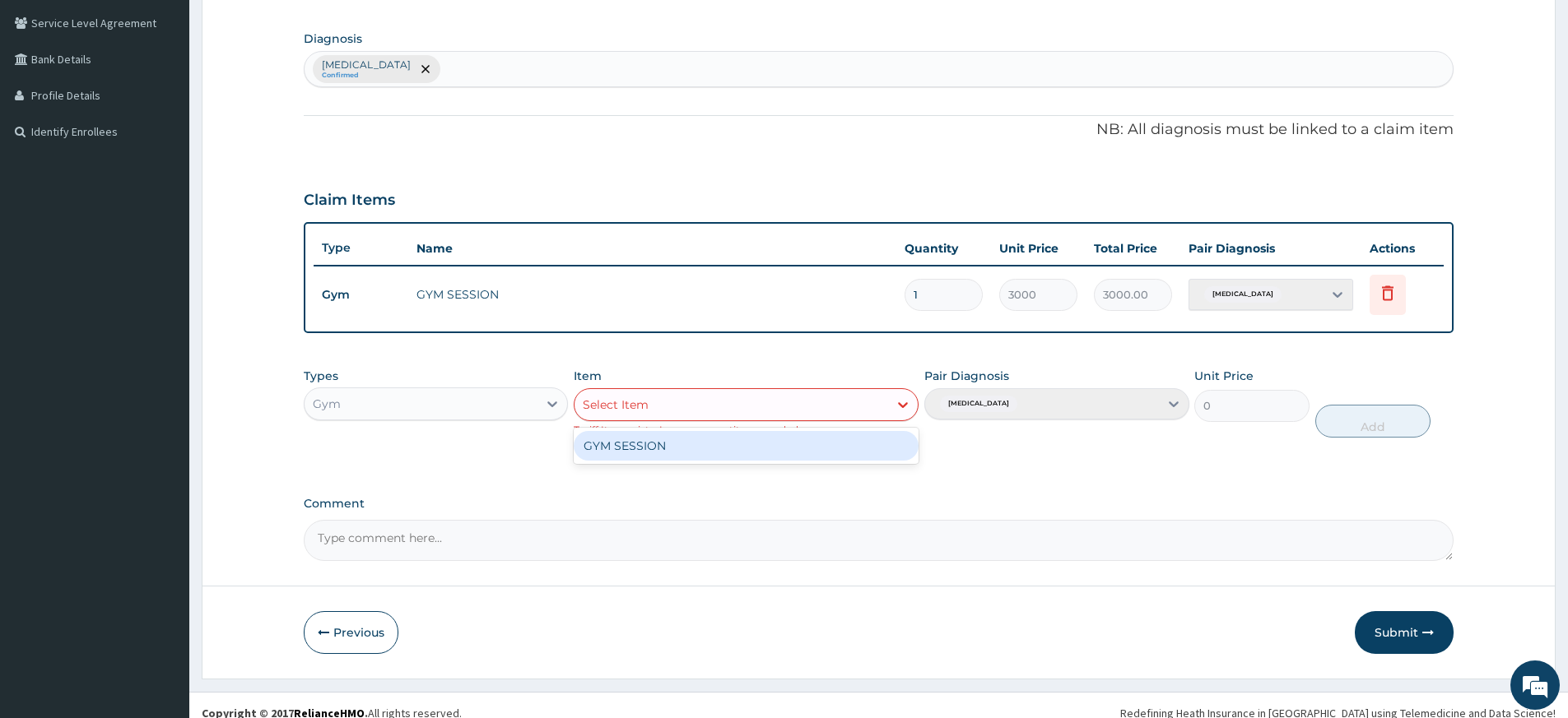
click at [875, 403] on div "Select Item" at bounding box center [731, 405] width 314 height 27
click at [770, 442] on div "GYM SESSION" at bounding box center [746, 446] width 345 height 30
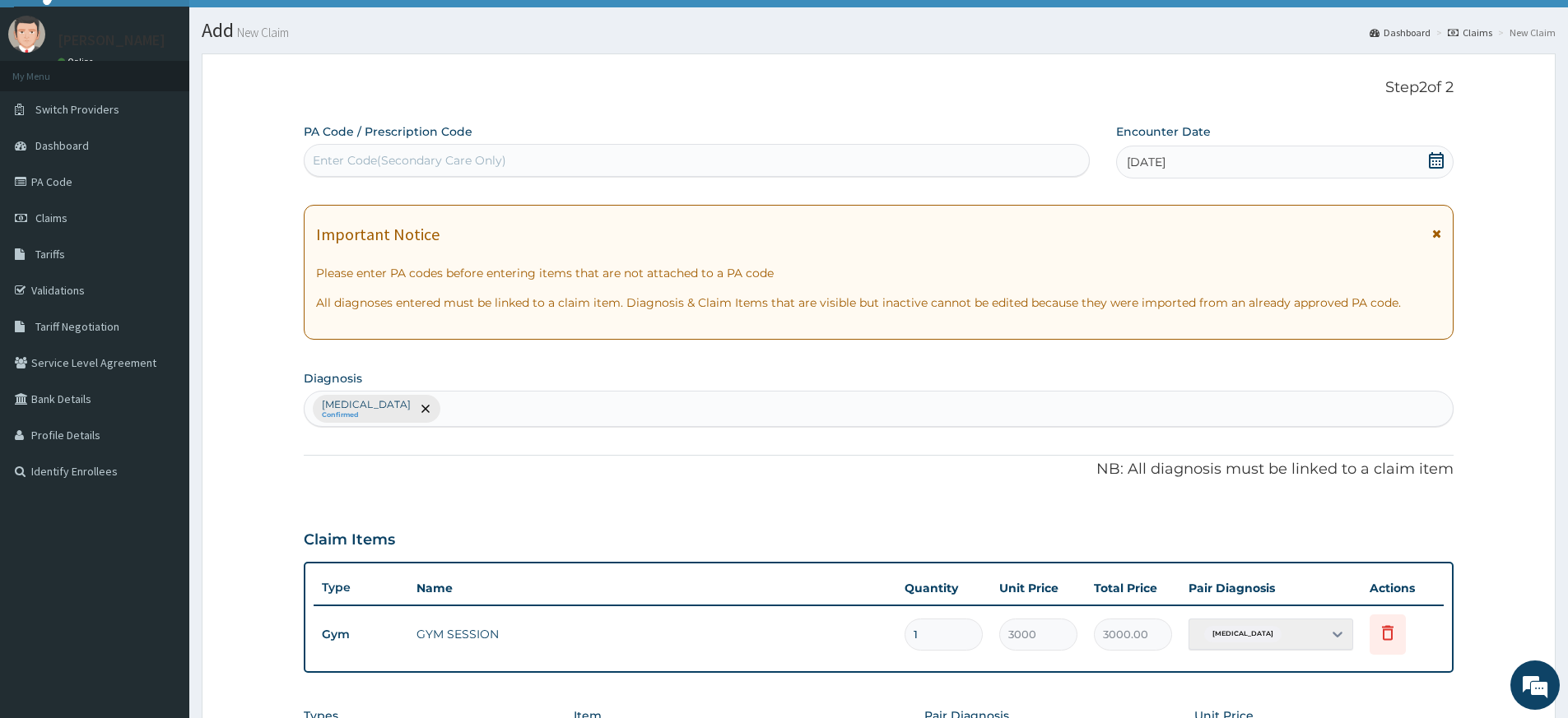
scroll to position [0, 0]
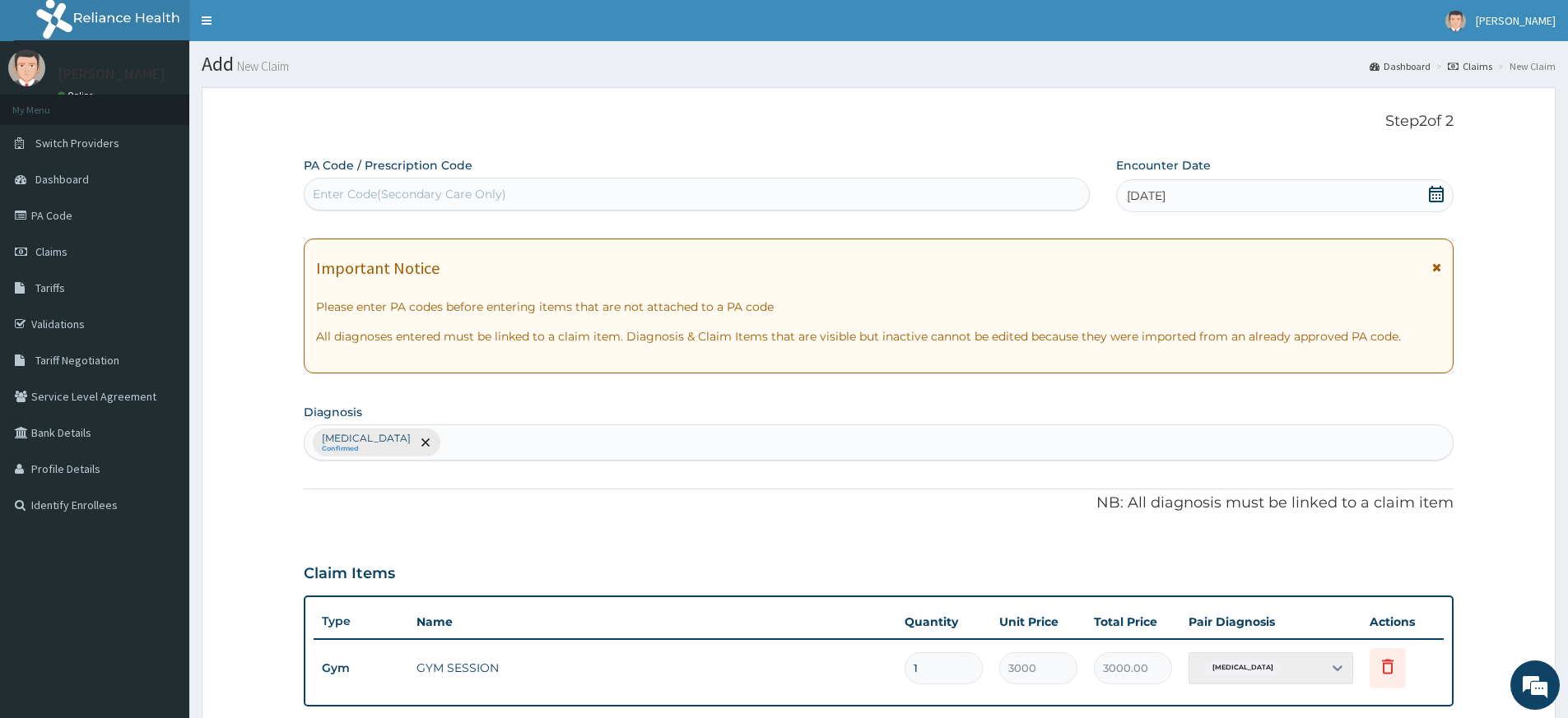
click at [495, 187] on div "Enter Code(Secondary Care Only)" at bounding box center [409, 195] width 193 height 17
type input "PA/D5E93F"
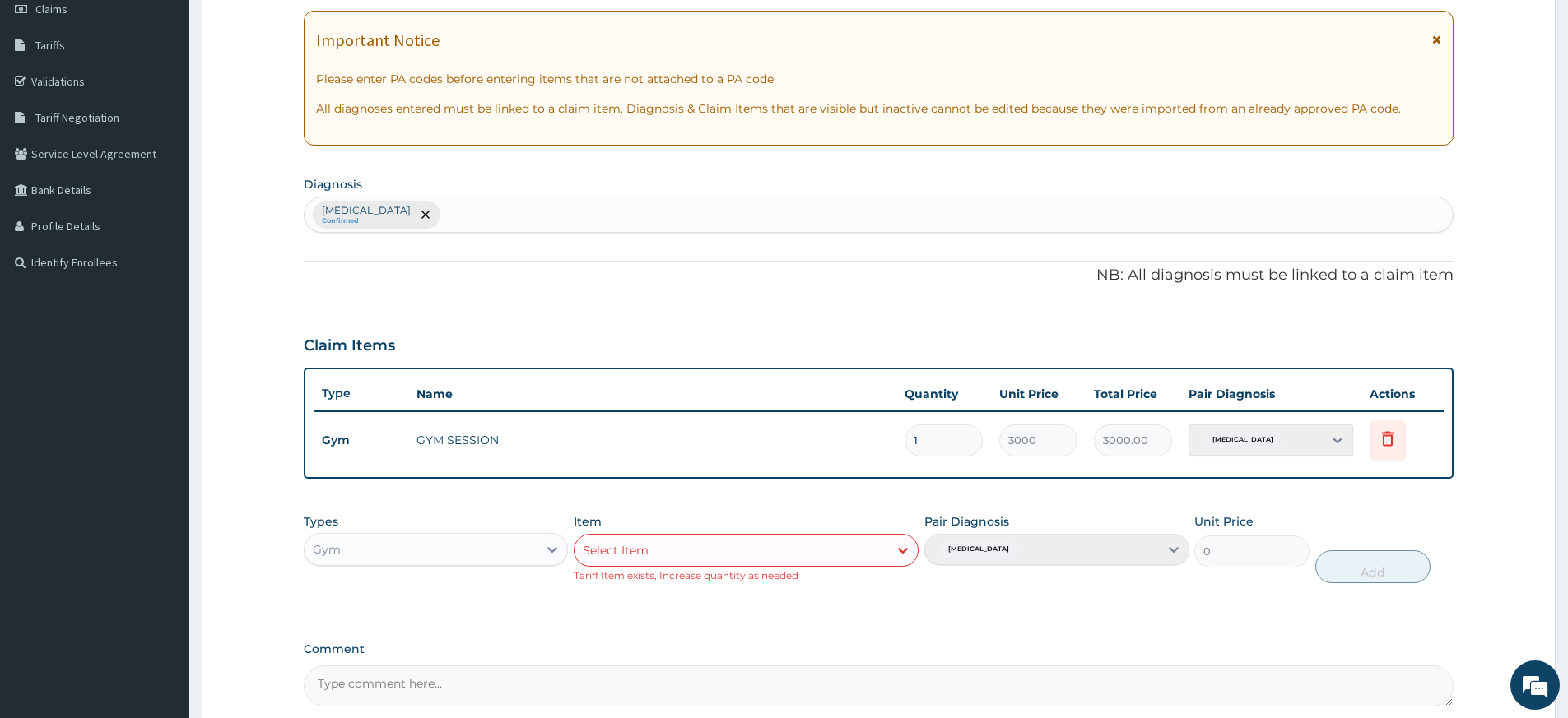
scroll to position [404, 0]
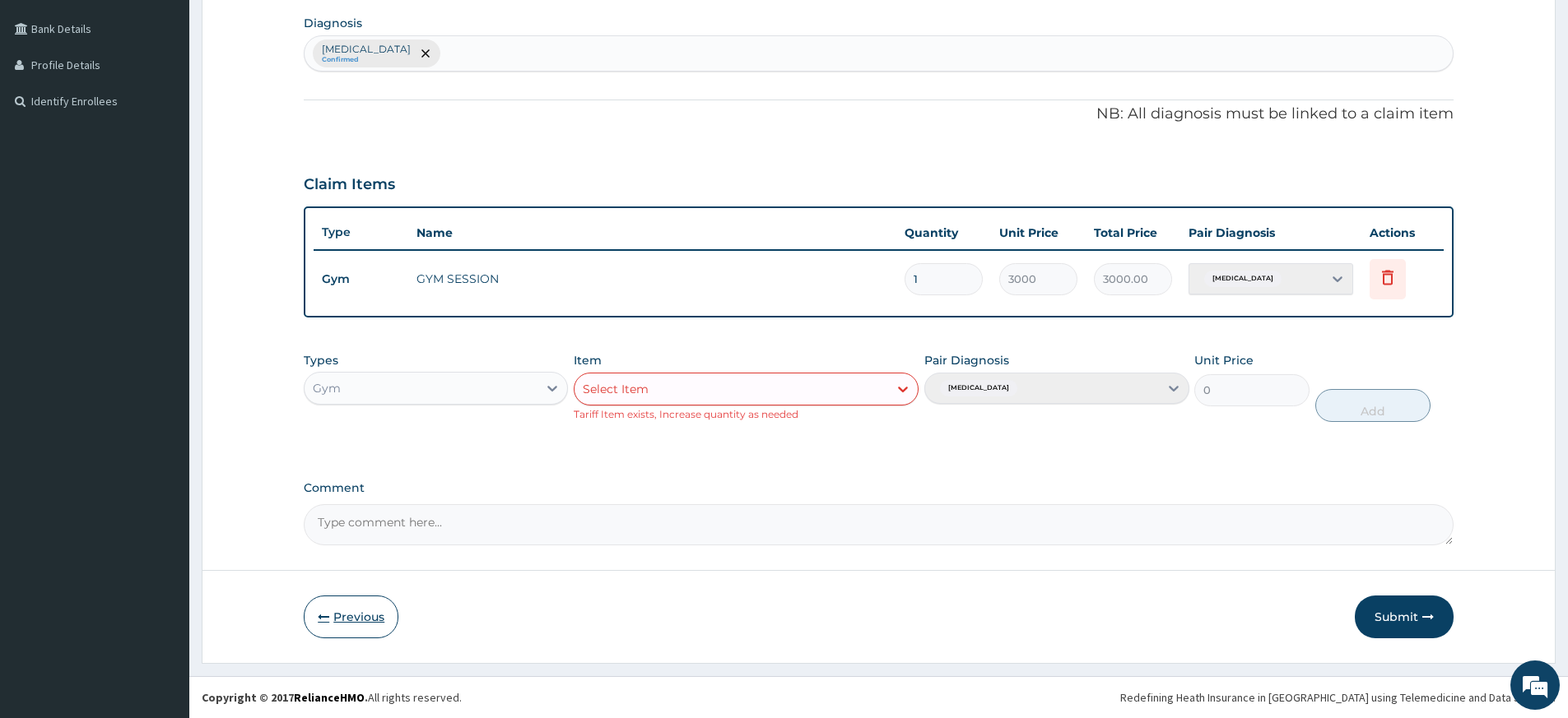
click at [362, 605] on button "Previous" at bounding box center [351, 617] width 94 height 43
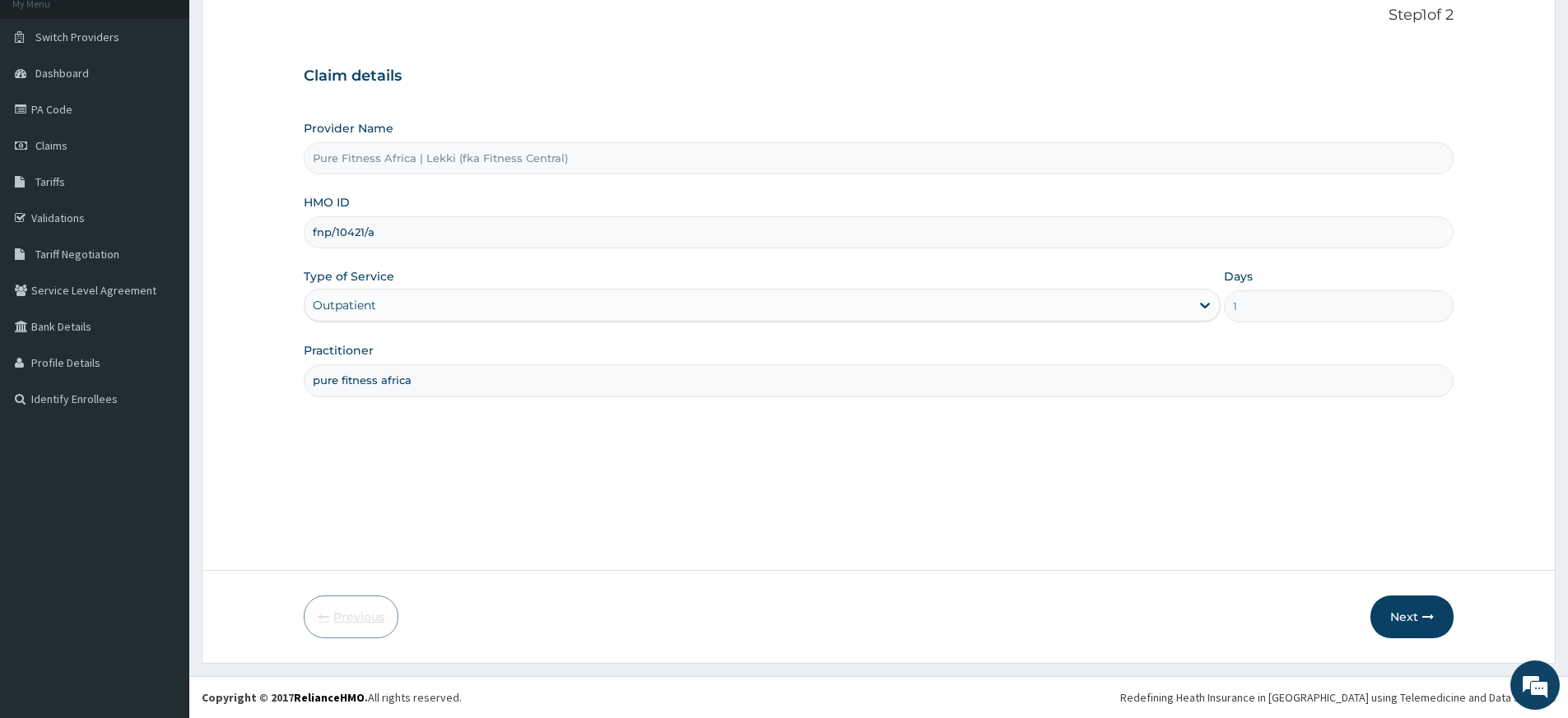
scroll to position [106, 0]
click at [321, 234] on input "fnp/10421/a" at bounding box center [879, 232] width 1150 height 32
type input "fmp/10421/a"
click at [1424, 616] on icon "button" at bounding box center [1428, 617] width 12 height 12
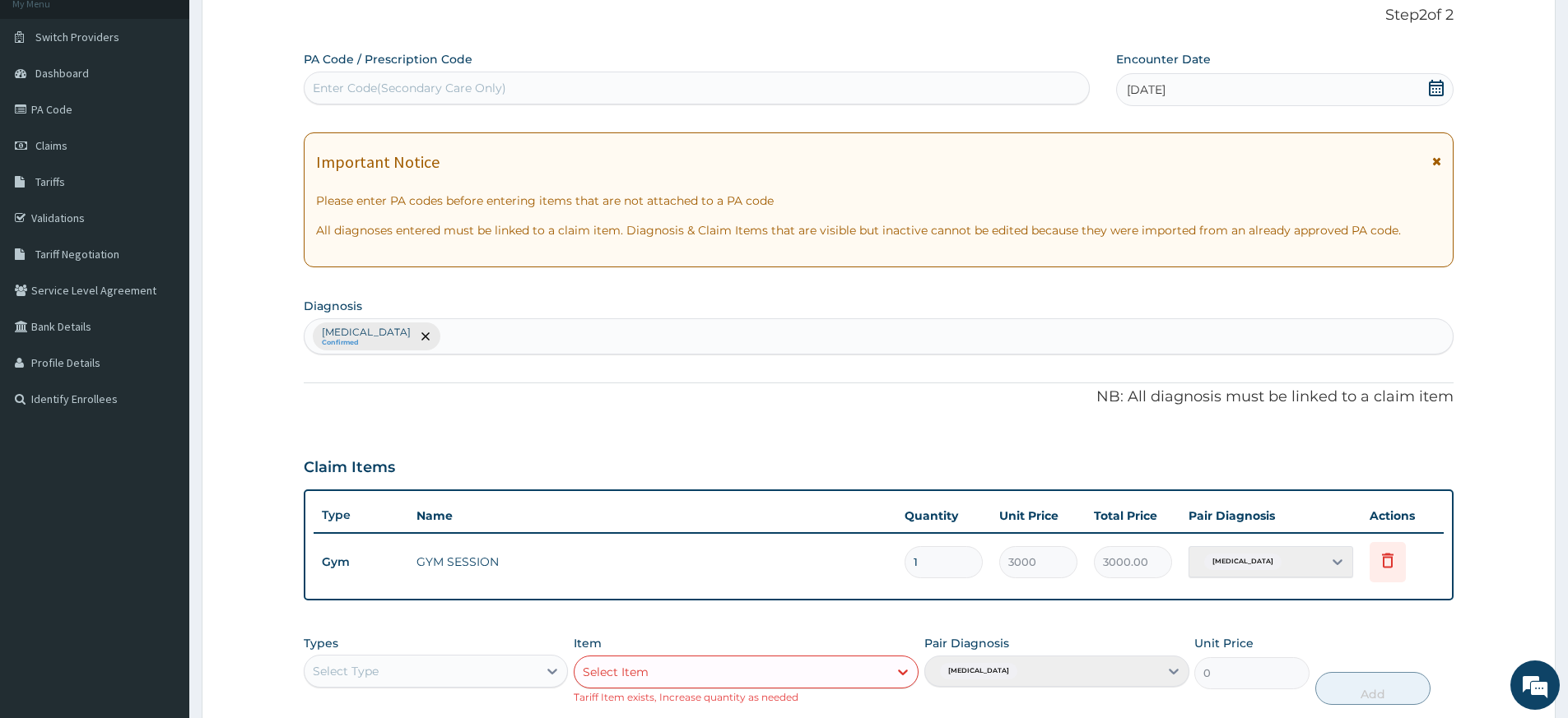
click at [952, 78] on div "Enter Code(Secondary Care Only)" at bounding box center [697, 88] width 784 height 27
type input "PA/D5E93F"
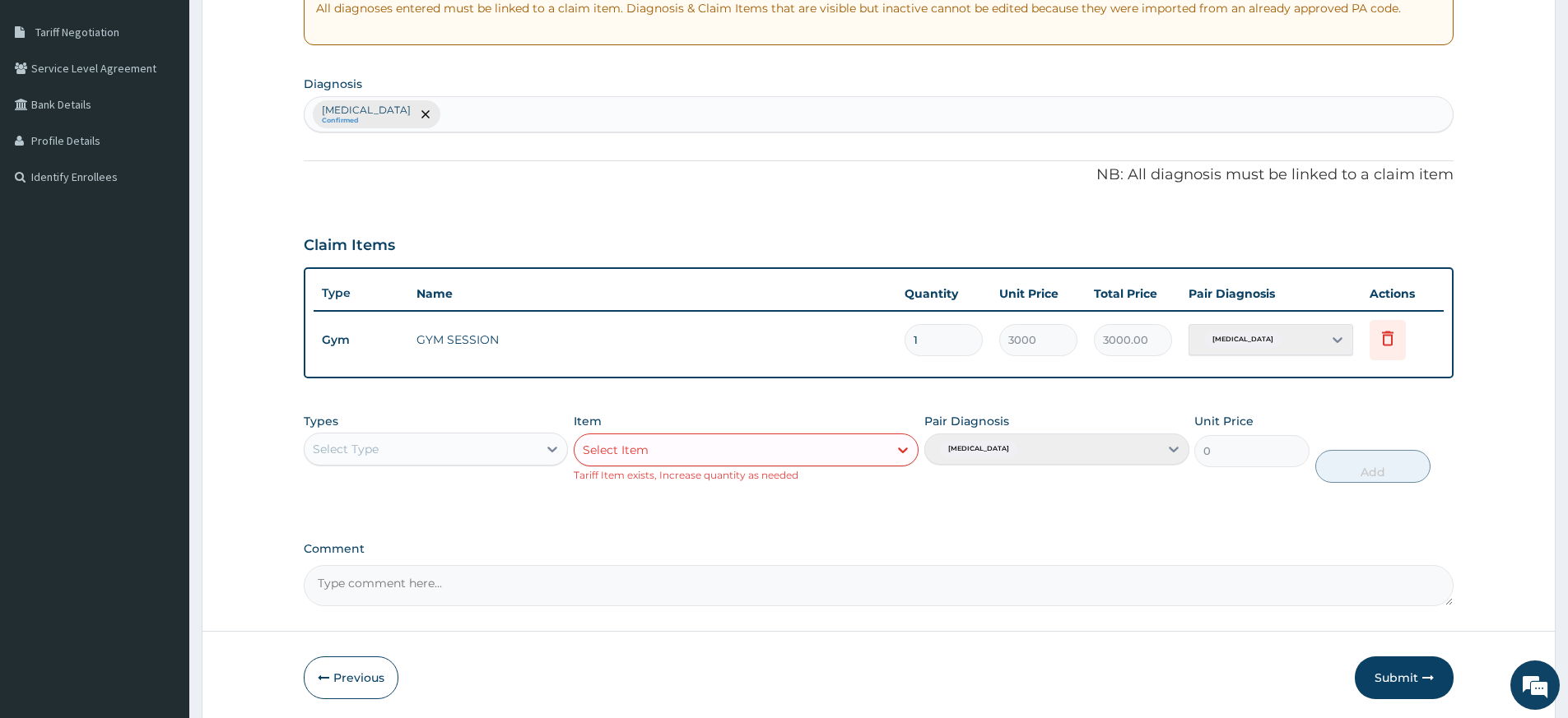
scroll to position [389, 0]
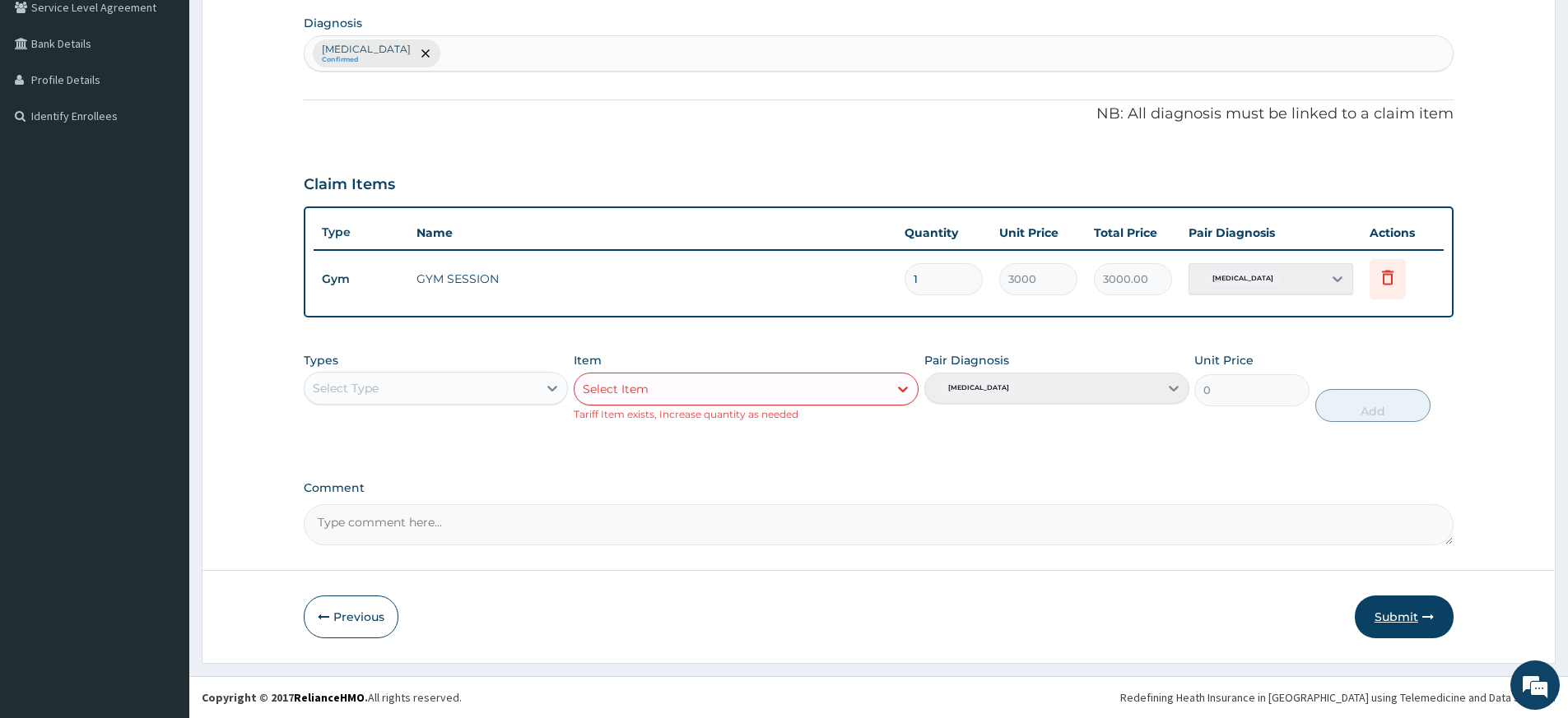
click at [1404, 614] on button "Submit" at bounding box center [1403, 617] width 99 height 43
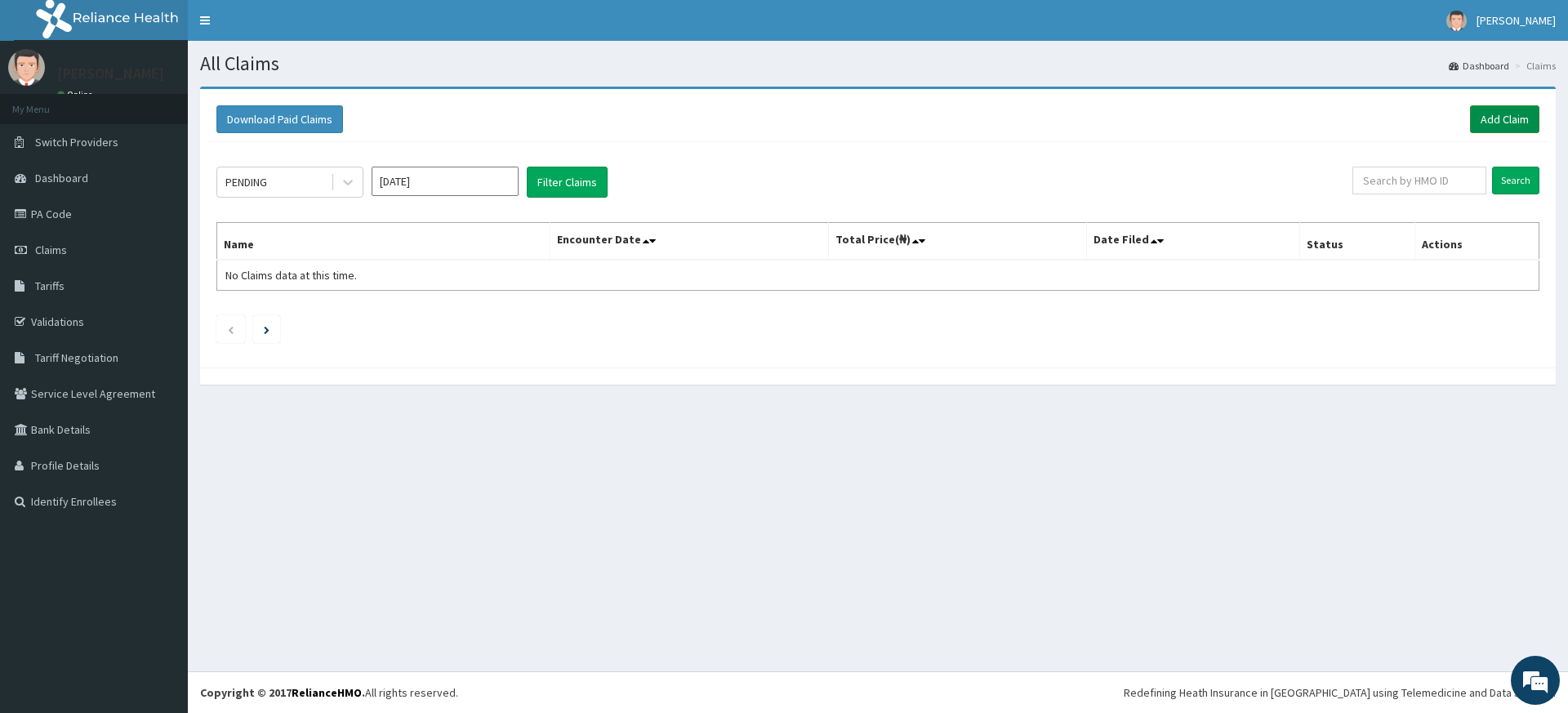
click at [1518, 122] on link "Add Claim" at bounding box center [1504, 119] width 69 height 28
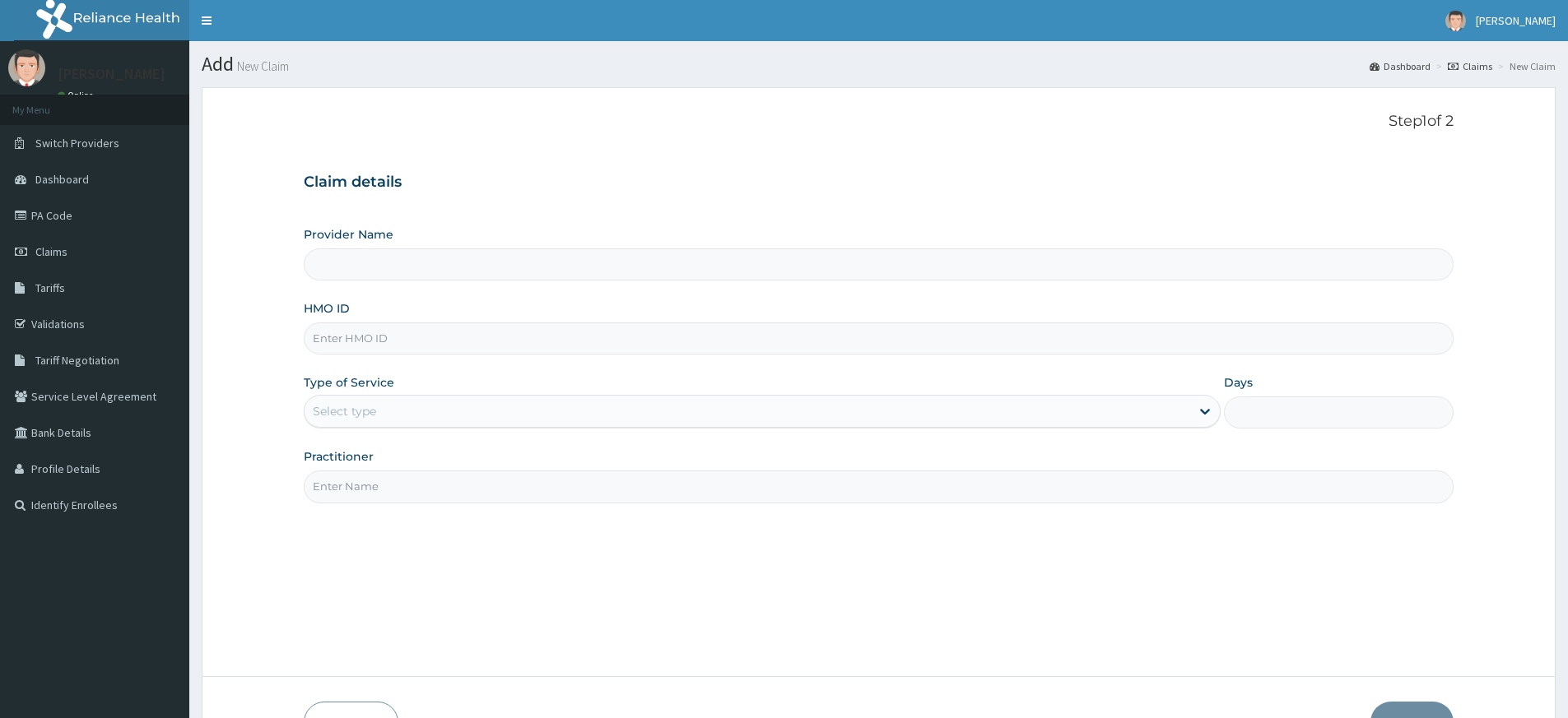
drag, startPoint x: 486, startPoint y: 480, endPoint x: 488, endPoint y: 491, distance: 11.2
click at [486, 480] on input "Practitioner" at bounding box center [879, 486] width 1150 height 32
type input "pure fitness africa"
type input "Pure Fitness Africa | Lekki (fka Fitness Central)"
type input "1"
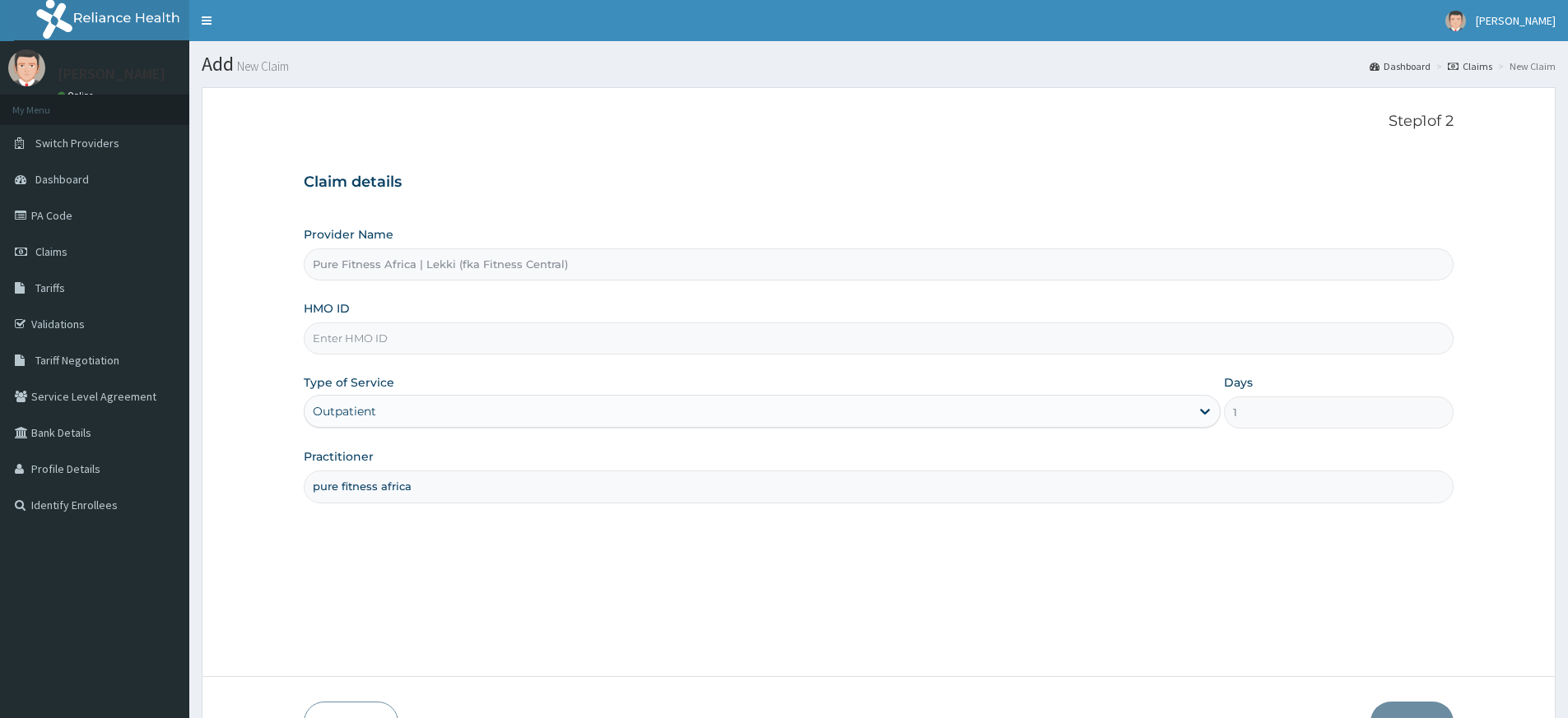
click at [393, 336] on input "HMO ID" at bounding box center [879, 338] width 1150 height 32
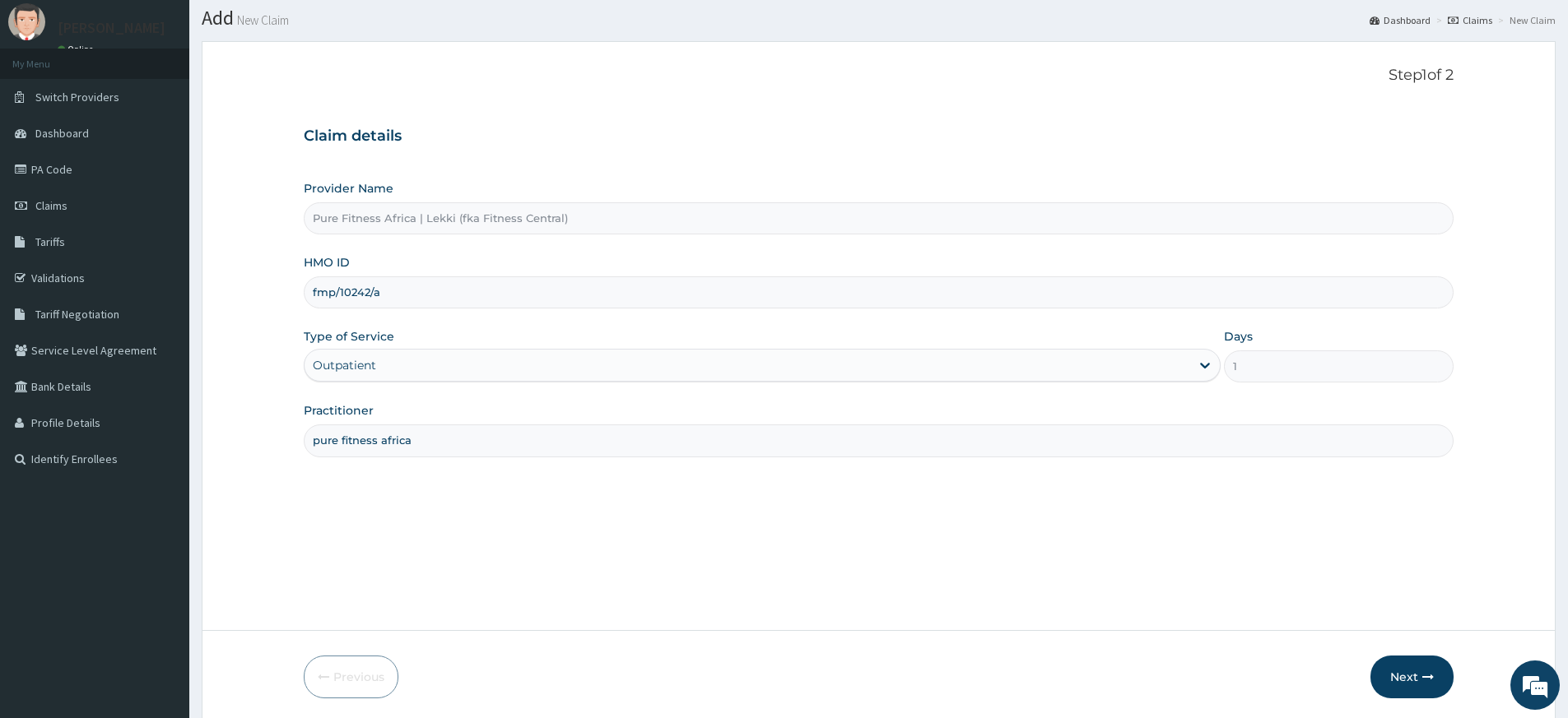
scroll to position [106, 0]
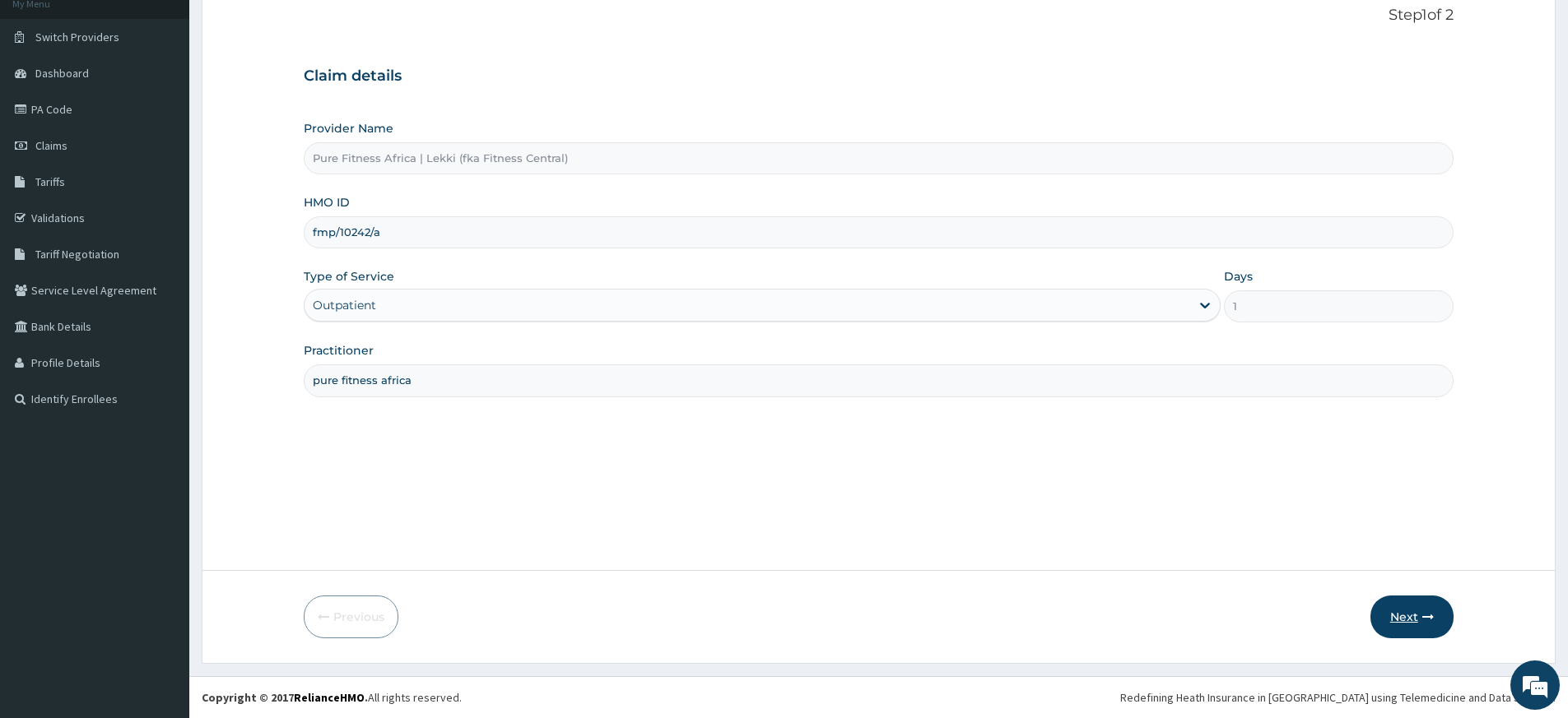
type input "fmp/10242/a"
click at [1418, 600] on button "Next" at bounding box center [1411, 617] width 83 height 43
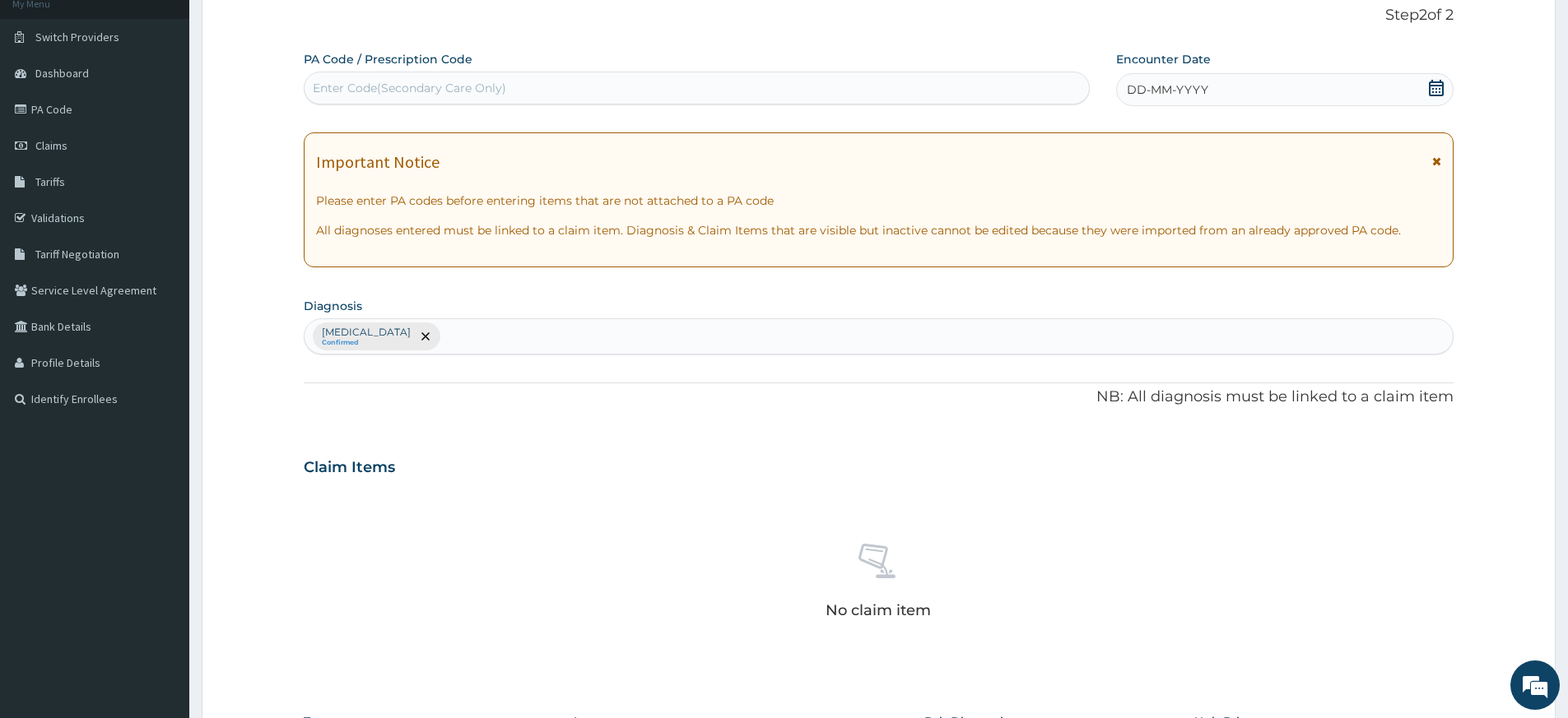
click at [1438, 88] on icon at bounding box center [1436, 88] width 17 height 17
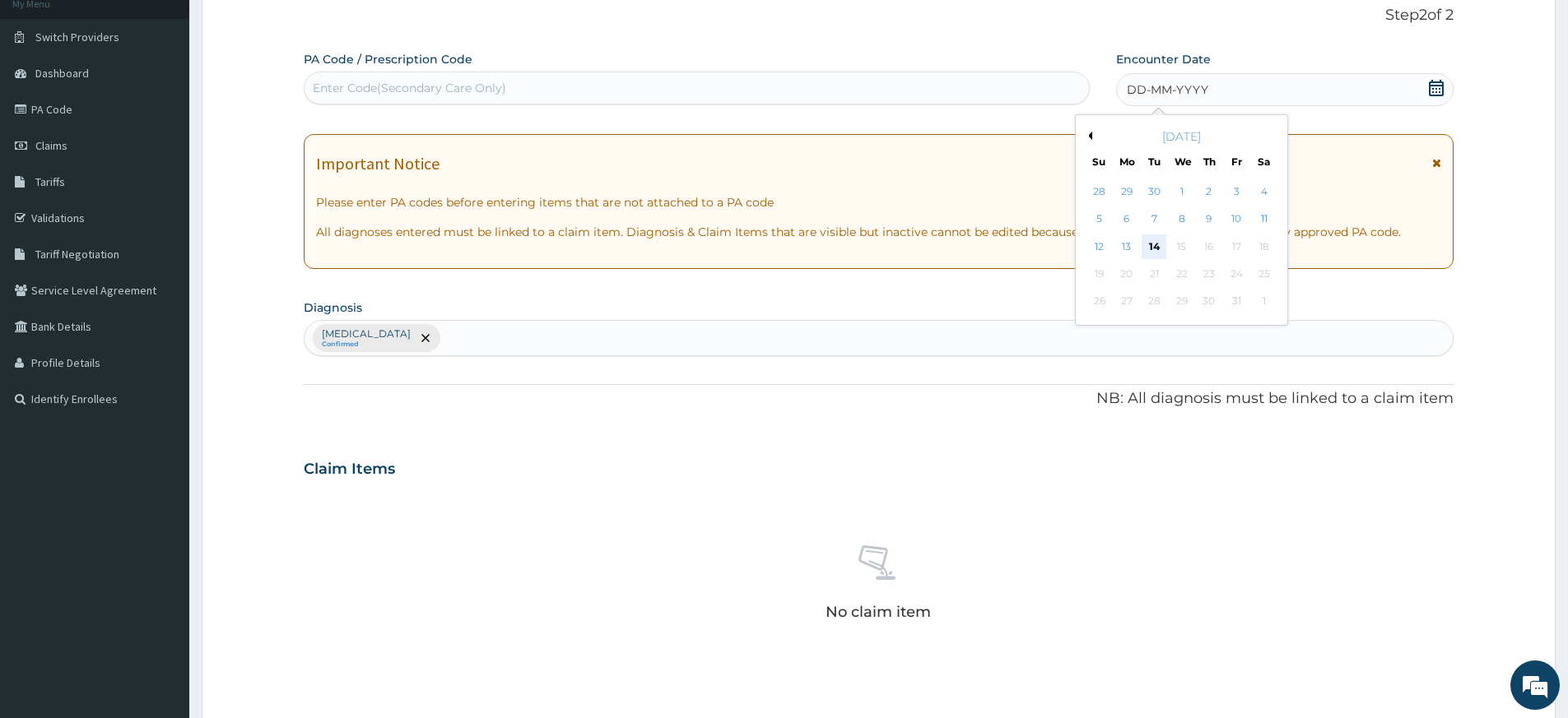
click at [1154, 243] on div "14" at bounding box center [1155, 247] width 25 height 25
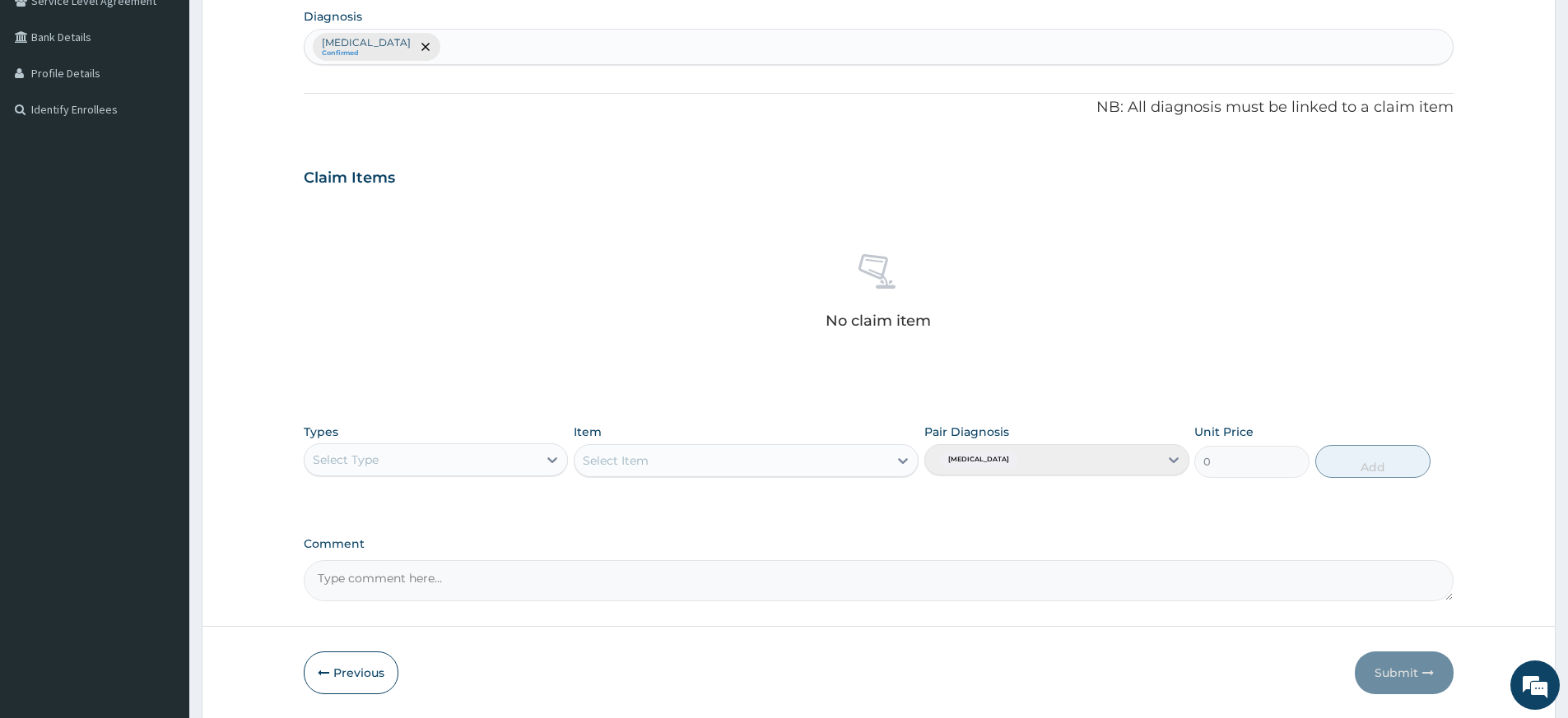
scroll to position [451, 0]
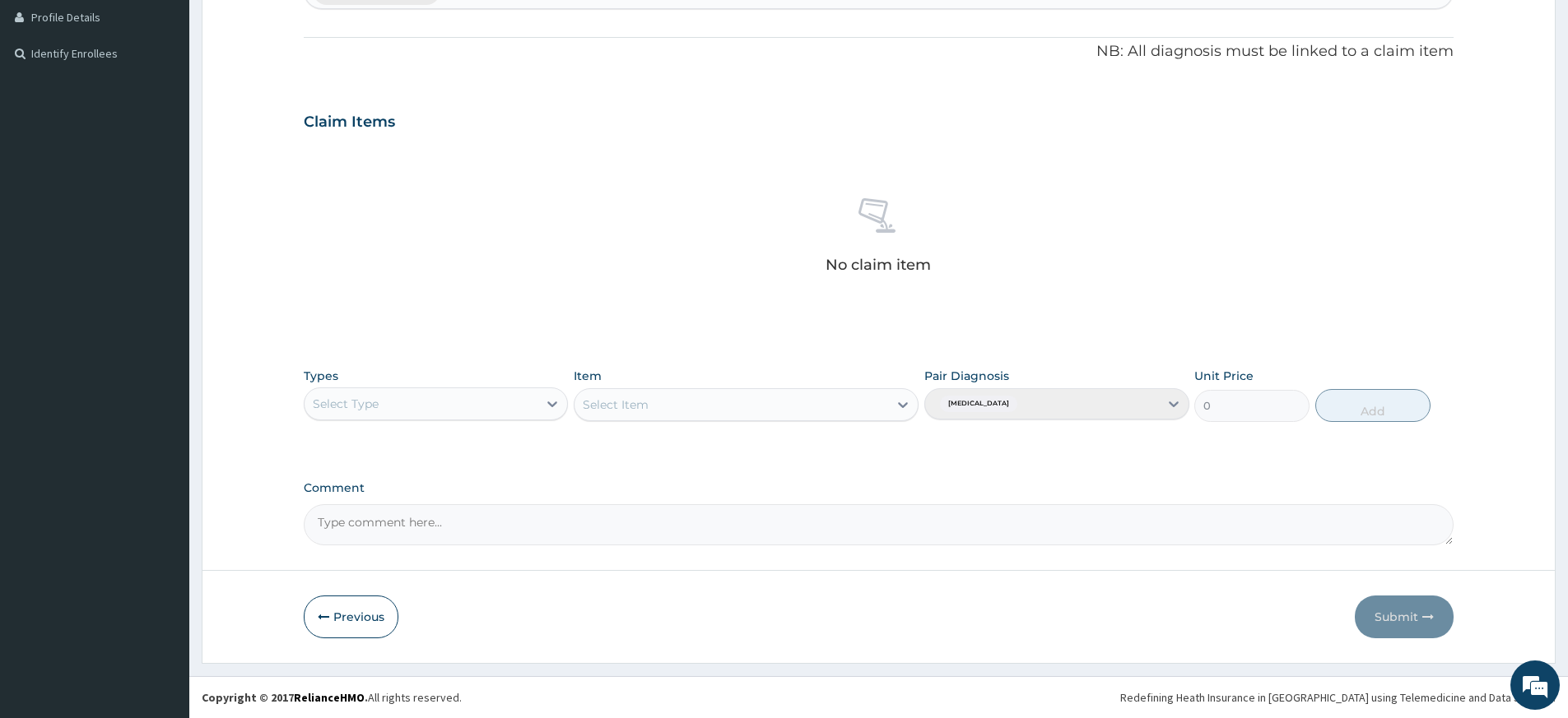
click at [434, 402] on div "Select Type" at bounding box center [421, 404] width 233 height 27
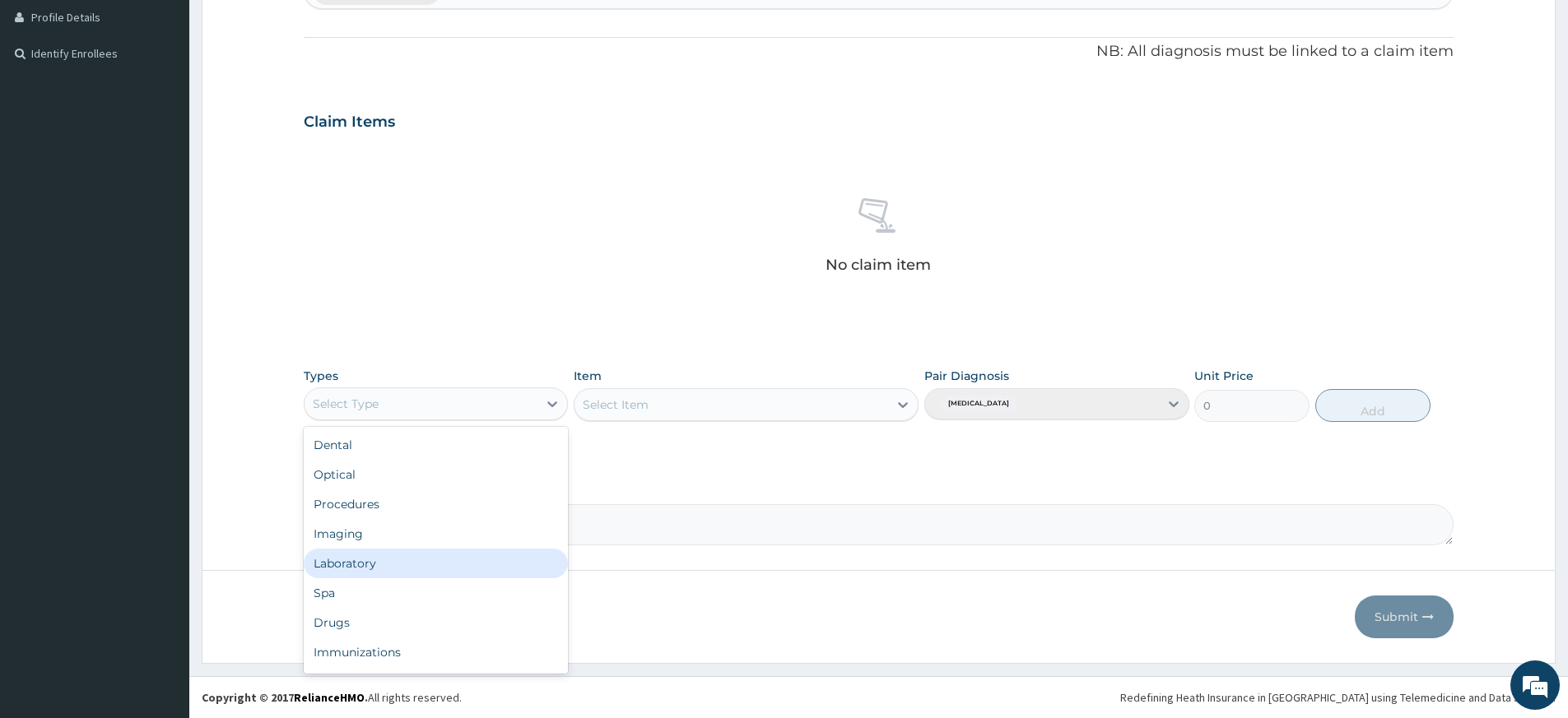
scroll to position [56, 0]
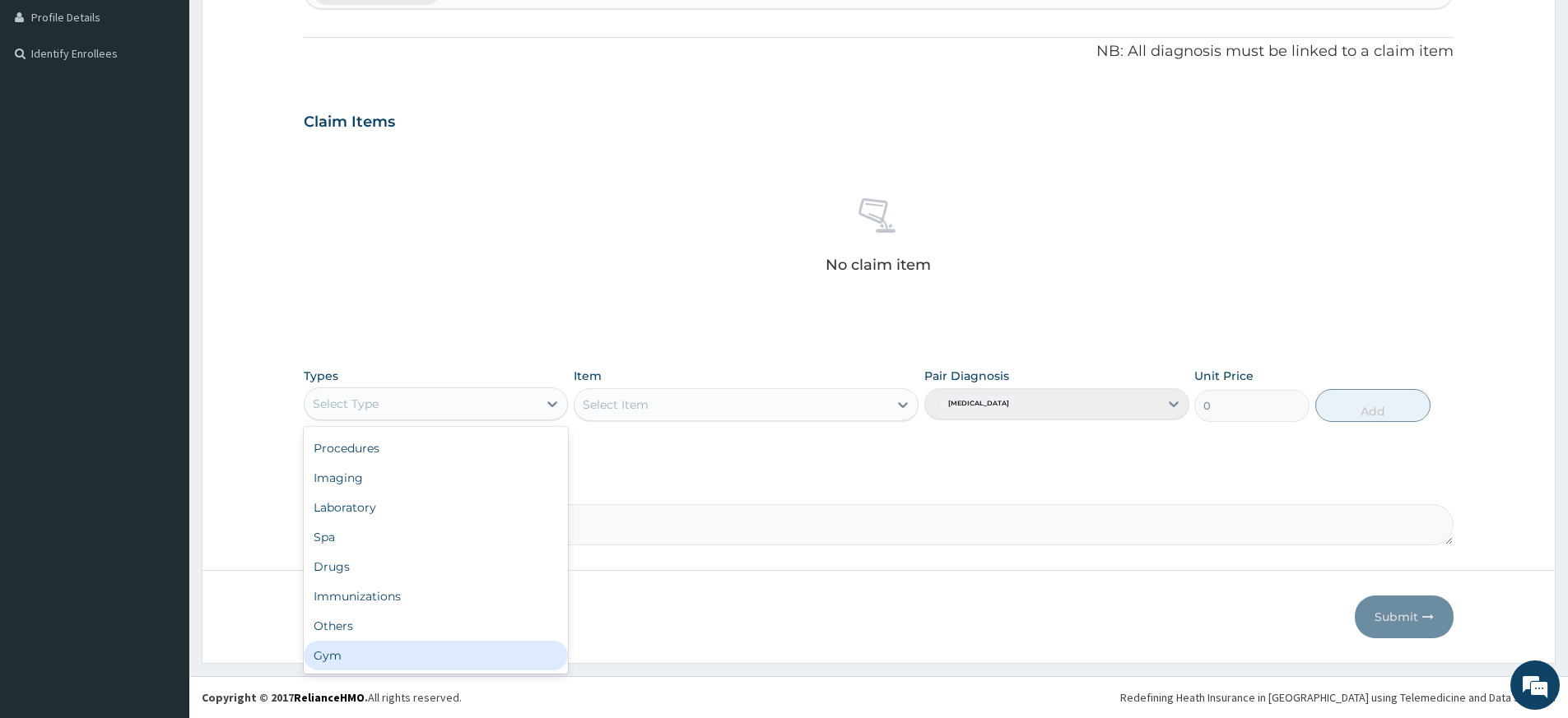
click at [462, 653] on div "Gym" at bounding box center [436, 656] width 264 height 30
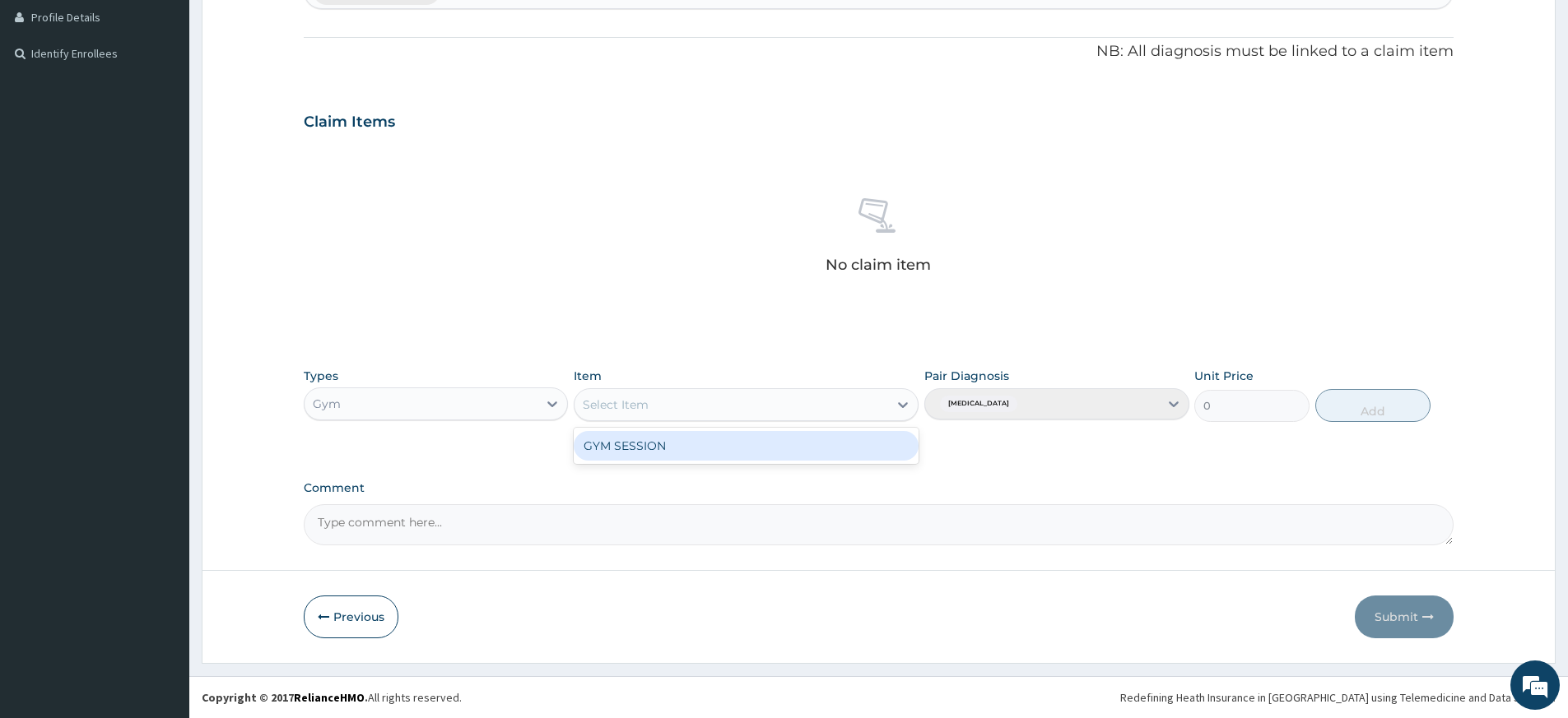
click at [832, 401] on div "Select Item" at bounding box center [731, 405] width 314 height 27
drag, startPoint x: 802, startPoint y: 441, endPoint x: 843, endPoint y: 442, distance: 41.0
click at [802, 441] on div "GYM SESSION" at bounding box center [746, 446] width 345 height 30
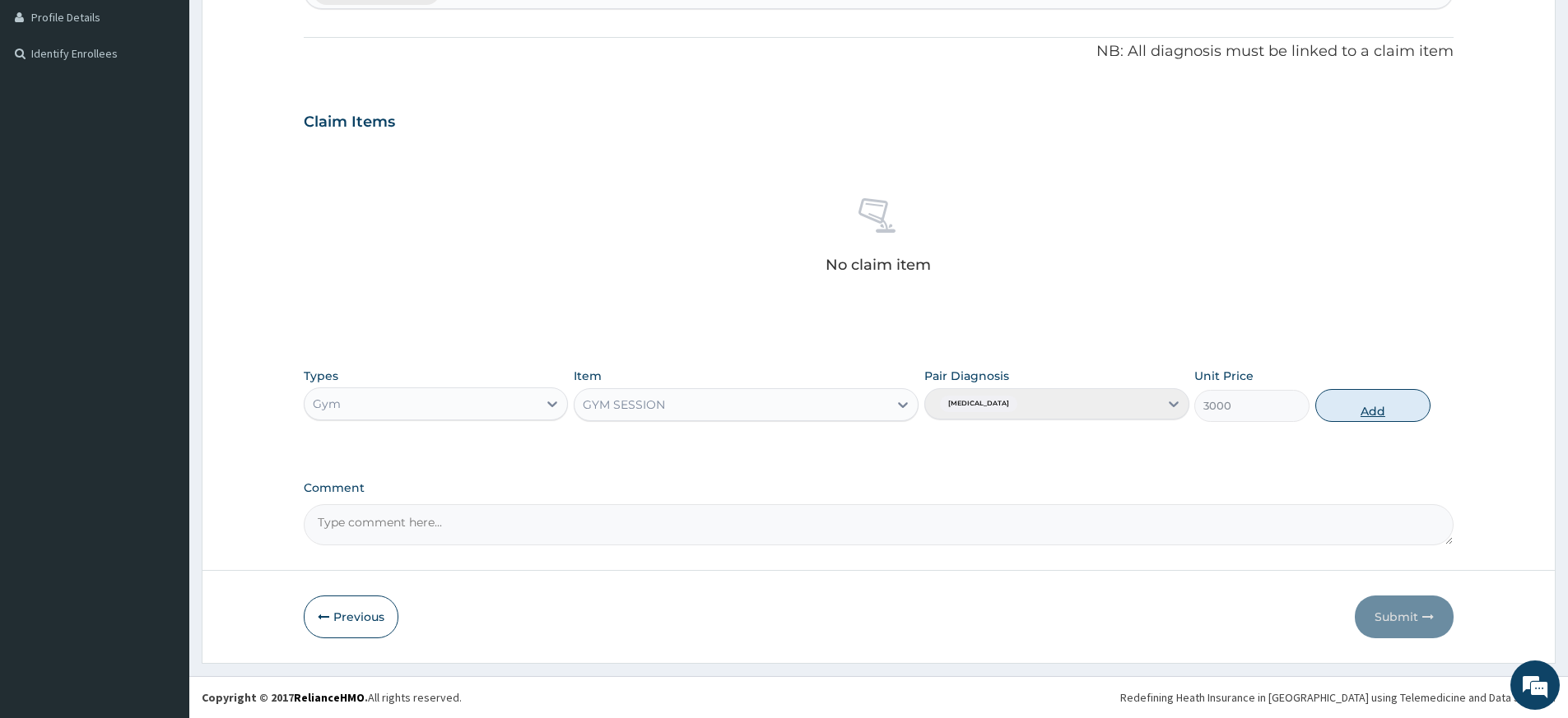
click at [1363, 419] on button "Add" at bounding box center [1373, 406] width 115 height 33
type input "0"
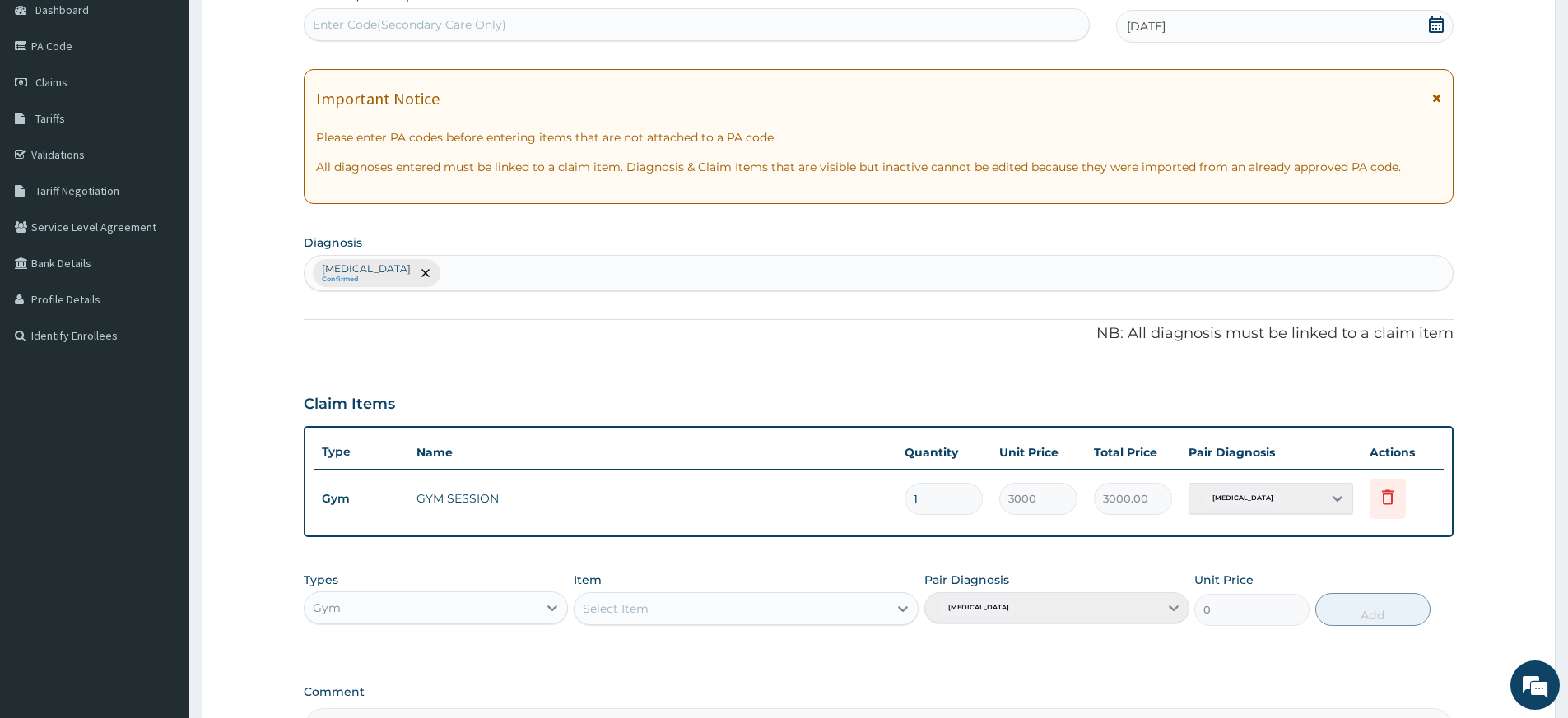
scroll to position [0, 0]
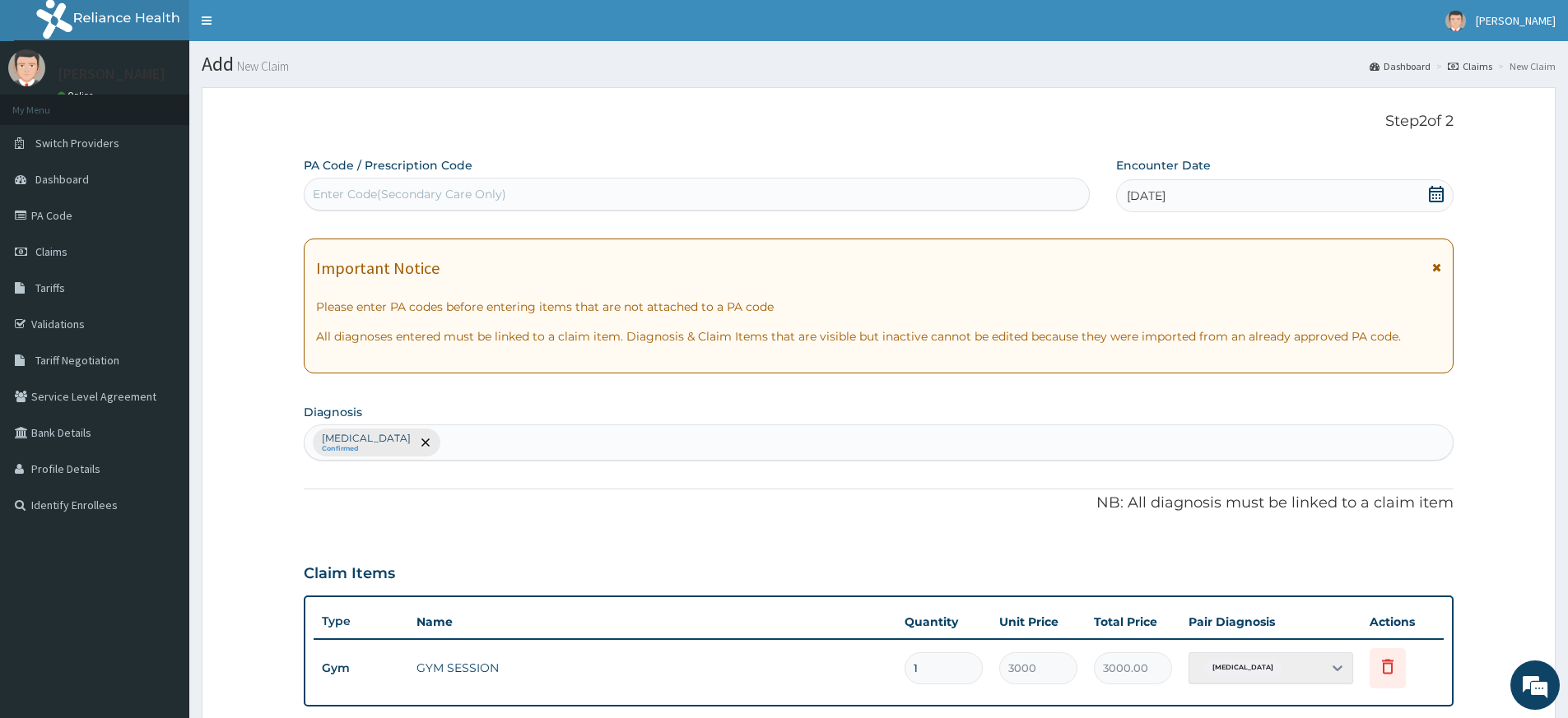
click at [738, 183] on div "Enter Code(Secondary Care Only)" at bounding box center [697, 195] width 784 height 27
type input "PA/3C1D48"
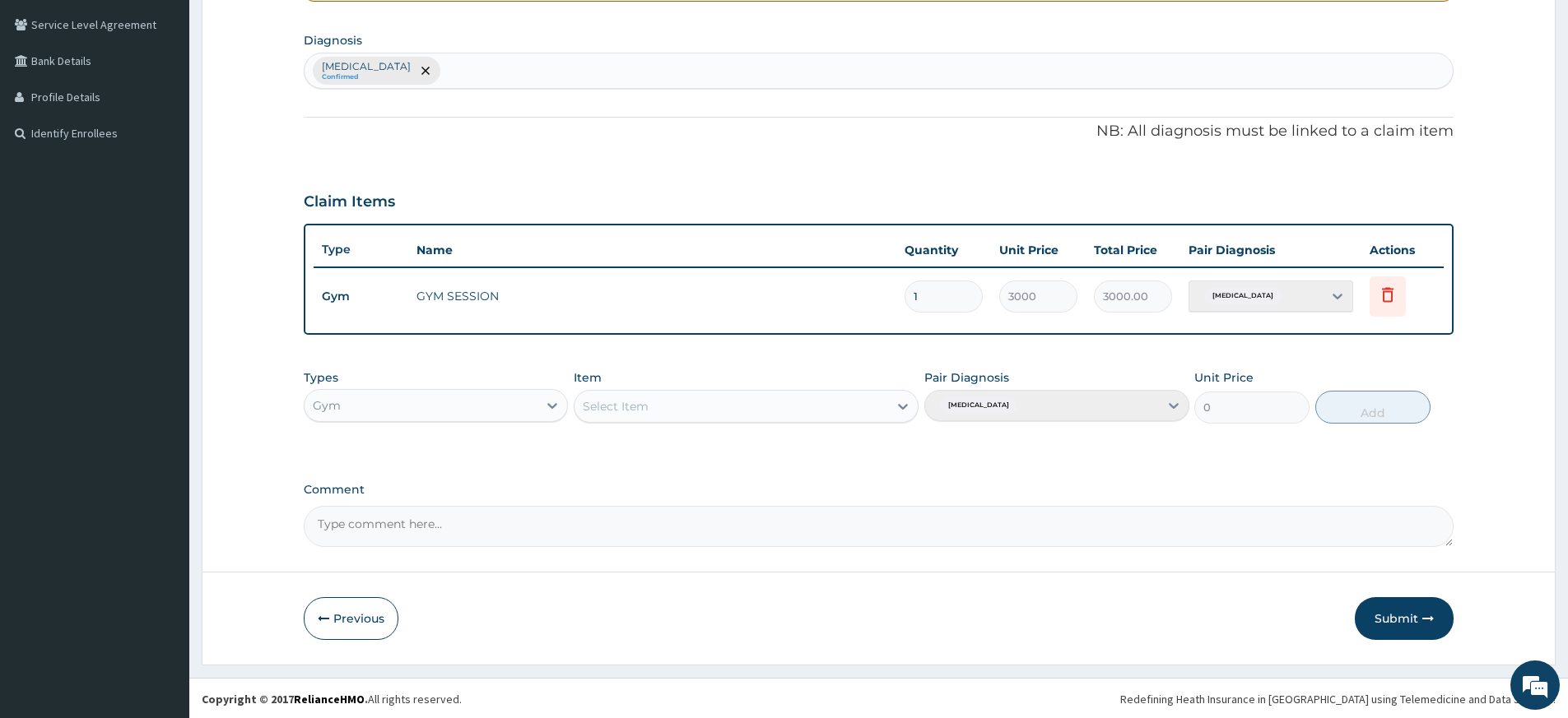
scroll to position [373, 0]
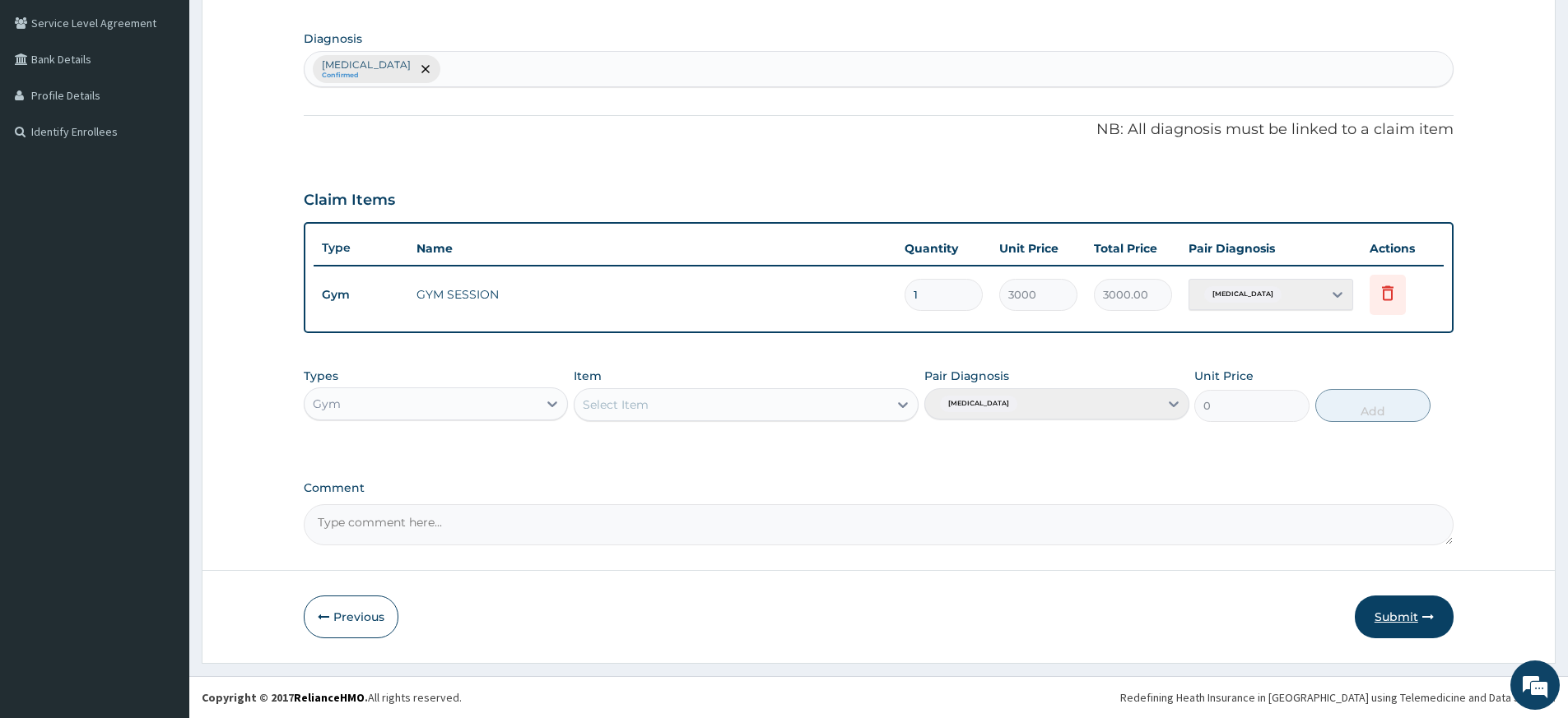
click at [1395, 622] on button "Submit" at bounding box center [1403, 617] width 99 height 43
